Goal: Task Accomplishment & Management: Use online tool/utility

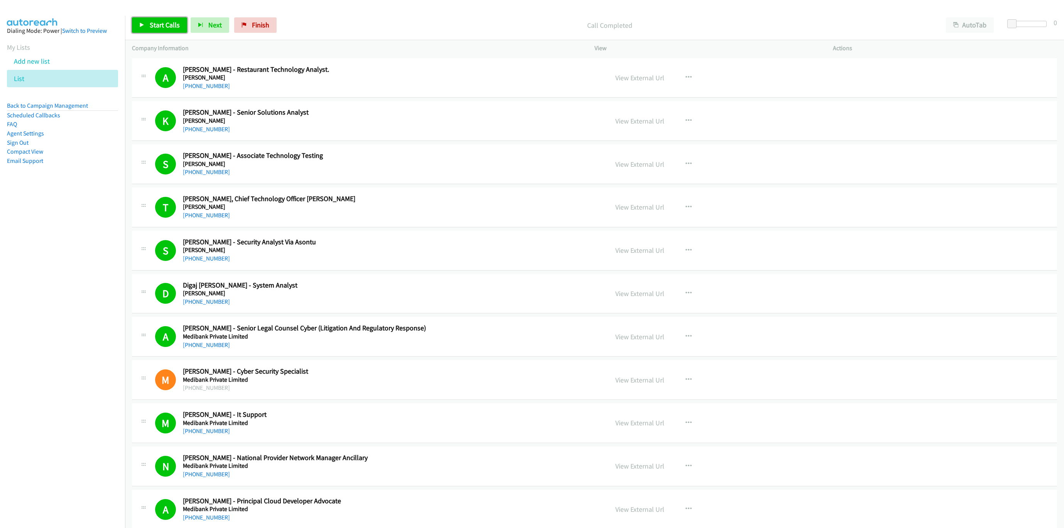
click at [167, 29] on link "Start Calls" at bounding box center [159, 24] width 55 height 15
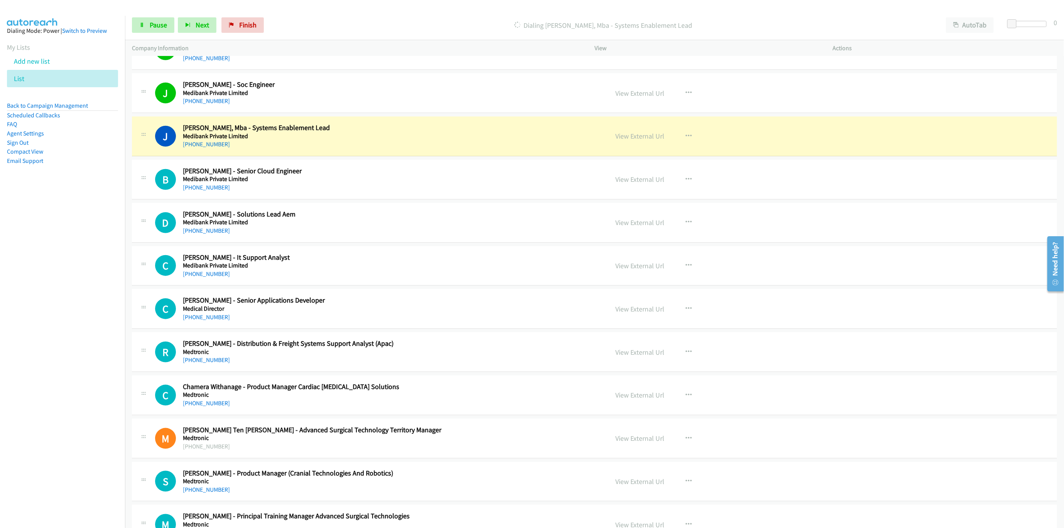
scroll to position [509, 0]
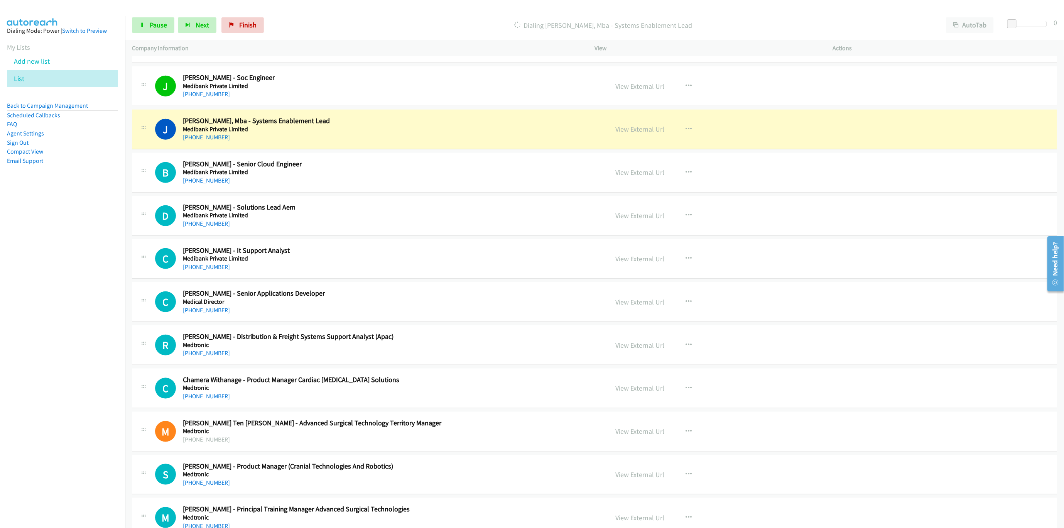
click at [629, 124] on div "View External Url View External Url Schedule/Manage Callback Start Calls Here R…" at bounding box center [730, 129] width 245 height 25
click at [629, 128] on link "View External Url" at bounding box center [639, 129] width 49 height 9
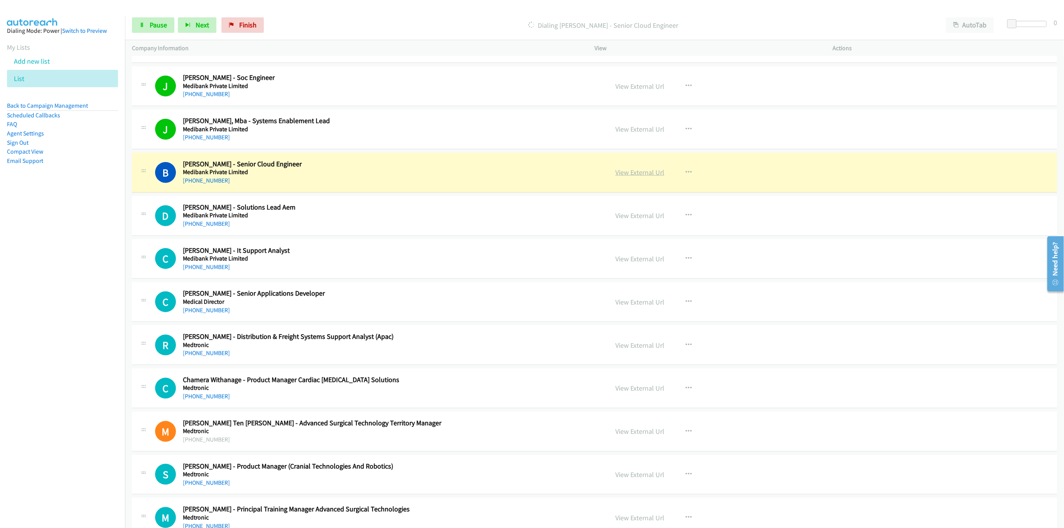
click at [639, 174] on link "View External Url" at bounding box center [639, 172] width 49 height 9
click at [160, 24] on span "Pause" at bounding box center [158, 24] width 17 height 9
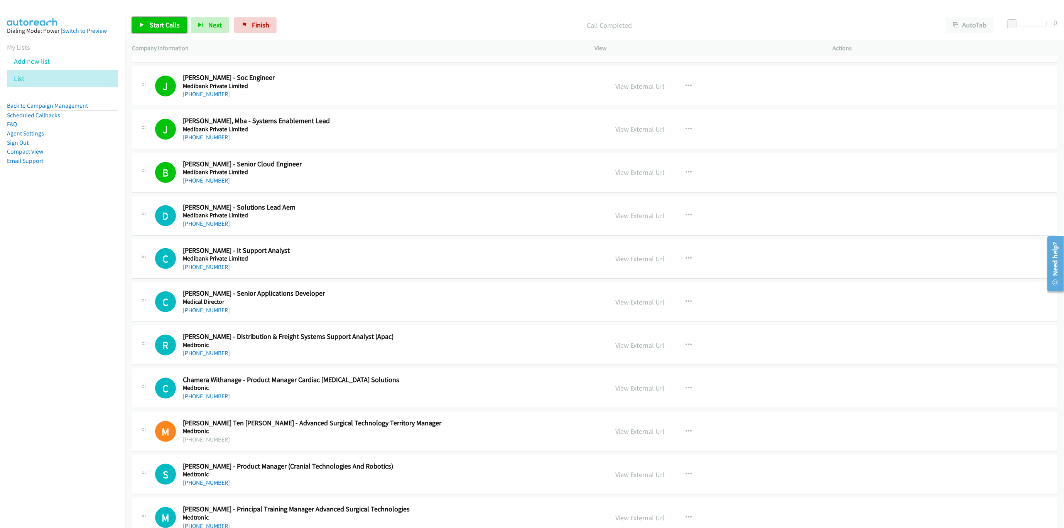
click at [171, 24] on span "Start Calls" at bounding box center [165, 24] width 30 height 9
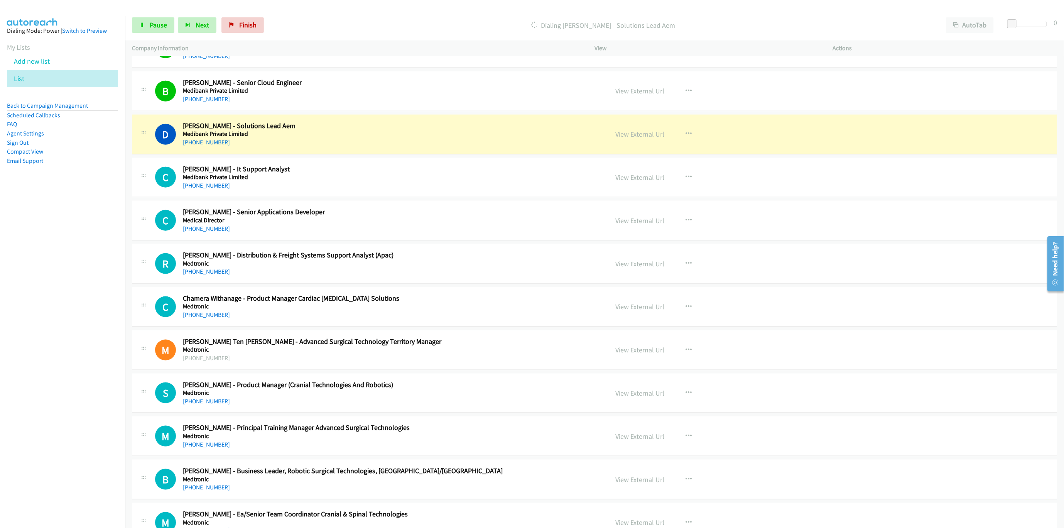
scroll to position [625, 0]
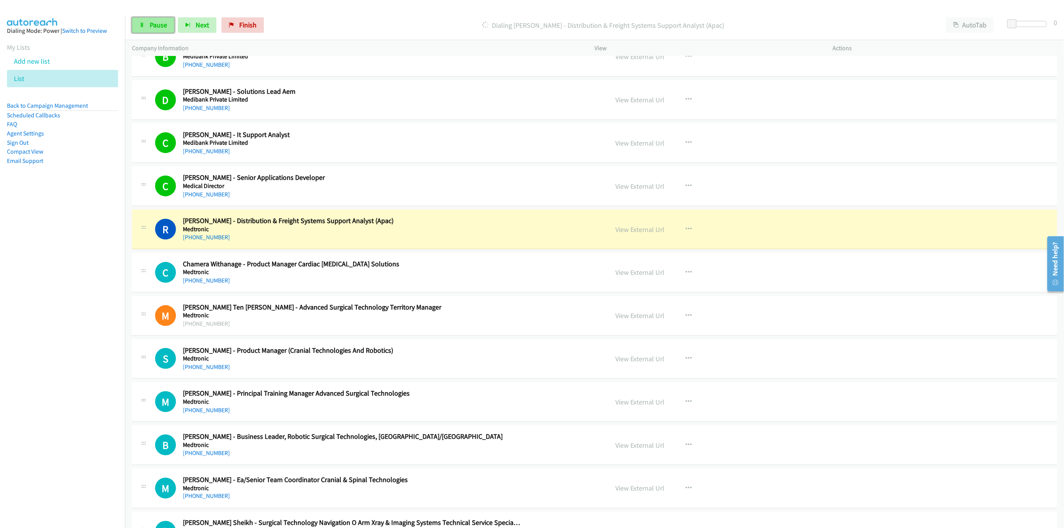
click at [166, 30] on link "Pause" at bounding box center [153, 24] width 42 height 15
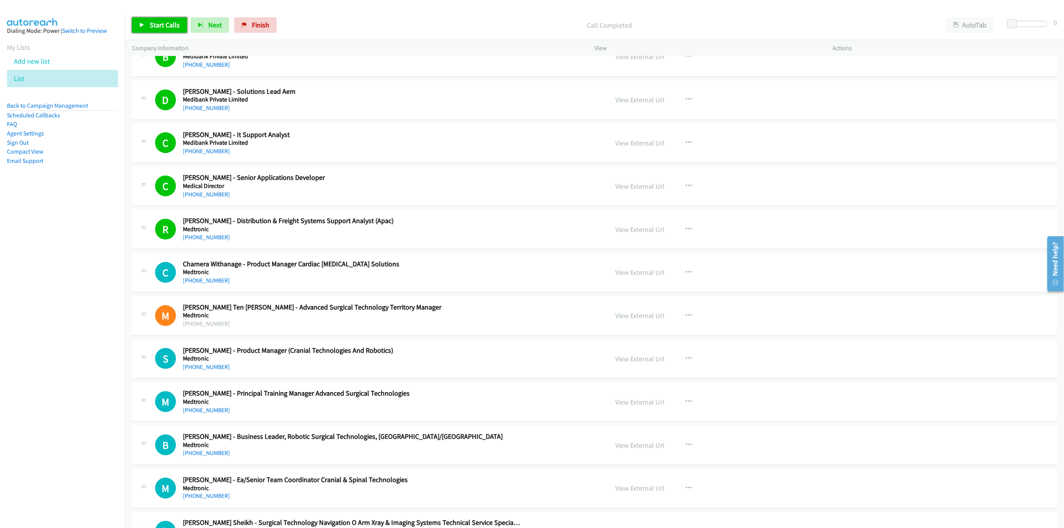
click at [160, 26] on span "Start Calls" at bounding box center [165, 24] width 30 height 9
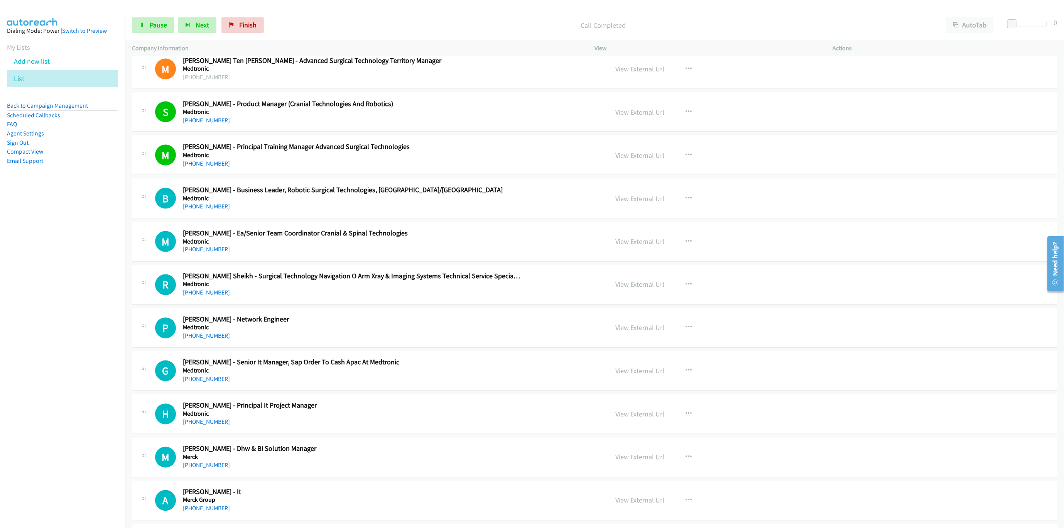
scroll to position [914, 0]
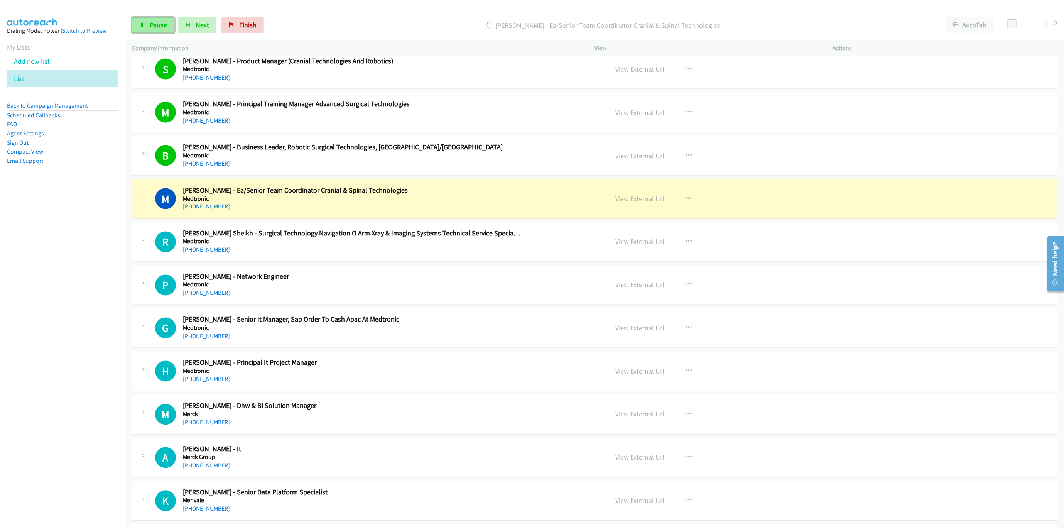
click at [161, 20] on link "Pause" at bounding box center [153, 24] width 42 height 15
drag, startPoint x: 555, startPoint y: 211, endPoint x: 585, endPoint y: 213, distance: 29.8
click at [555, 211] on div "M Callback Scheduled Maree Byrom - Ea/Senior Team Coordinator Cranial & Spinal …" at bounding box center [378, 198] width 446 height 25
click at [634, 203] on link "View External Url" at bounding box center [639, 198] width 49 height 9
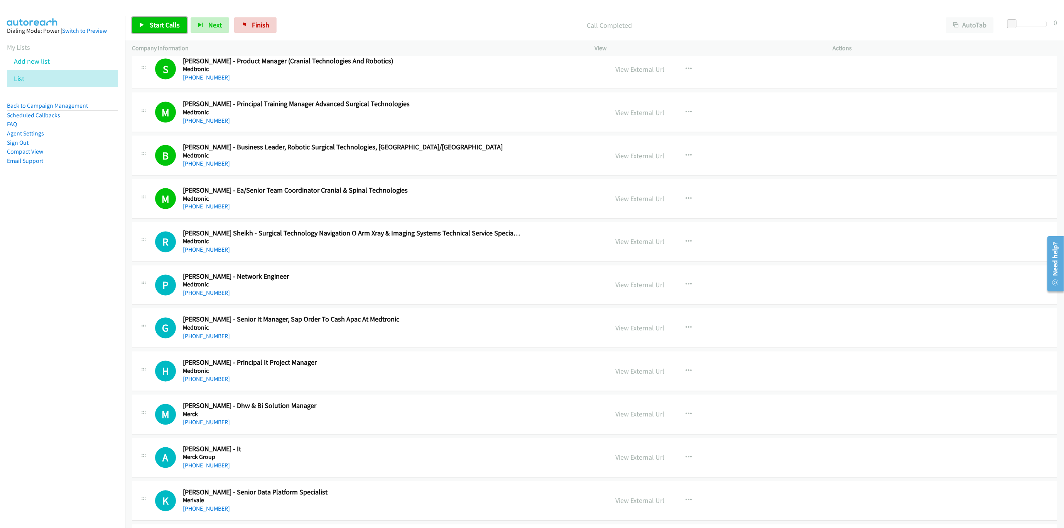
click at [175, 30] on link "Start Calls" at bounding box center [159, 24] width 55 height 15
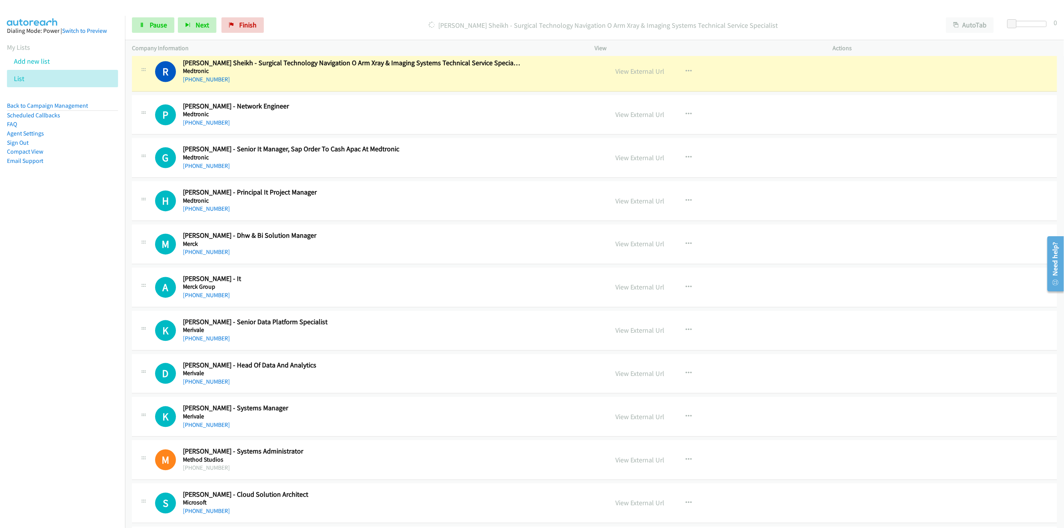
scroll to position [1088, 0]
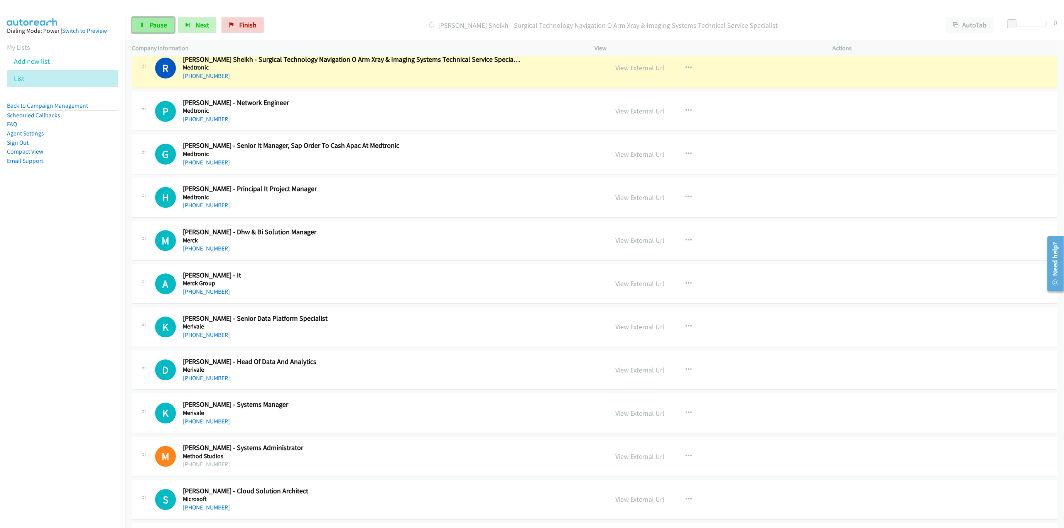
click at [167, 29] on span "Pause" at bounding box center [158, 24] width 17 height 9
click at [653, 73] on link "View External Url" at bounding box center [639, 68] width 49 height 9
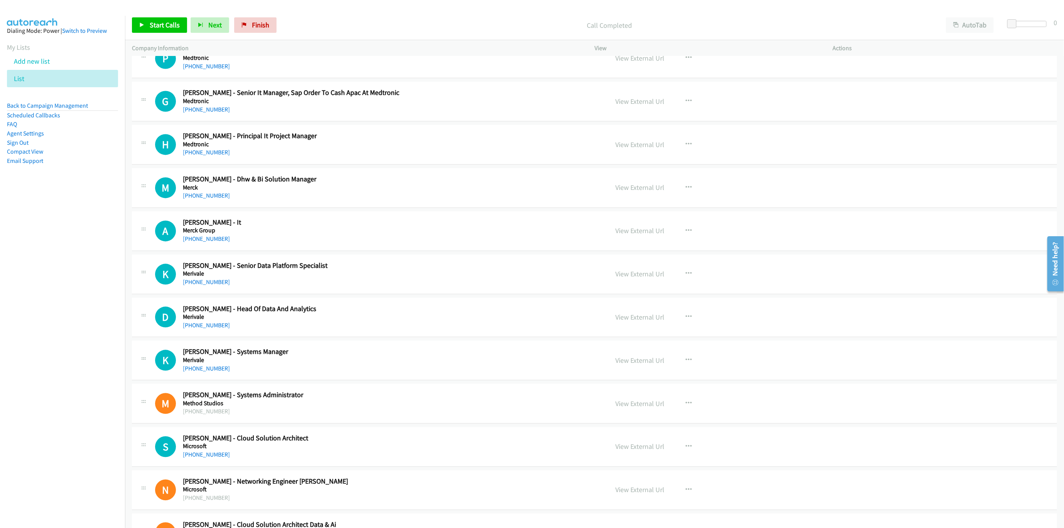
scroll to position [1146, 0]
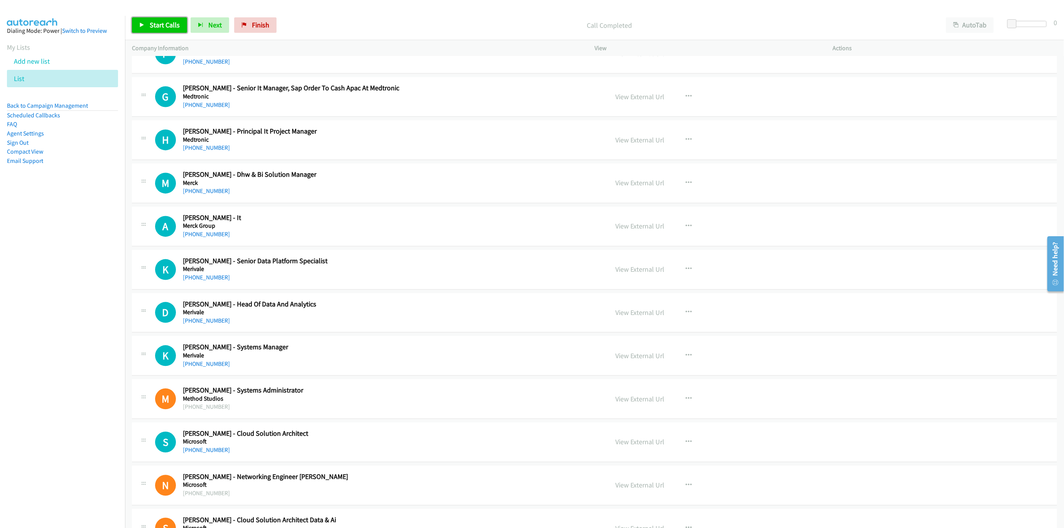
click at [143, 21] on link "Start Calls" at bounding box center [159, 24] width 55 height 15
click at [139, 24] on link "Pause" at bounding box center [153, 24] width 42 height 15
click at [159, 30] on link "Start Calls" at bounding box center [159, 24] width 55 height 15
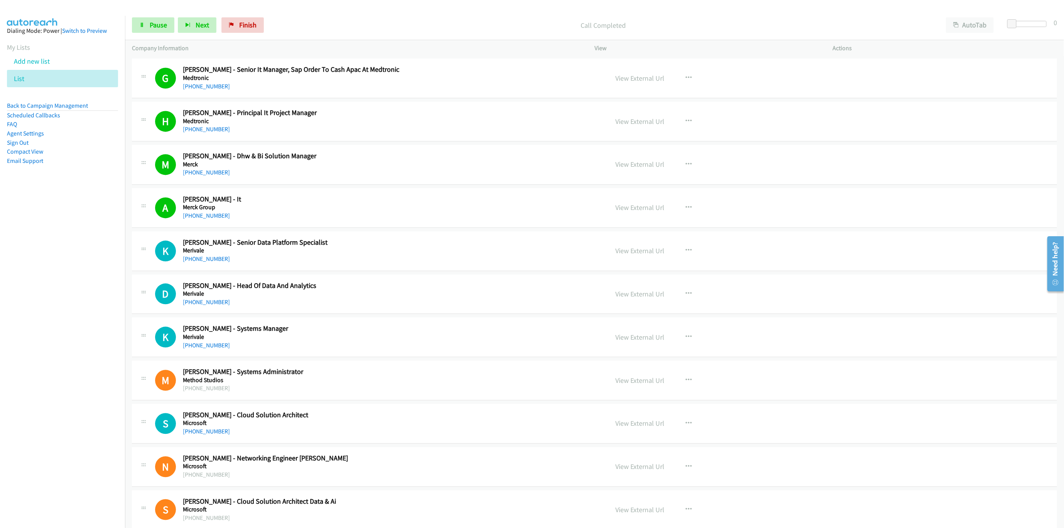
scroll to position [1262, 0]
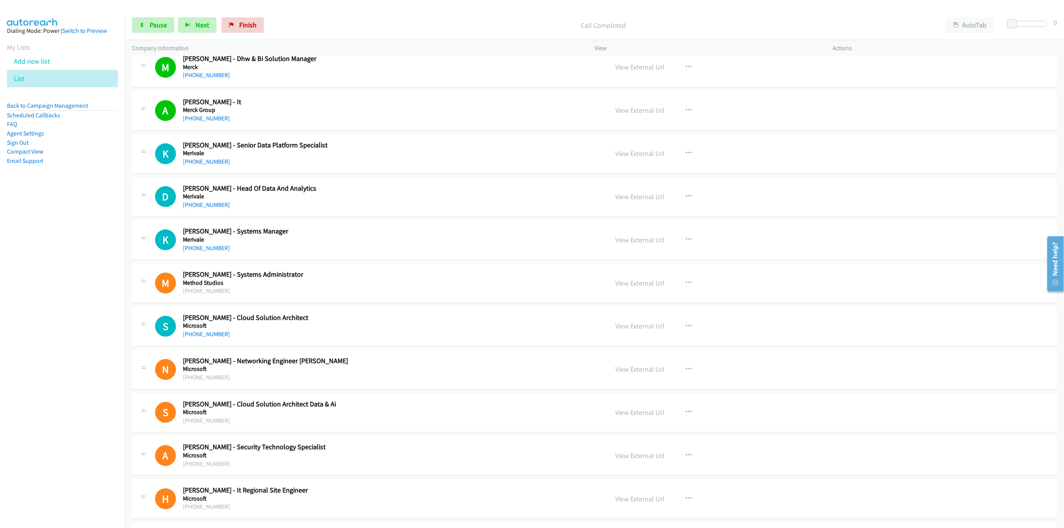
click at [129, 21] on div "Start Calls Pause Next Finish Call Completed AutoTab AutoTab 0" at bounding box center [594, 25] width 939 height 30
click at [138, 29] on link "Pause" at bounding box center [153, 24] width 42 height 15
click at [146, 19] on link "Start Calls" at bounding box center [159, 24] width 55 height 15
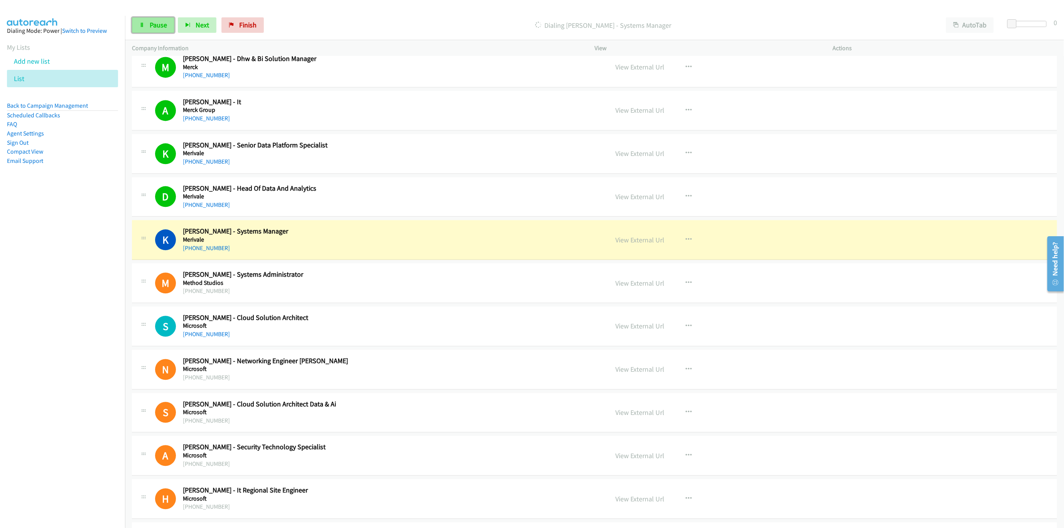
click at [150, 26] on span "Pause" at bounding box center [158, 24] width 17 height 9
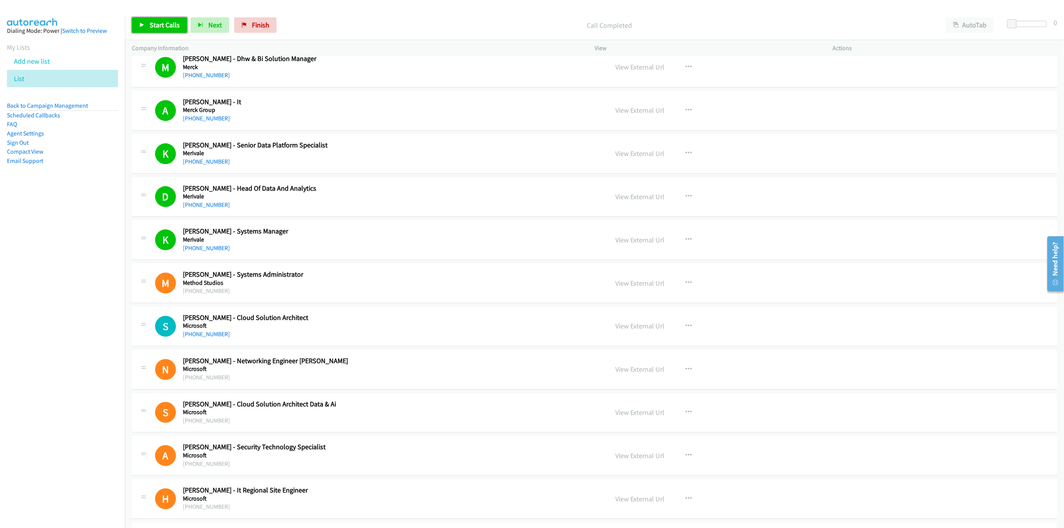
click at [166, 25] on span "Start Calls" at bounding box center [165, 24] width 30 height 9
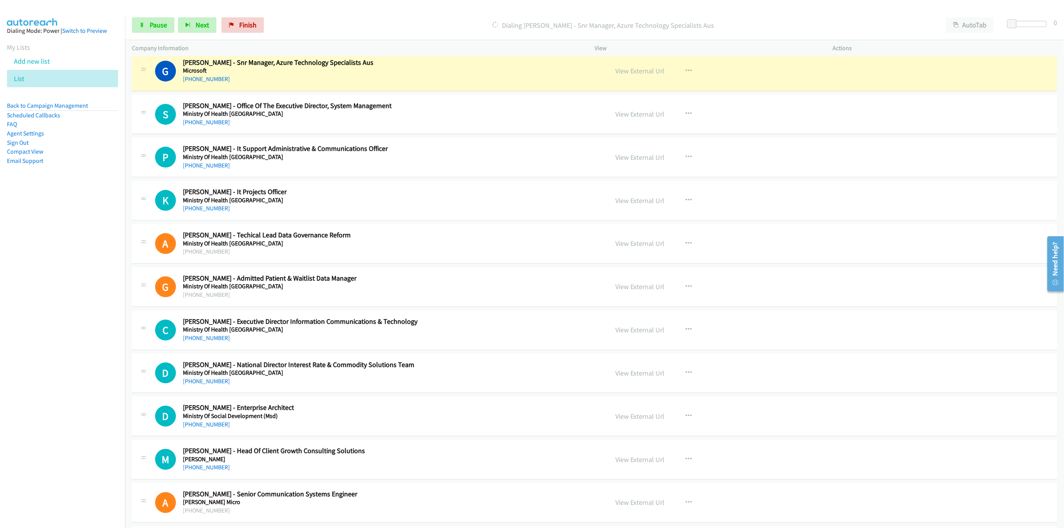
scroll to position [1782, 0]
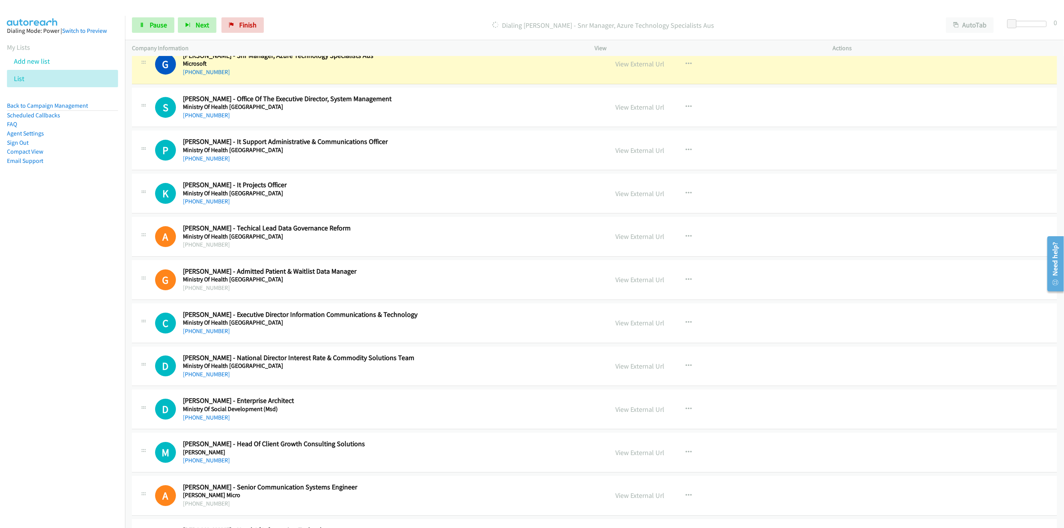
click at [134, 35] on div "Start Calls Pause Next Finish Dialing Greg Parsons - Snr Manager, Azure Technol…" at bounding box center [594, 25] width 939 height 30
click at [147, 25] on link "Pause" at bounding box center [153, 24] width 42 height 15
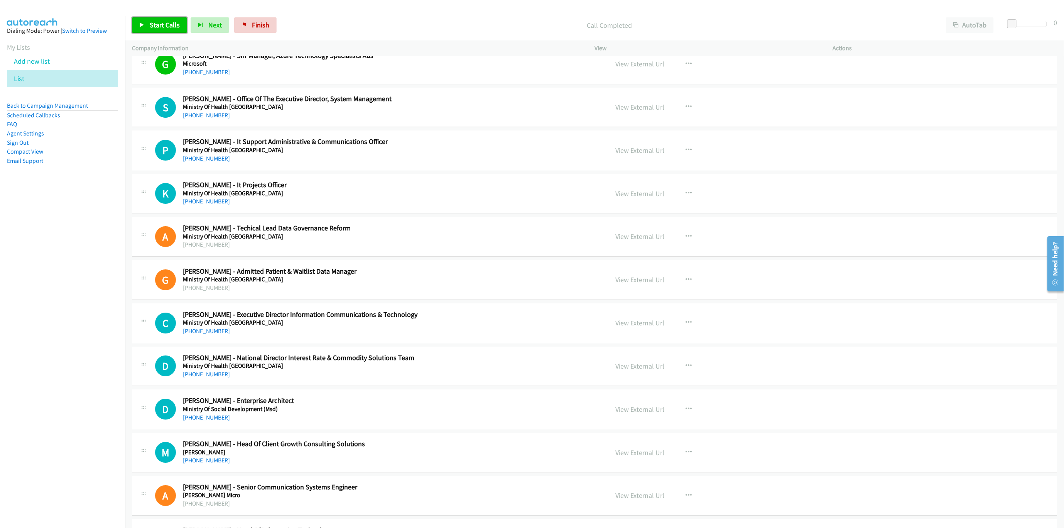
click at [164, 23] on span "Start Calls" at bounding box center [165, 24] width 30 height 9
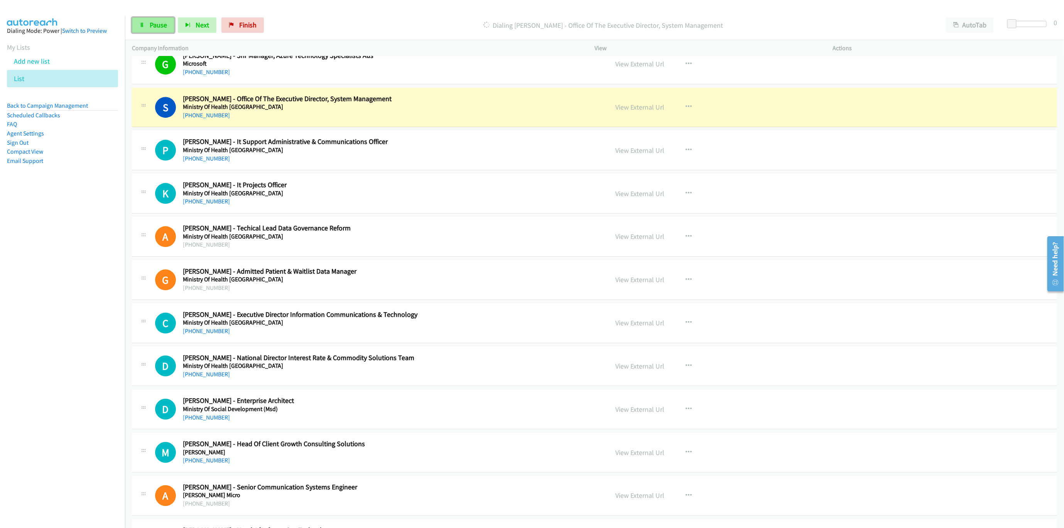
click at [145, 24] on link "Pause" at bounding box center [153, 24] width 42 height 15
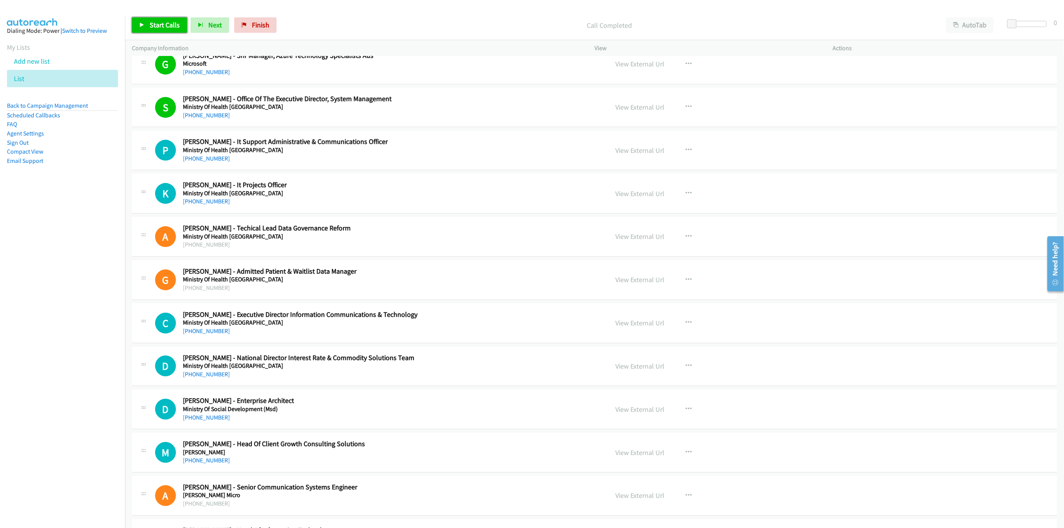
click at [177, 22] on span "Start Calls" at bounding box center [165, 24] width 30 height 9
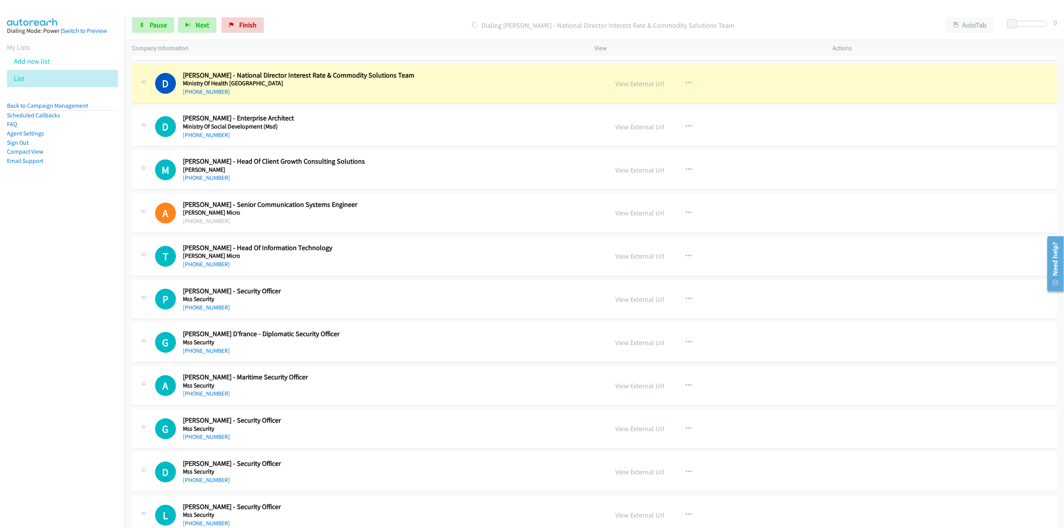
scroll to position [2072, 0]
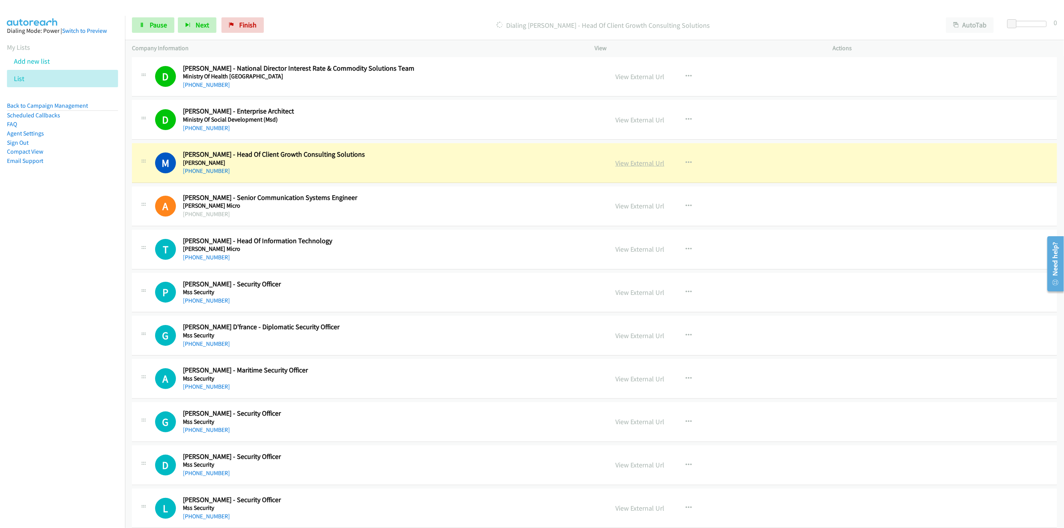
click at [635, 167] on link "View External Url" at bounding box center [639, 163] width 49 height 9
click at [141, 26] on icon at bounding box center [141, 25] width 5 height 5
click at [637, 167] on link "View External Url" at bounding box center [639, 163] width 49 height 9
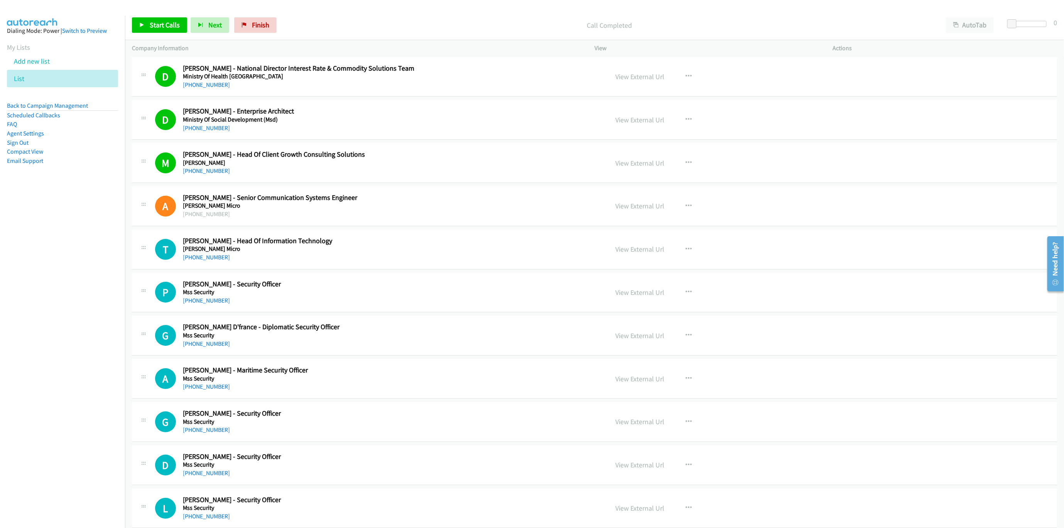
drag, startPoint x: 624, startPoint y: 175, endPoint x: 622, endPoint y: 182, distance: 7.6
click at [172, 22] on span "Start Calls" at bounding box center [165, 24] width 30 height 9
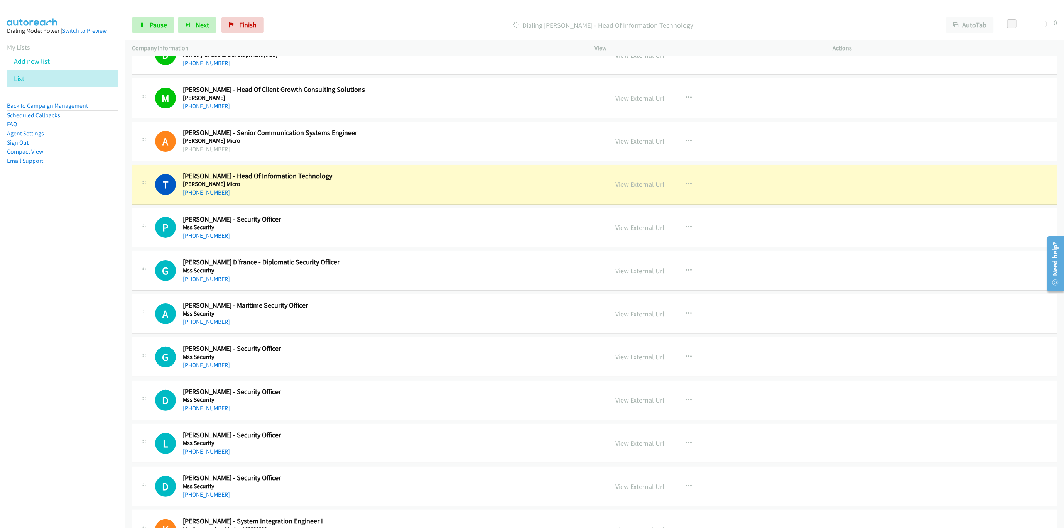
scroll to position [2130, 0]
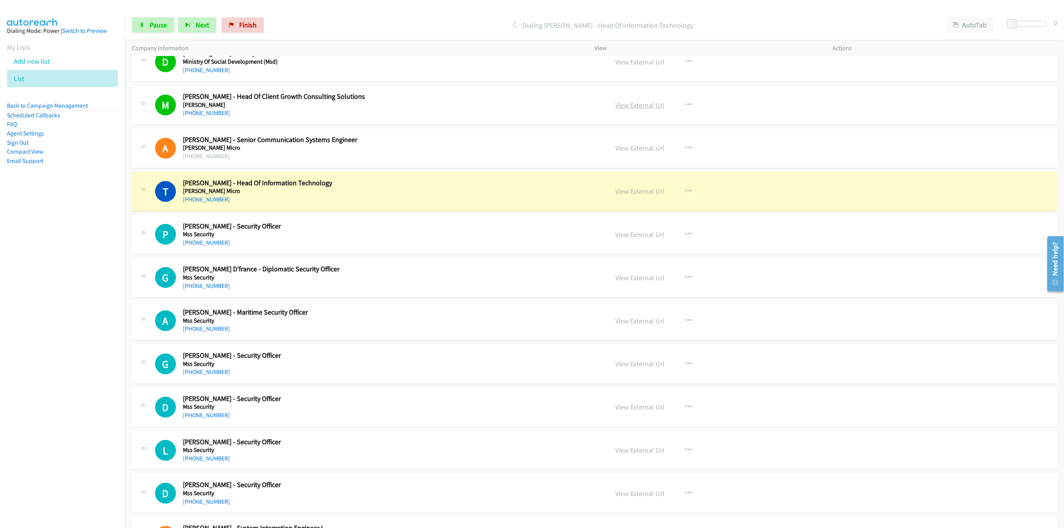
click at [636, 110] on link "View External Url" at bounding box center [639, 105] width 49 height 9
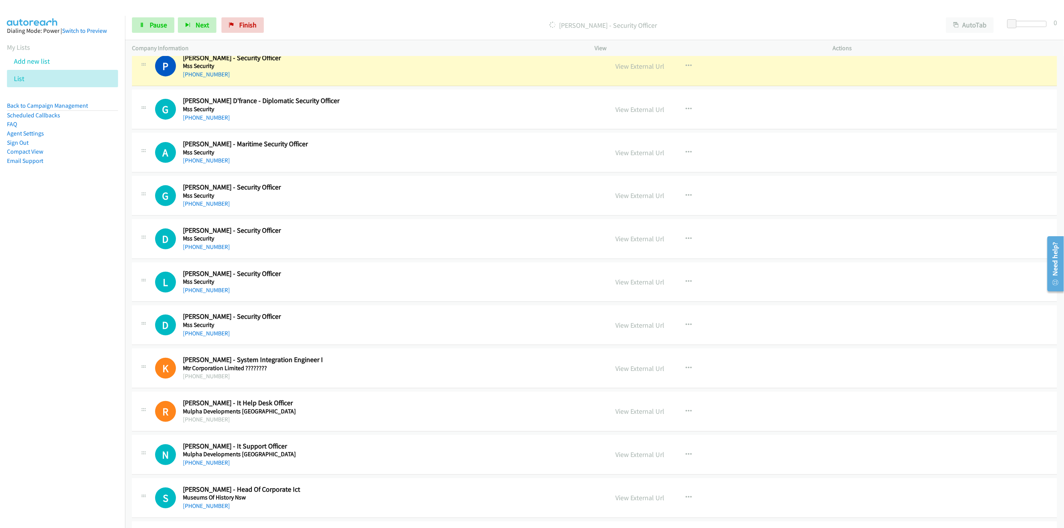
scroll to position [2303, 0]
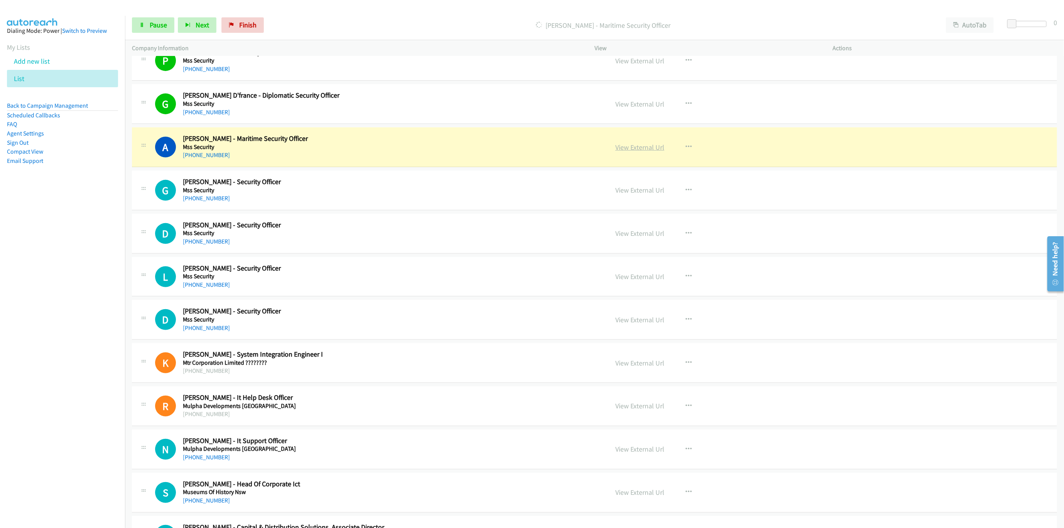
click at [623, 152] on link "View External Url" at bounding box center [639, 147] width 49 height 9
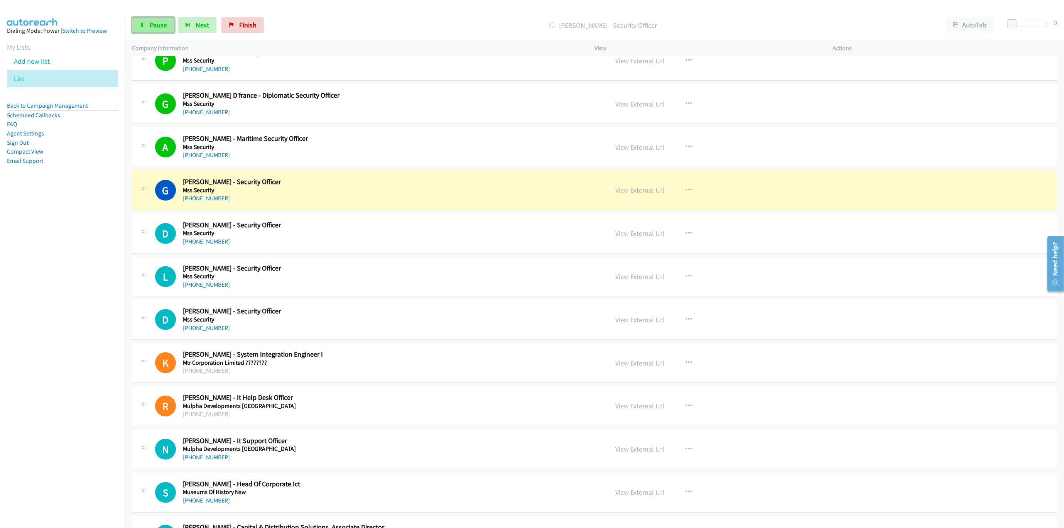
click at [145, 27] on link "Pause" at bounding box center [153, 24] width 42 height 15
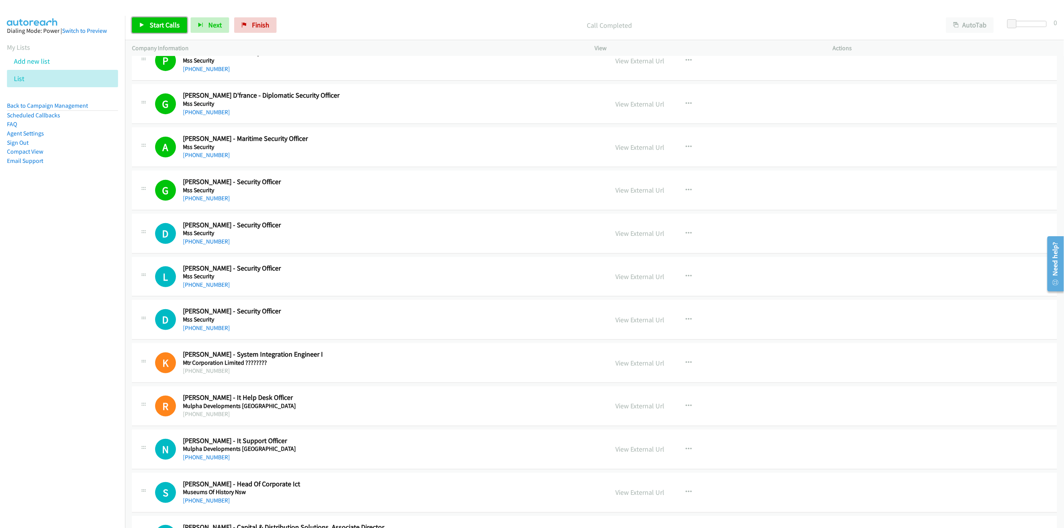
click at [164, 28] on span "Start Calls" at bounding box center [165, 24] width 30 height 9
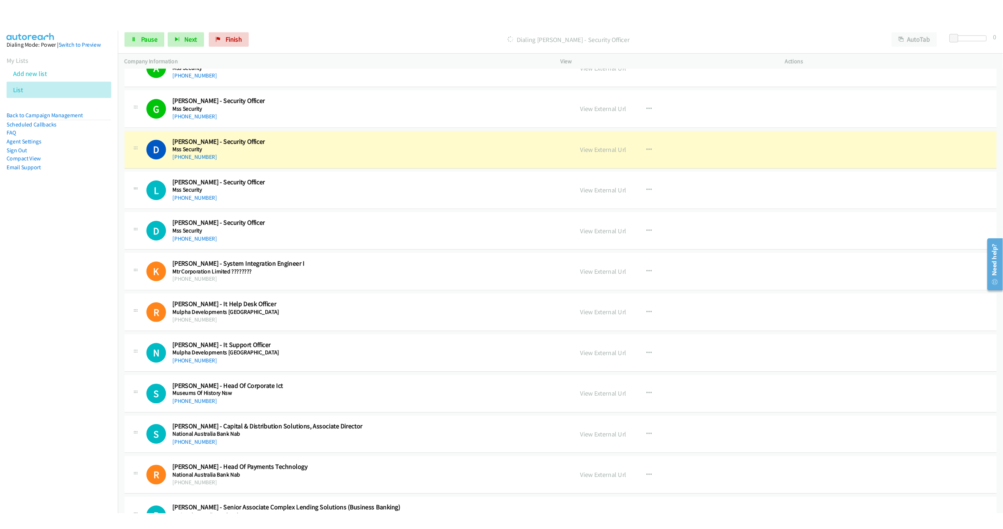
scroll to position [2419, 0]
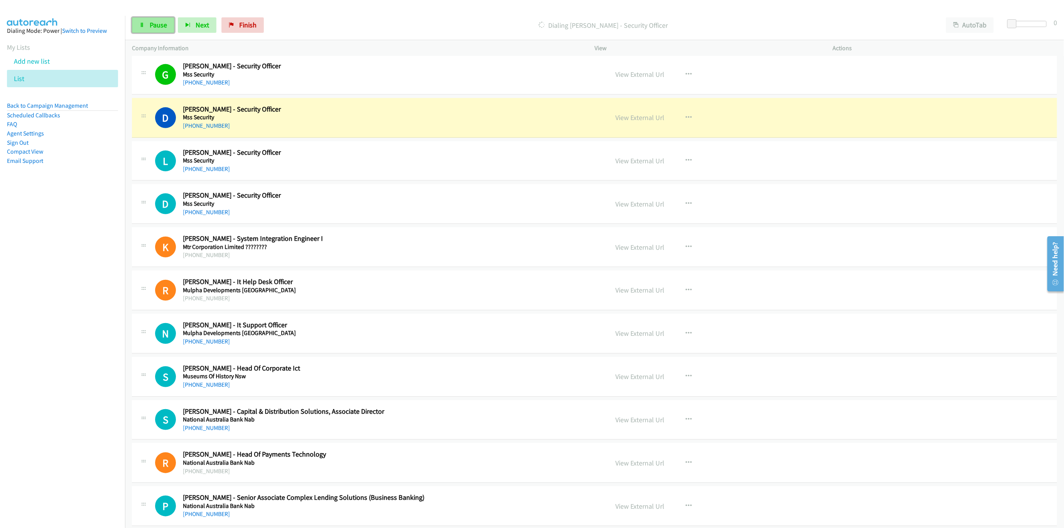
click at [160, 25] on span "Pause" at bounding box center [158, 24] width 17 height 9
click at [640, 122] on link "View External Url" at bounding box center [639, 117] width 49 height 9
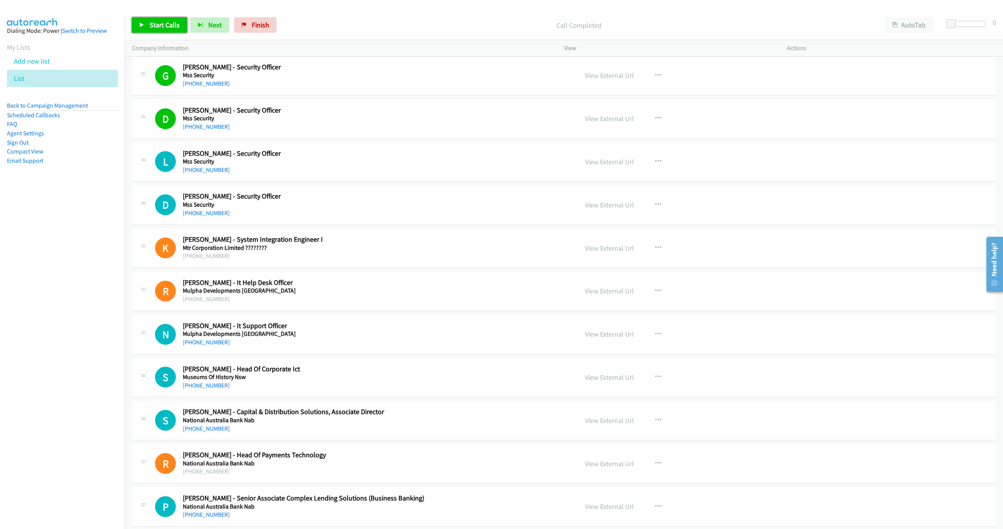
click at [176, 28] on span "Start Calls" at bounding box center [165, 24] width 30 height 9
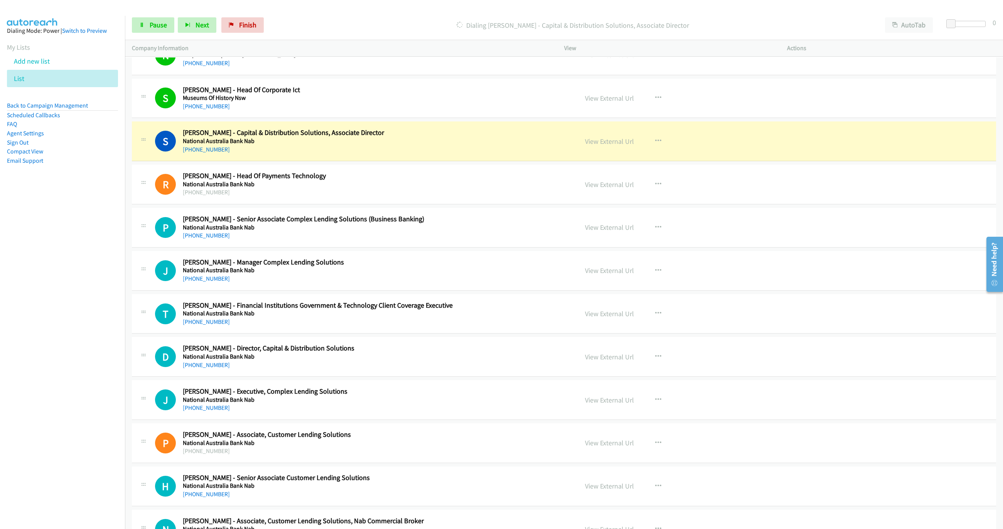
scroll to position [2708, 0]
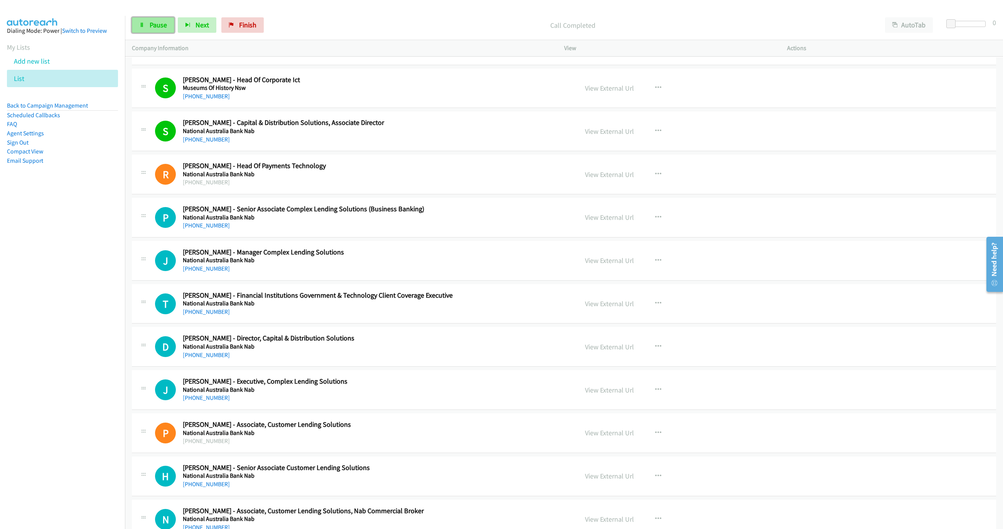
click at [151, 25] on span "Pause" at bounding box center [158, 24] width 17 height 9
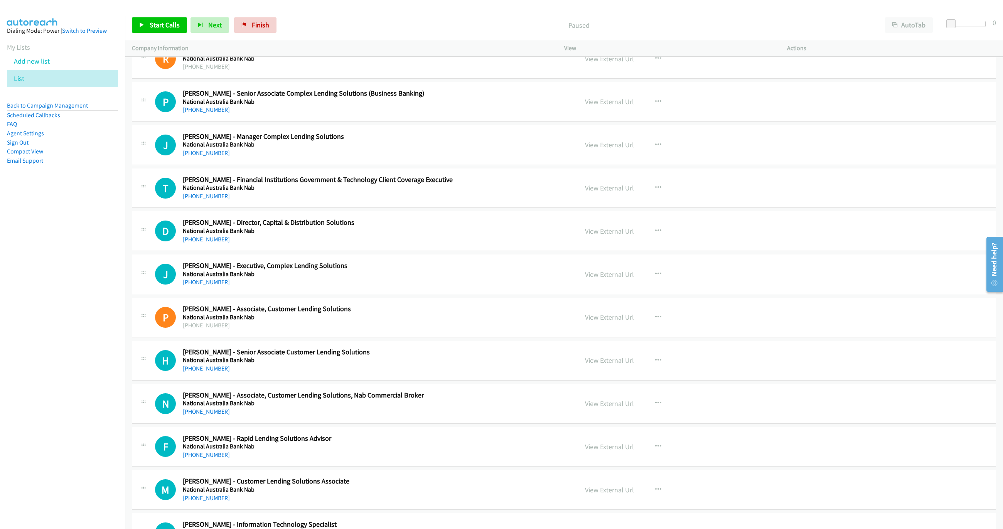
scroll to position [10, 0]
click at [167, 31] on link "Start Calls" at bounding box center [159, 24] width 55 height 15
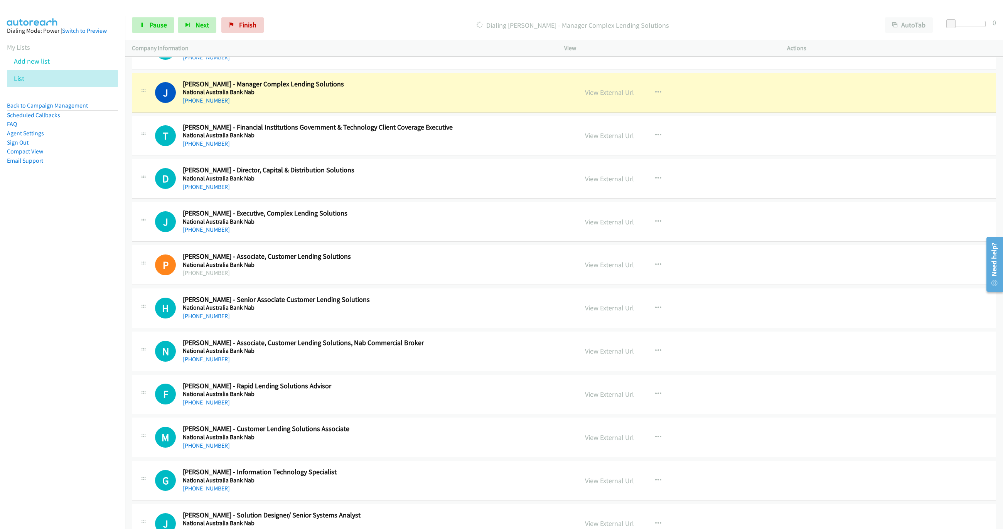
scroll to position [2882, 0]
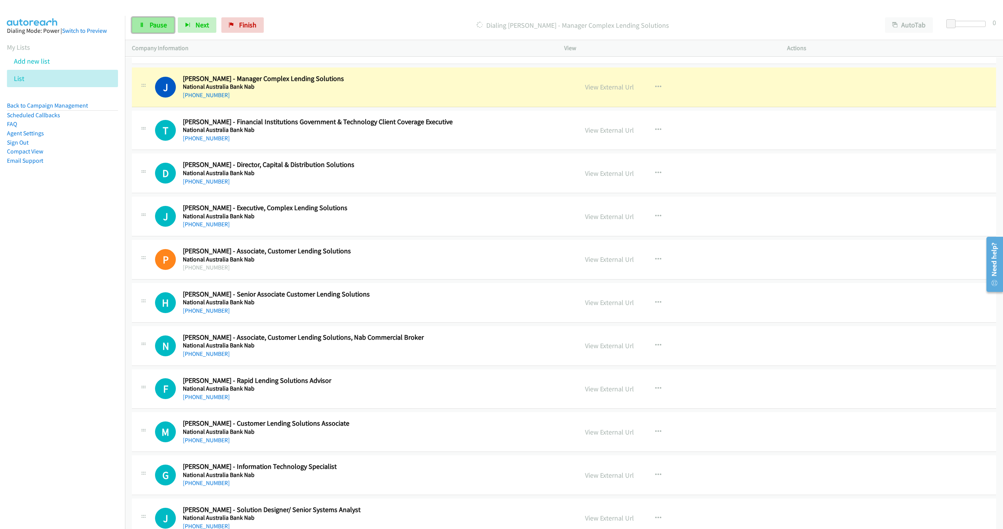
click at [155, 21] on span "Pause" at bounding box center [158, 24] width 17 height 9
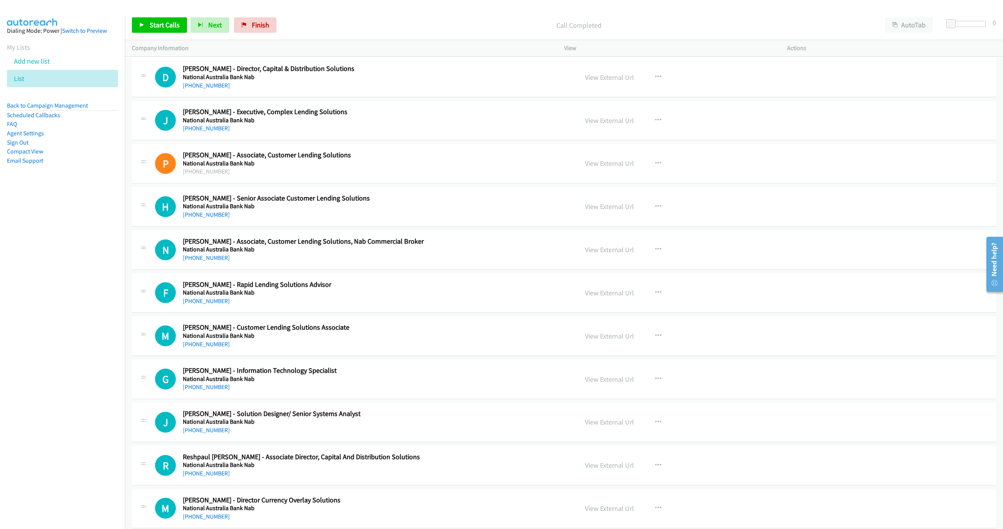
scroll to position [2998, 0]
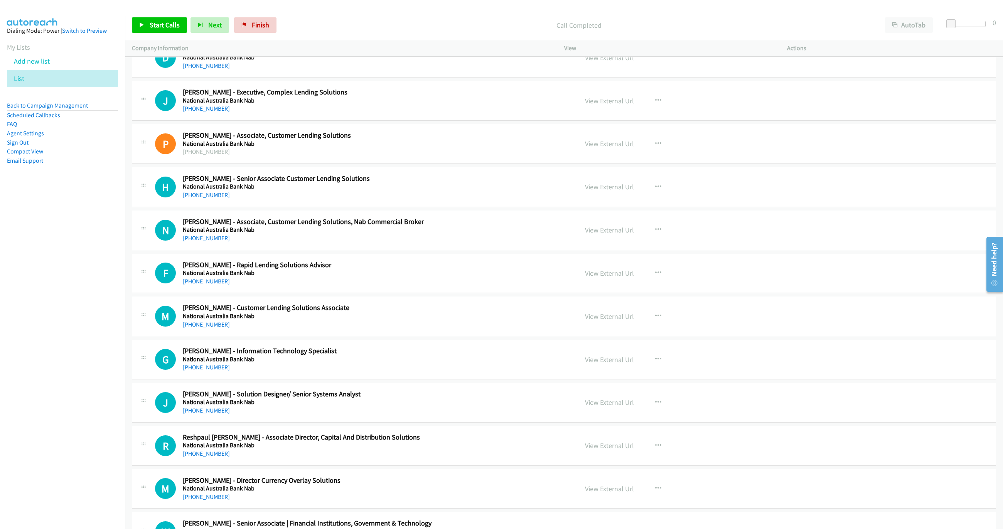
click at [439, 356] on h2 "George Bautista - Information Technology Specialist" at bounding box center [352, 351] width 338 height 9
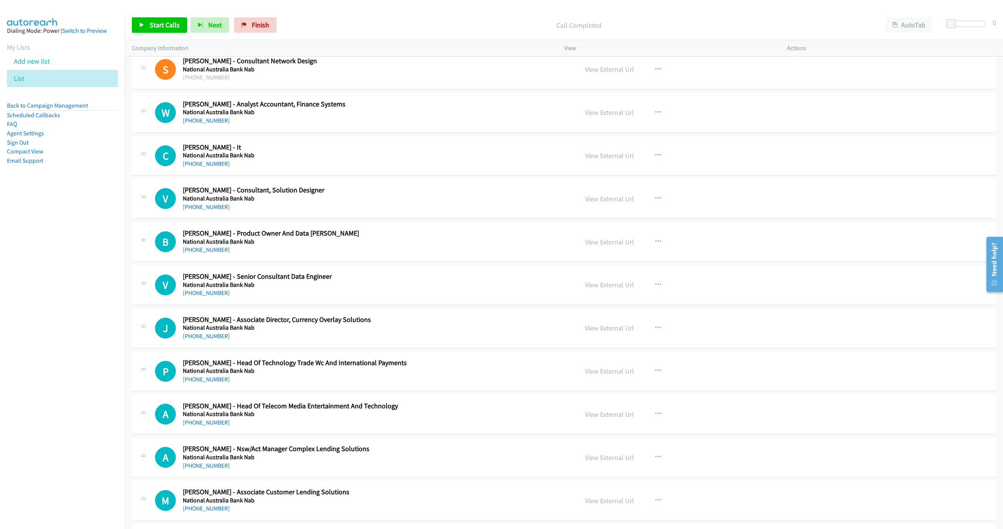
scroll to position [3634, 0]
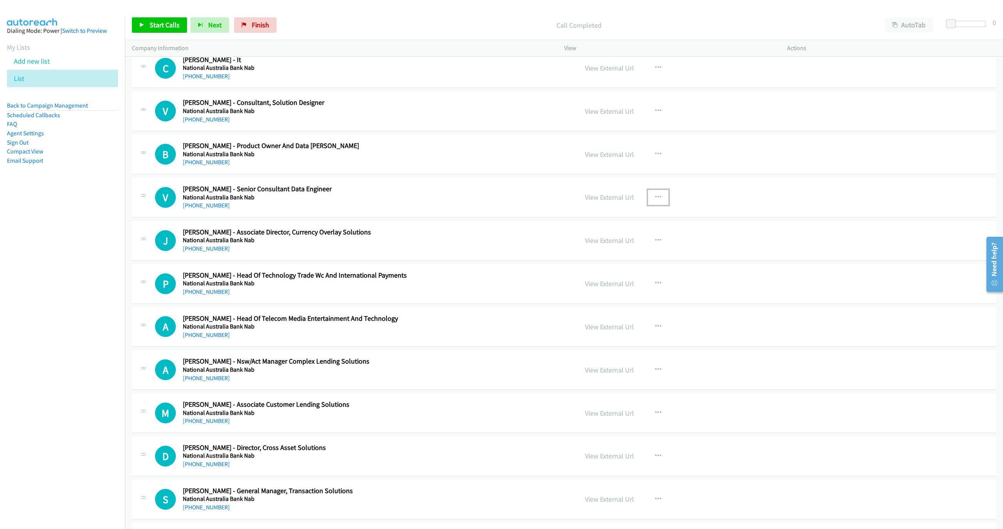
click at [656, 201] on icon "button" at bounding box center [658, 197] width 6 height 6
click at [597, 256] on link "Start Calls Here" at bounding box center [617, 247] width 103 height 15
drag, startPoint x: 188, startPoint y: 33, endPoint x: 174, endPoint y: 22, distance: 17.4
click at [186, 32] on div "Start Calls Pause Next Finish" at bounding box center [206, 24] width 148 height 15
click at [172, 22] on span "Start Calls" at bounding box center [165, 24] width 30 height 9
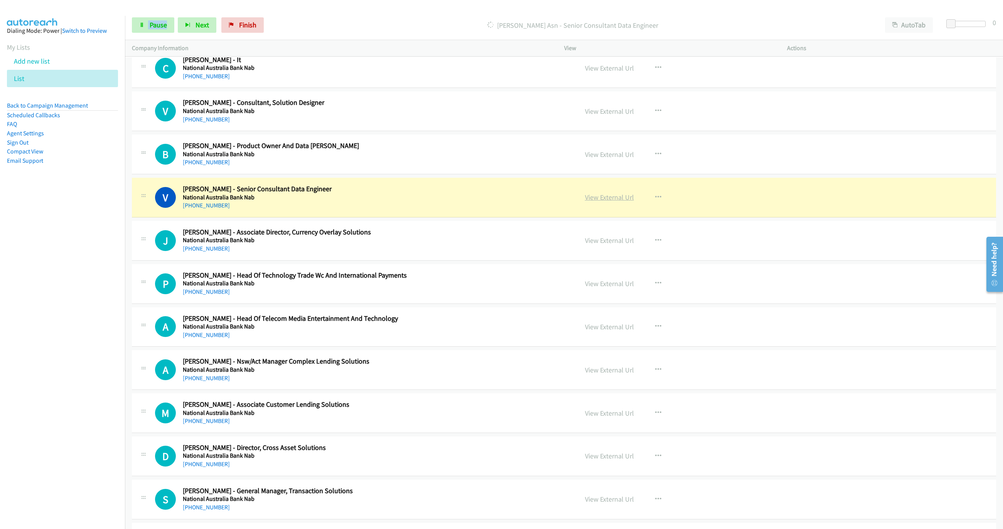
click at [605, 202] on link "View External Url" at bounding box center [609, 197] width 49 height 9
click at [167, 20] on link "Pause" at bounding box center [153, 24] width 42 height 15
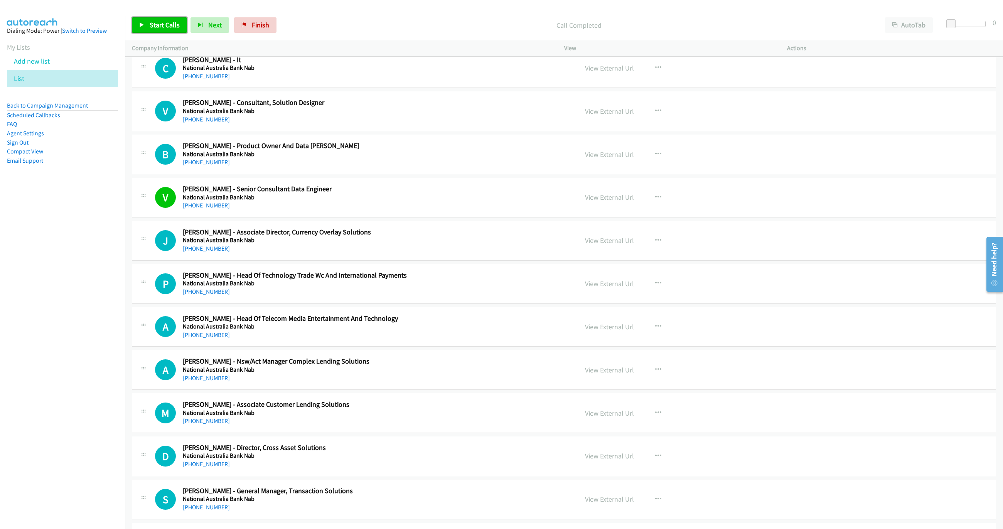
click at [154, 19] on link "Start Calls" at bounding box center [159, 24] width 55 height 15
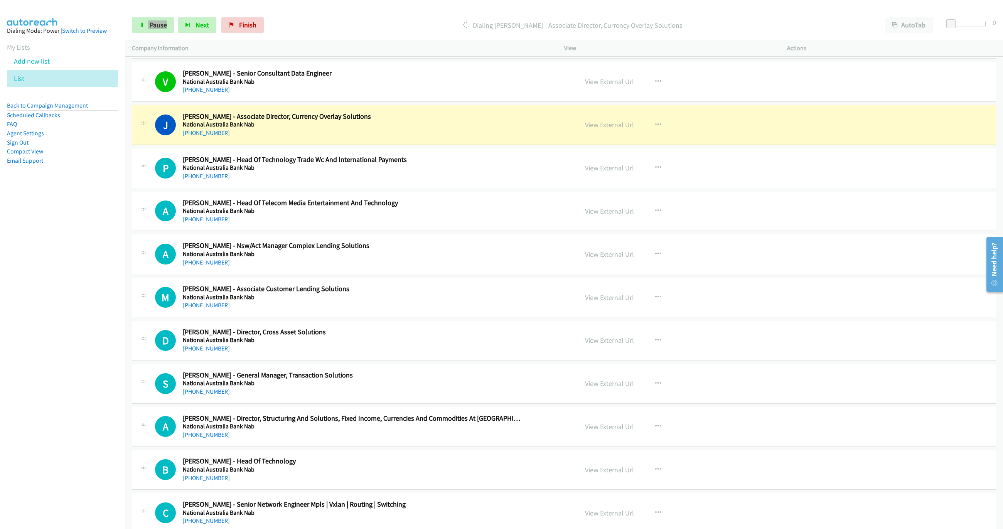
scroll to position [3808, 0]
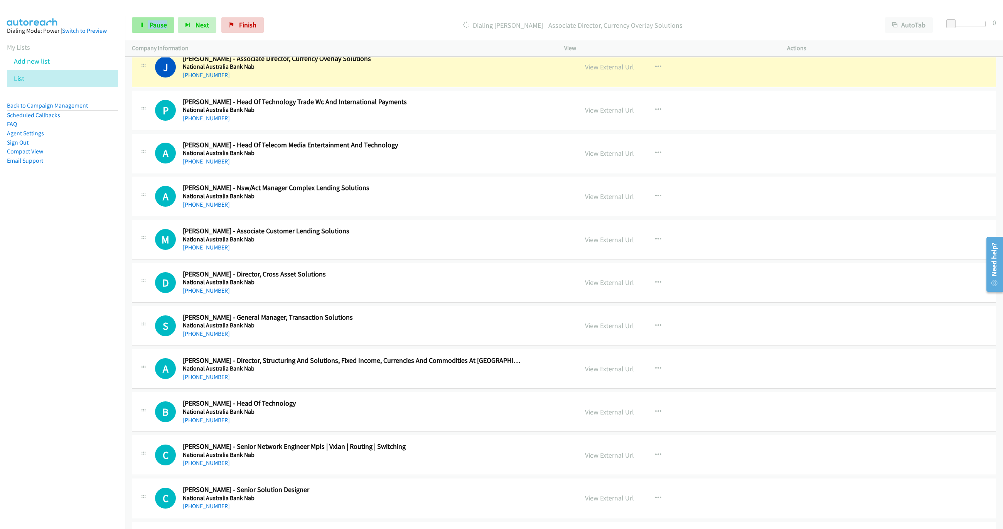
click at [154, 34] on div "Start Calls Pause Next Finish Dialing Jessica Russell - Associate Director, Cur…" at bounding box center [564, 25] width 878 height 30
click at [153, 29] on link "Pause" at bounding box center [153, 24] width 42 height 15
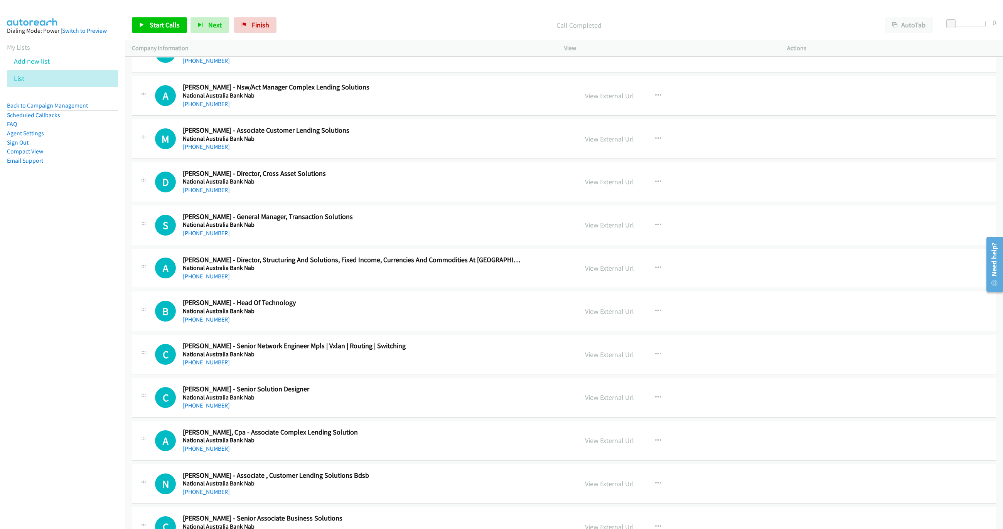
scroll to position [4039, 0]
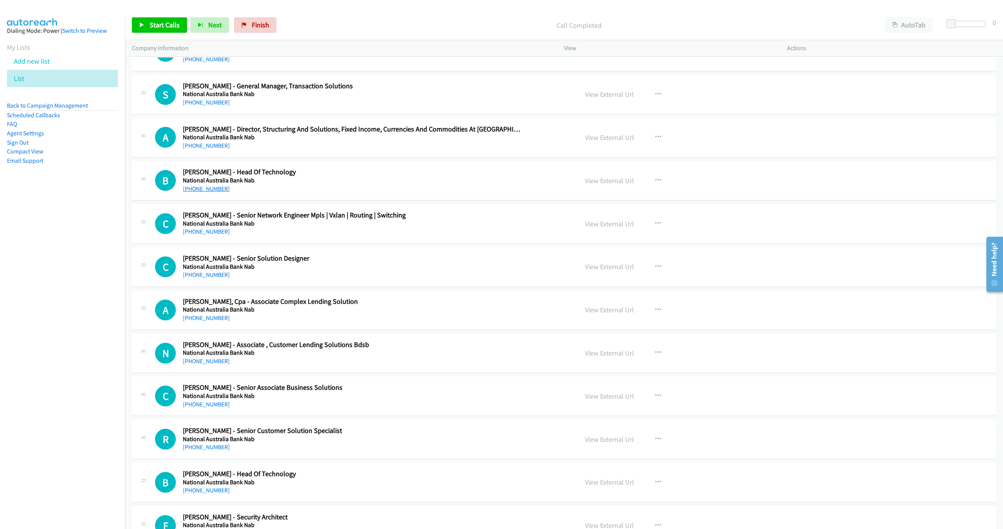
click at [204, 193] on link "+61 429 982 795" at bounding box center [206, 188] width 47 height 7
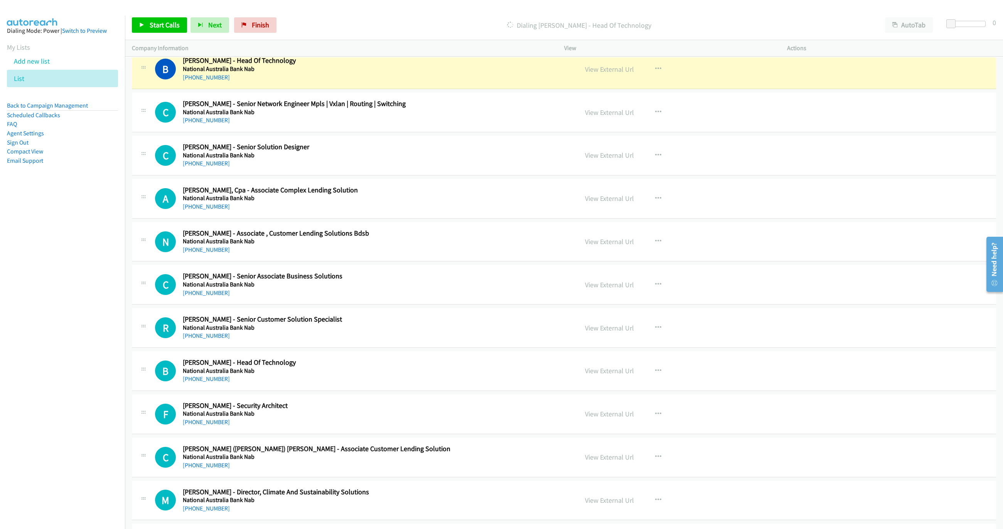
scroll to position [4155, 0]
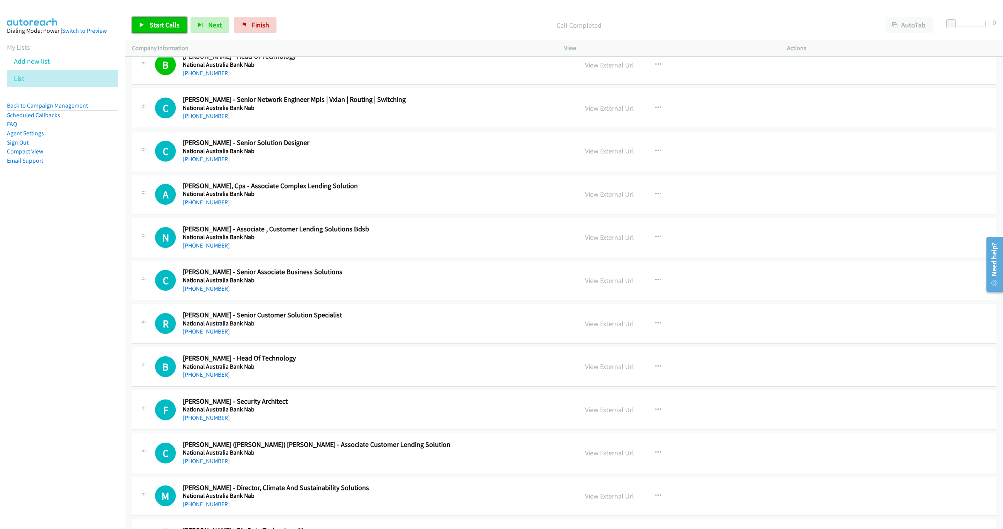
drag, startPoint x: 171, startPoint y: 22, endPoint x: 181, endPoint y: 16, distance: 11.5
click at [171, 22] on span "Start Calls" at bounding box center [165, 24] width 30 height 9
click at [164, 29] on link "Pause" at bounding box center [153, 24] width 42 height 15
drag, startPoint x: 149, startPoint y: 24, endPoint x: 159, endPoint y: 20, distance: 10.4
click at [150, 24] on span "Start Calls" at bounding box center [165, 24] width 30 height 9
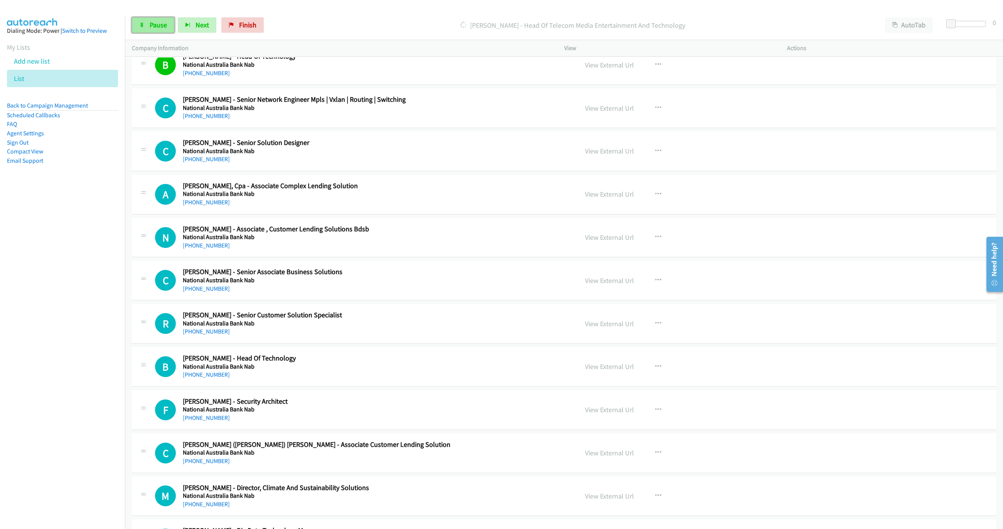
click at [160, 25] on span "Pause" at bounding box center [158, 24] width 17 height 9
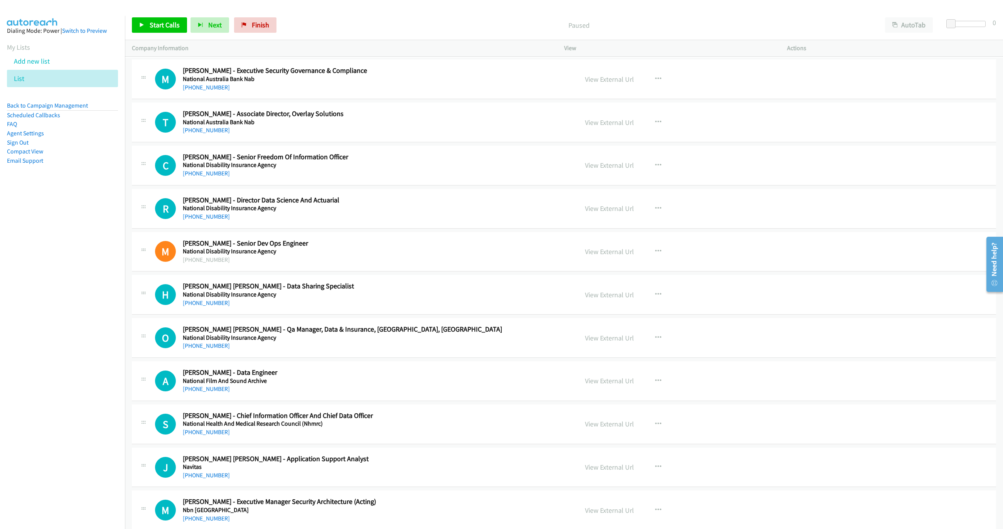
scroll to position [5313, 0]
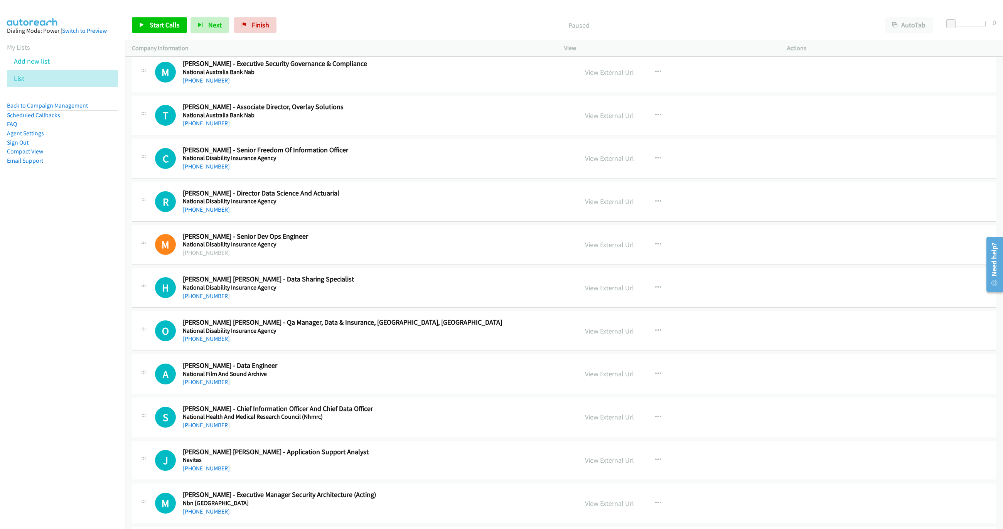
click at [17, 378] on nav "Dialing Mode: Power | Switch to Preview My Lists Add new list List Back to Camp…" at bounding box center [62, 280] width 125 height 529
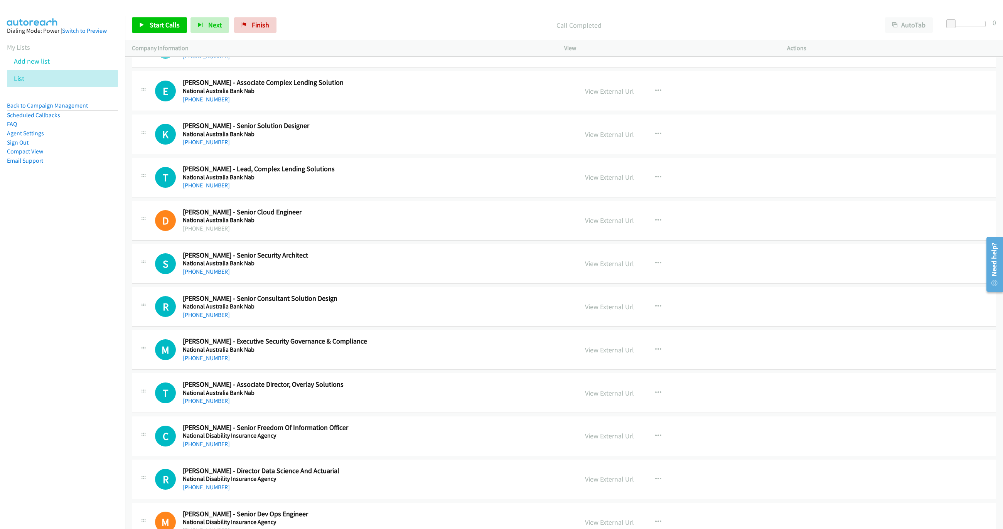
scroll to position [5081, 0]
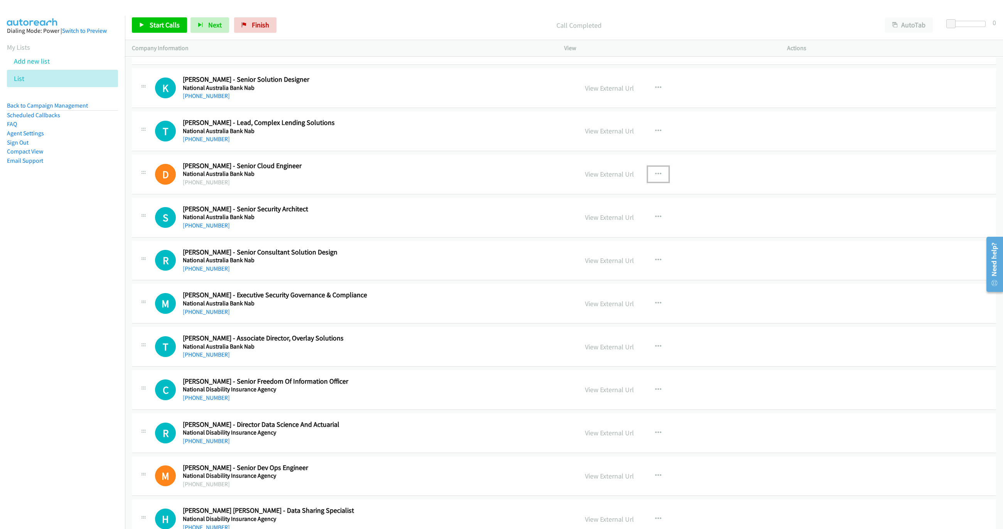
click at [655, 177] on icon "button" at bounding box center [658, 174] width 6 height 6
click at [592, 232] on link "Start Calls Here" at bounding box center [617, 224] width 103 height 15
click at [181, 25] on link "Start Calls" at bounding box center [159, 24] width 55 height 15
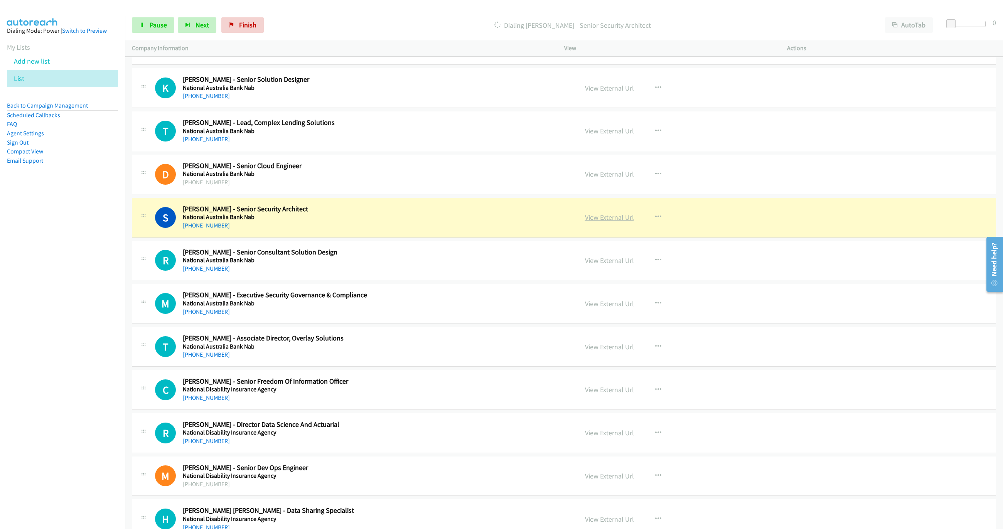
click at [608, 222] on link "View External Url" at bounding box center [609, 217] width 49 height 9
click at [167, 27] on link "Pause" at bounding box center [153, 24] width 42 height 15
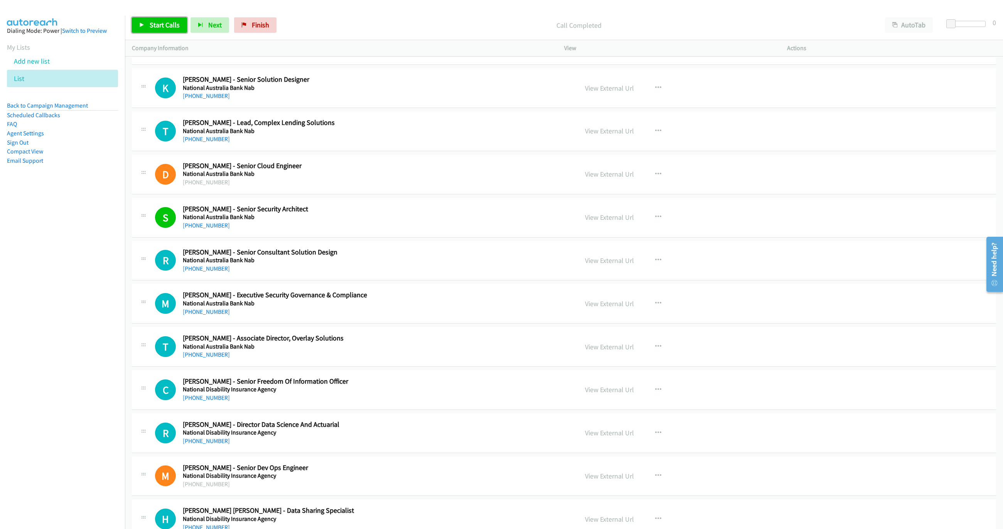
click at [155, 22] on span "Start Calls" at bounding box center [165, 24] width 30 height 9
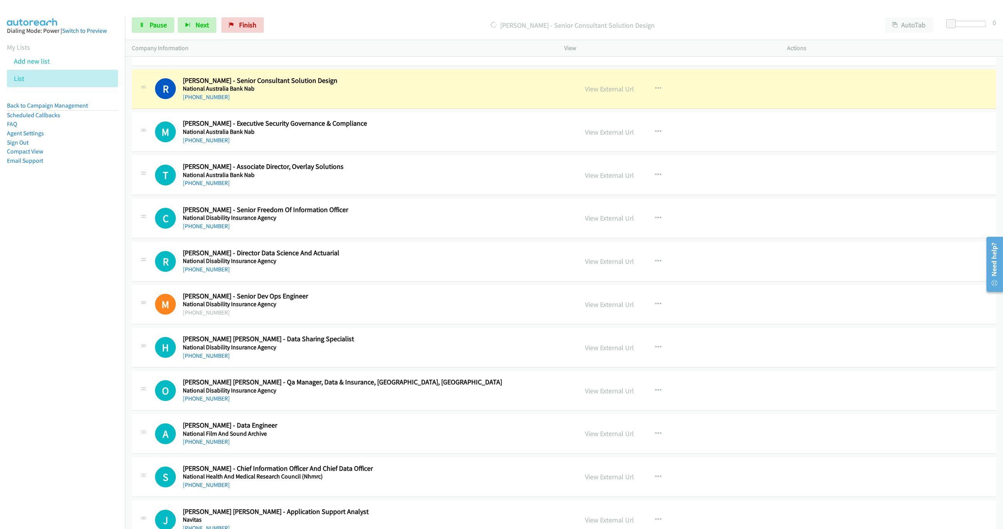
scroll to position [5255, 0]
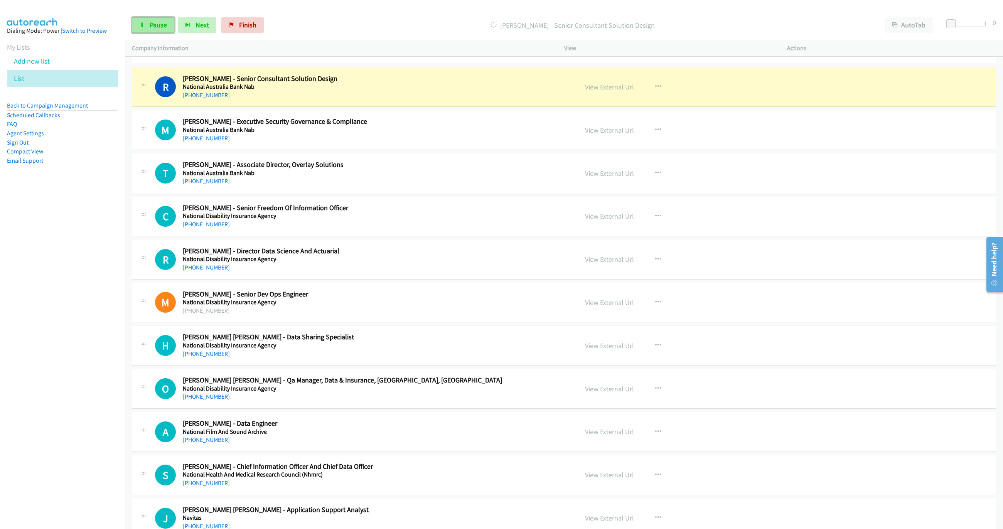
click at [144, 23] on icon at bounding box center [141, 25] width 5 height 5
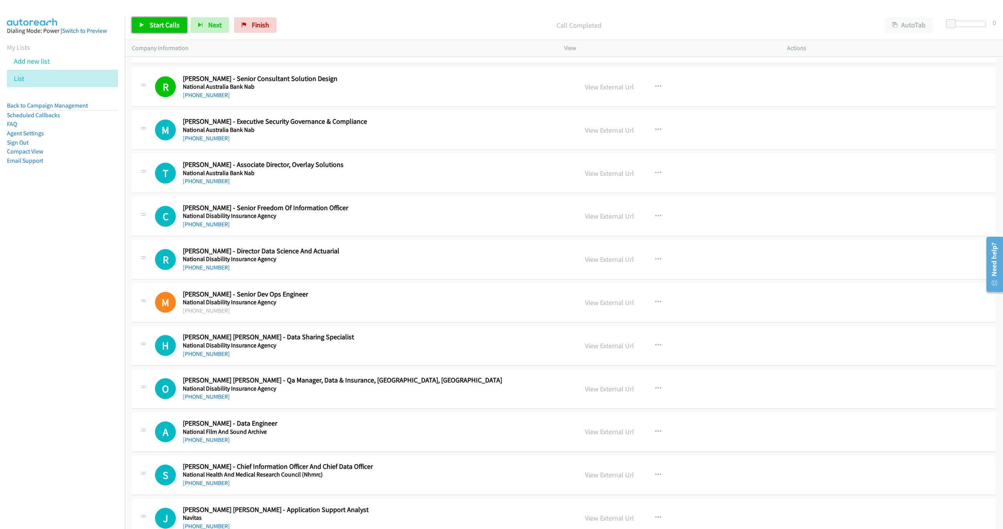
click at [150, 28] on span "Start Calls" at bounding box center [165, 24] width 30 height 9
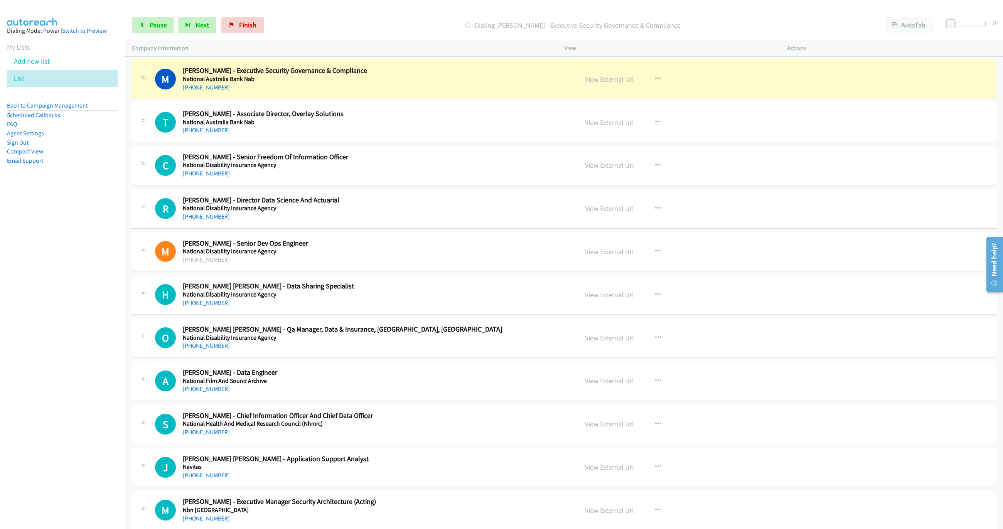
scroll to position [5313, 0]
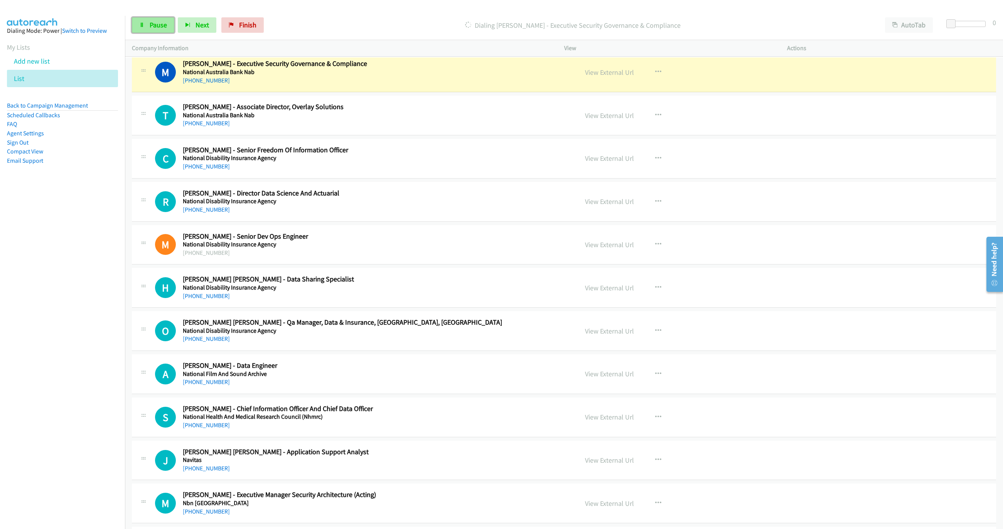
click at [144, 29] on link "Pause" at bounding box center [153, 24] width 42 height 15
click at [608, 77] on link "View External Url" at bounding box center [609, 72] width 49 height 9
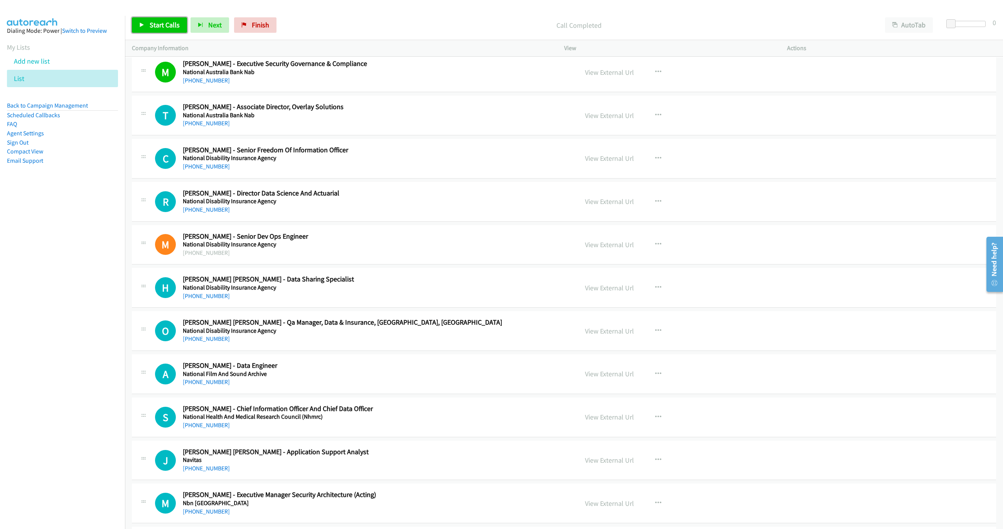
click at [160, 26] on span "Start Calls" at bounding box center [165, 24] width 30 height 9
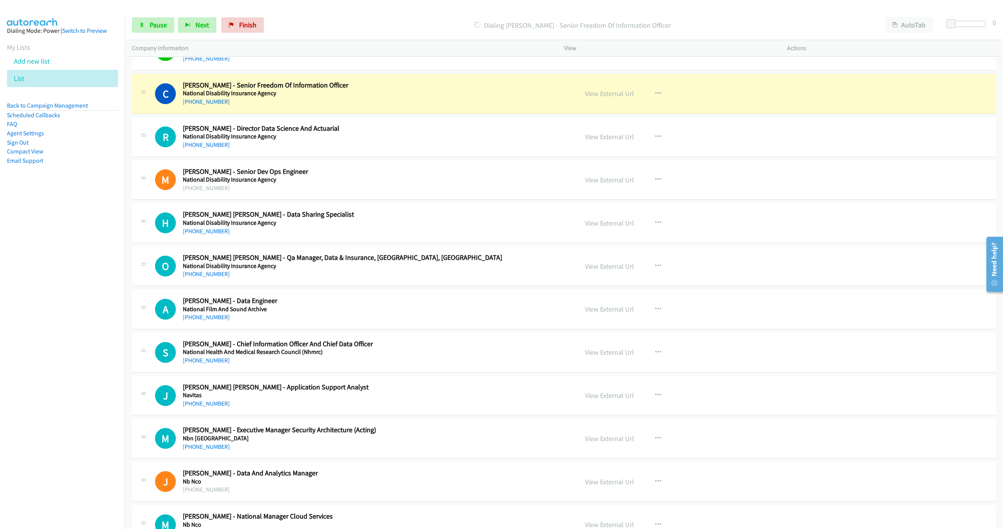
scroll to position [5370, 0]
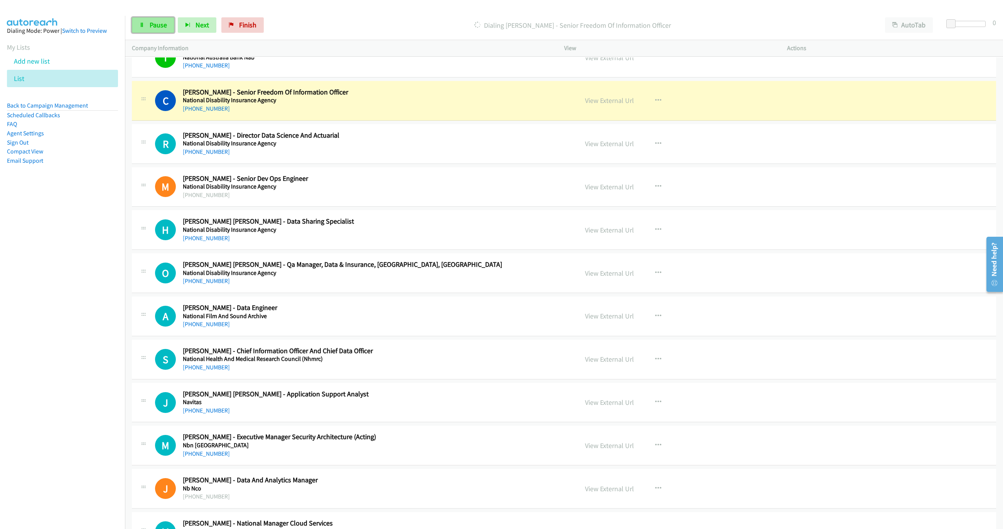
click at [150, 22] on span "Pause" at bounding box center [158, 24] width 17 height 9
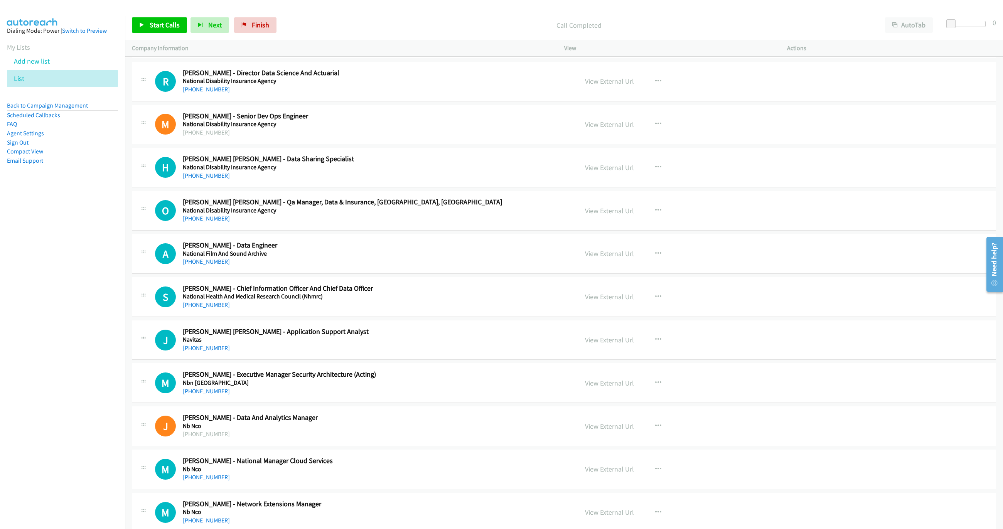
scroll to position [5428, 0]
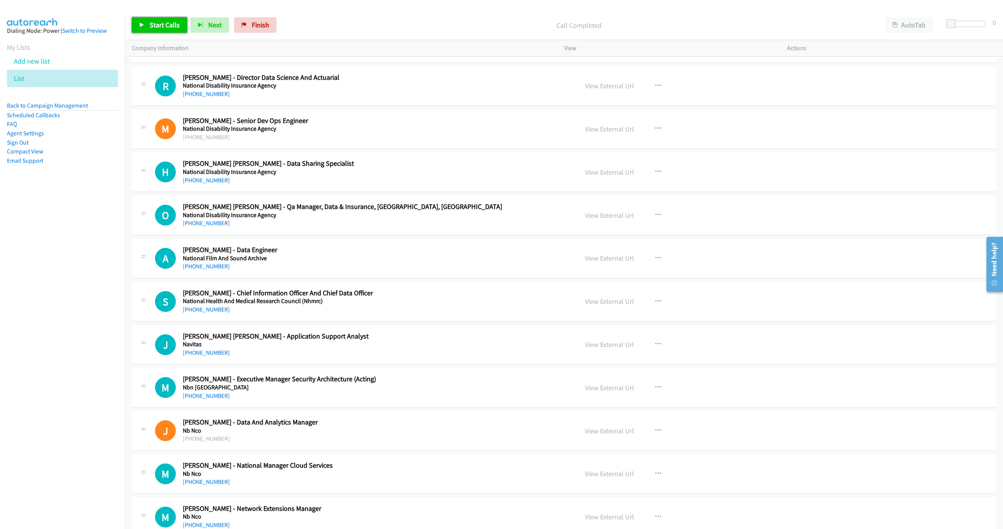
click at [166, 28] on span "Start Calls" at bounding box center [165, 24] width 30 height 9
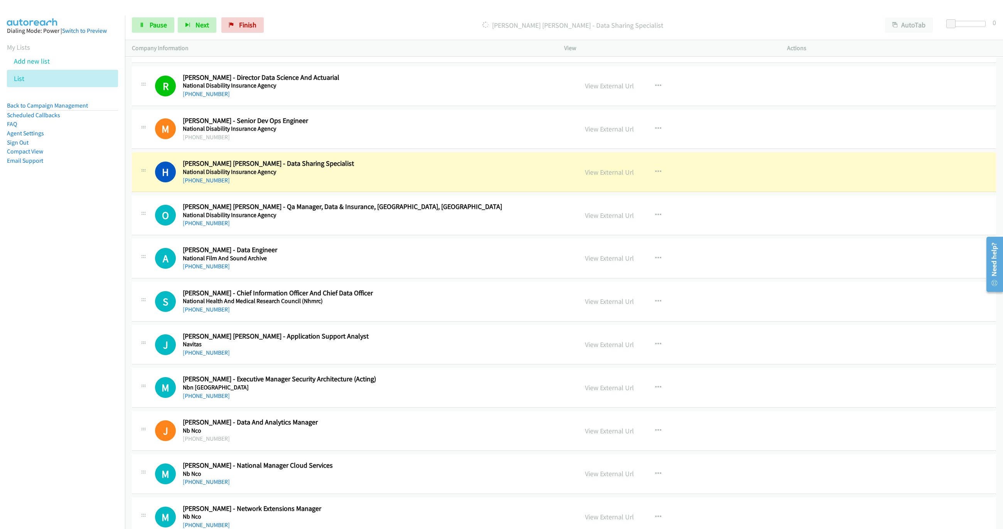
click at [606, 177] on div "View External Url" at bounding box center [609, 172] width 49 height 10
click at [609, 177] on link "View External Url" at bounding box center [609, 172] width 49 height 9
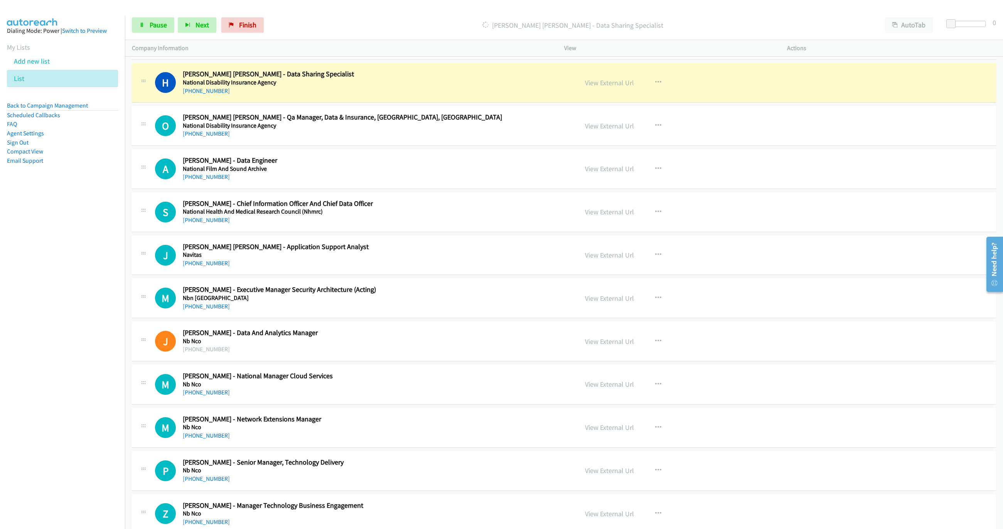
scroll to position [5544, 0]
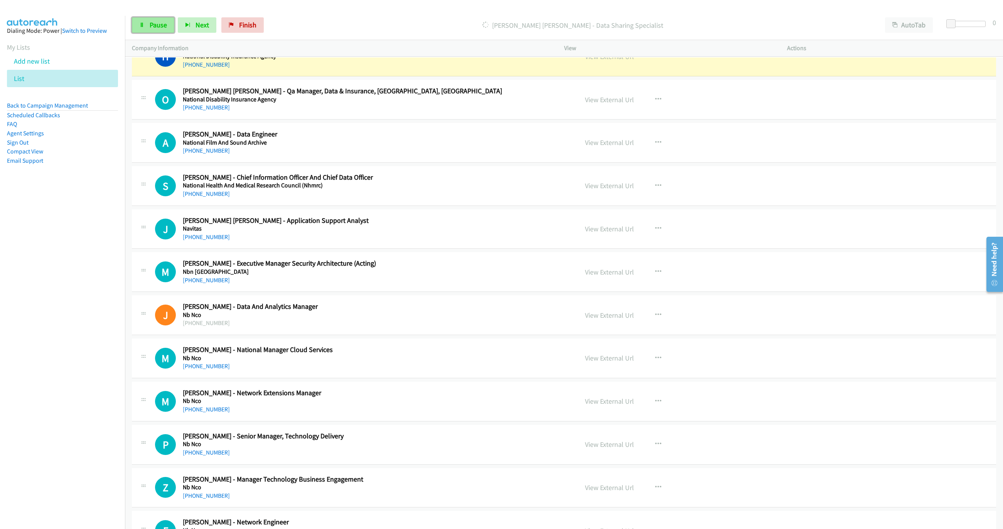
click at [155, 28] on span "Pause" at bounding box center [158, 24] width 17 height 9
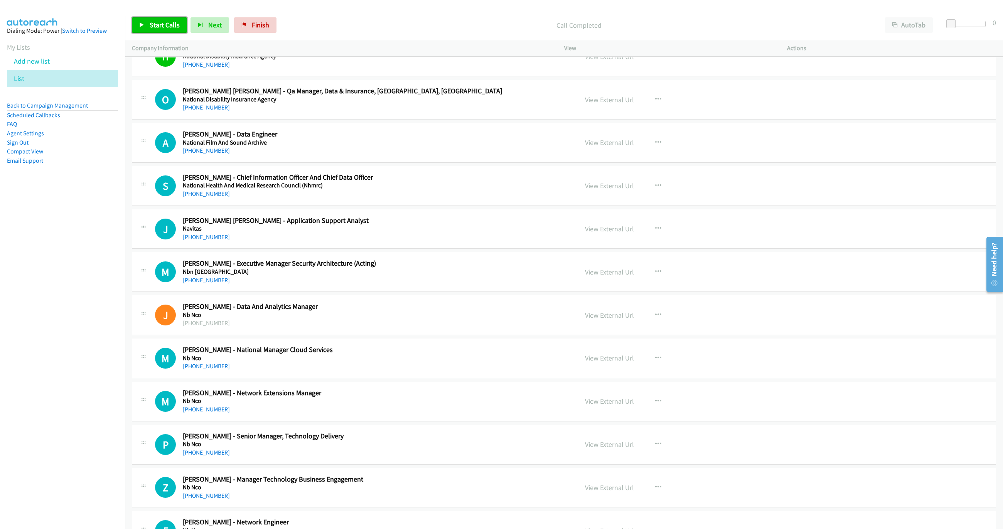
drag, startPoint x: 153, startPoint y: 26, endPoint x: 188, endPoint y: 15, distance: 36.3
click at [153, 26] on span "Start Calls" at bounding box center [165, 24] width 30 height 9
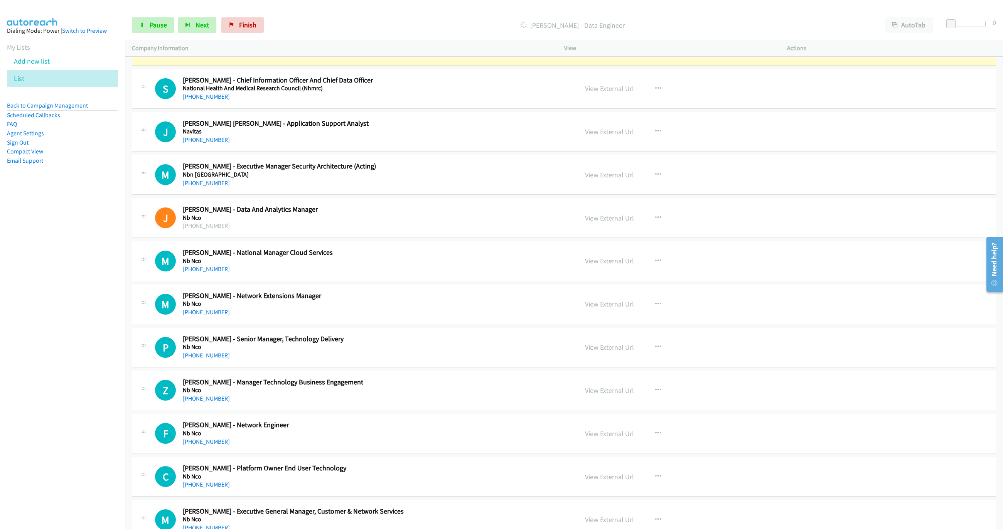
scroll to position [5602, 0]
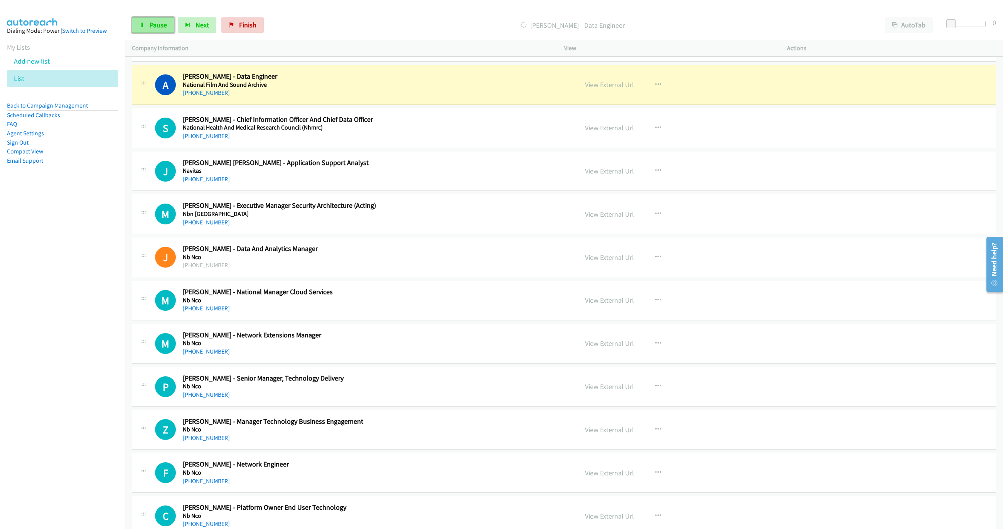
click at [147, 19] on link "Pause" at bounding box center [153, 24] width 42 height 15
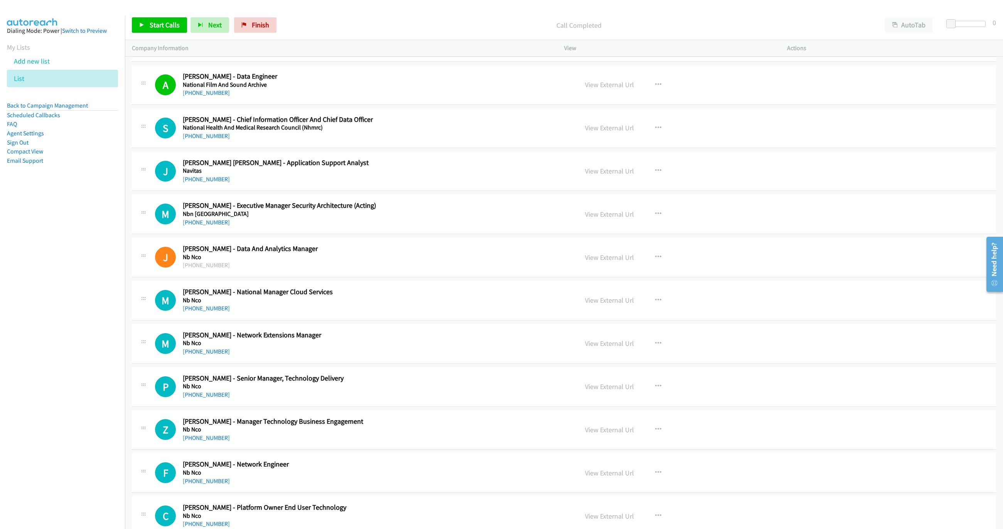
click at [149, 35] on div "Start Calls Pause Next Finish Call Completed AutoTab AutoTab 0" at bounding box center [564, 25] width 878 height 30
click at [149, 29] on link "Start Calls" at bounding box center [159, 24] width 55 height 15
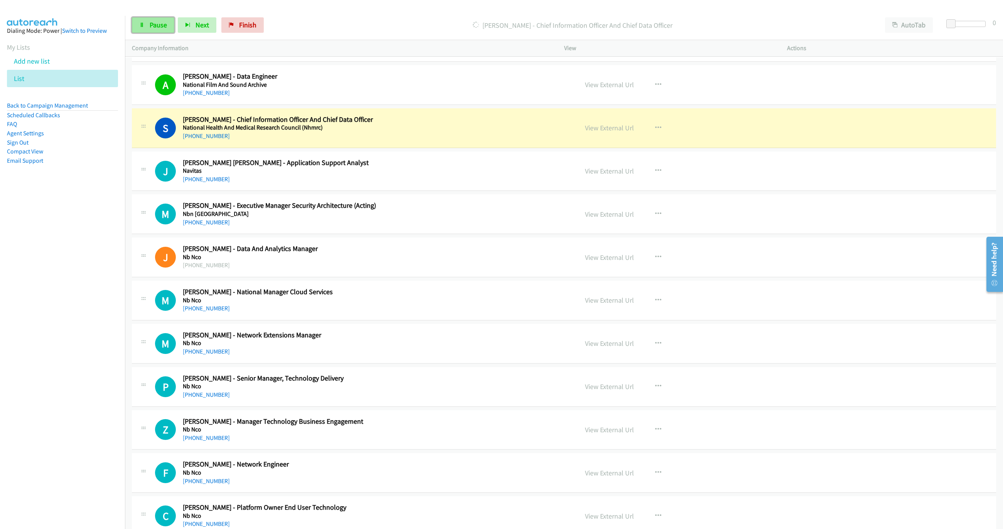
drag, startPoint x: 157, startPoint y: 19, endPoint x: 166, endPoint y: 21, distance: 9.2
click at [157, 19] on link "Pause" at bounding box center [153, 24] width 42 height 15
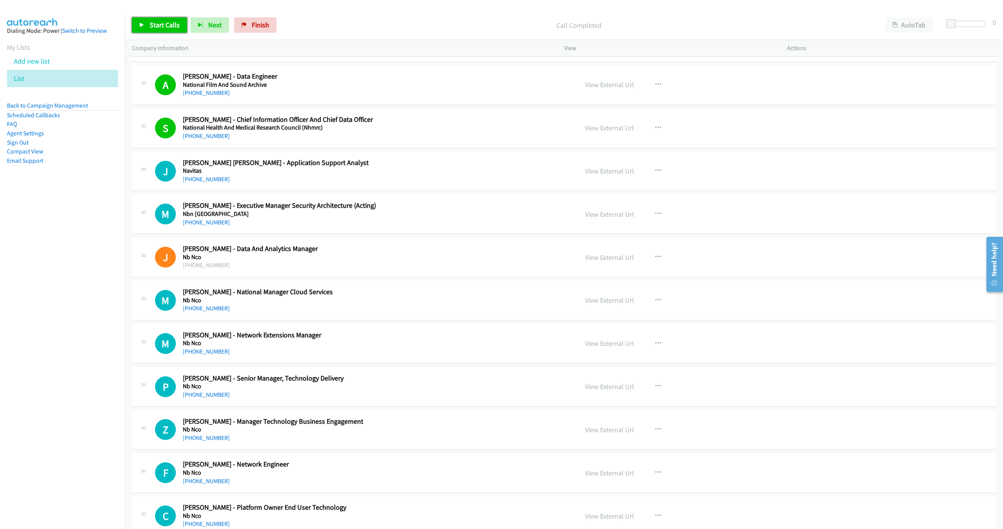
click at [149, 29] on link "Start Calls" at bounding box center [159, 24] width 55 height 15
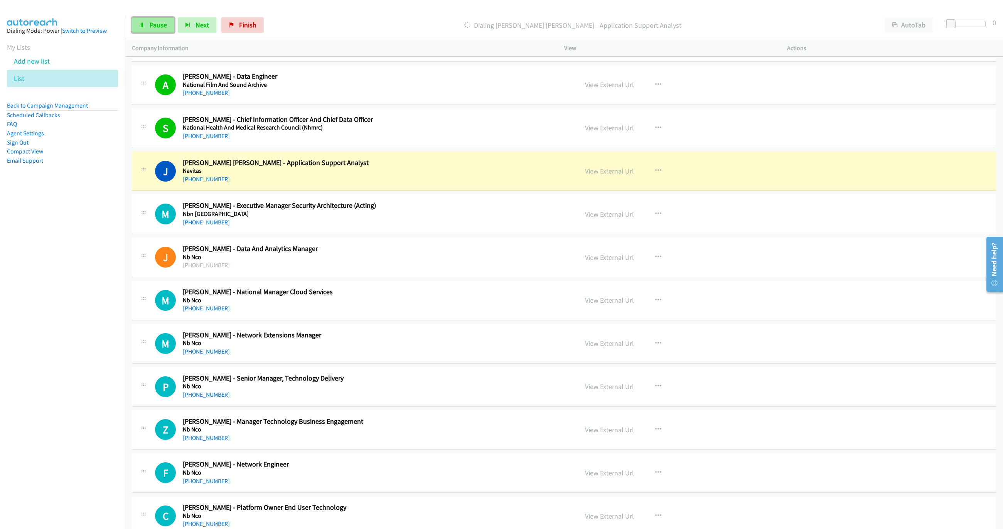
click at [151, 28] on span "Pause" at bounding box center [158, 24] width 17 height 9
click at [594, 176] on link "View External Url" at bounding box center [609, 171] width 49 height 9
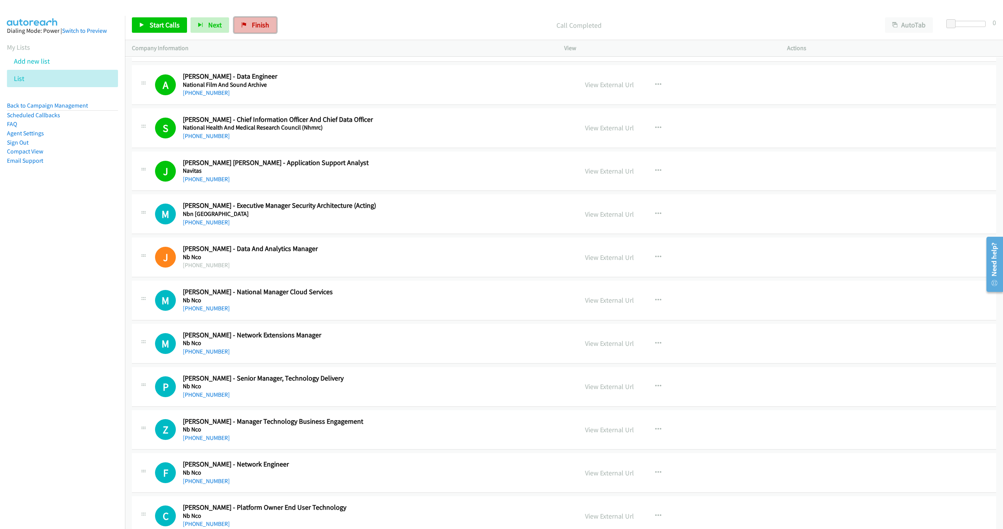
click at [255, 29] on link "Finish" at bounding box center [255, 24] width 42 height 15
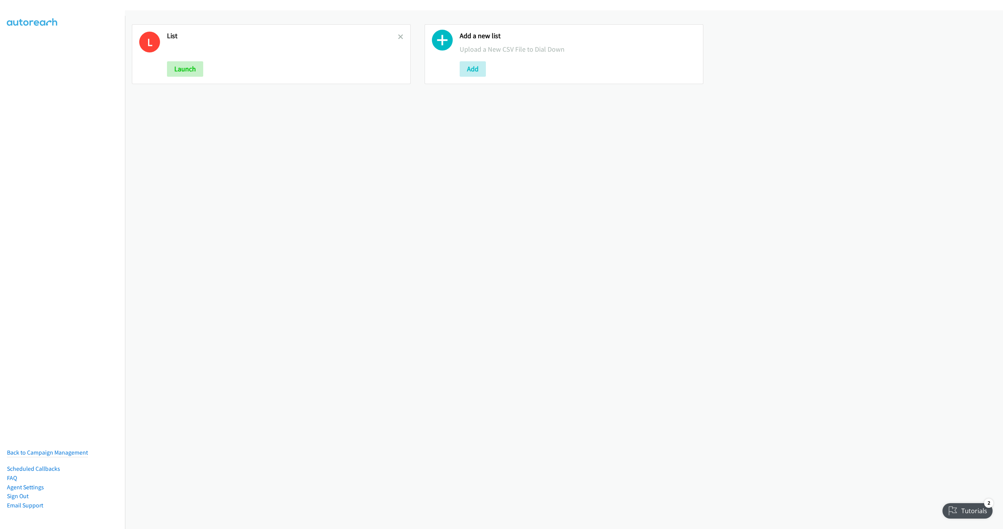
click at [394, 37] on h2 "List" at bounding box center [282, 36] width 231 height 9
click at [398, 39] on icon at bounding box center [400, 37] width 5 height 5
click at [172, 65] on button "Add" at bounding box center [180, 68] width 26 height 15
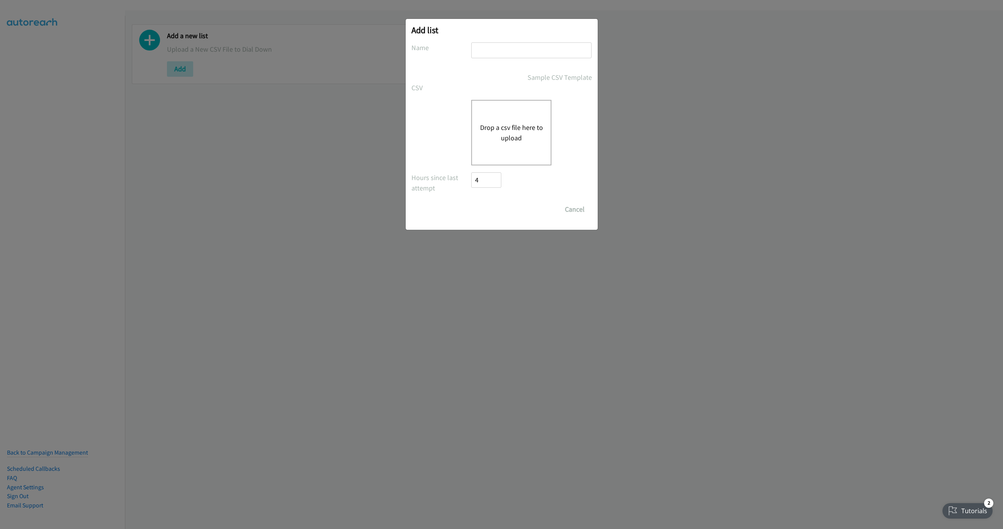
click at [519, 54] on input "text" at bounding box center [531, 50] width 120 height 16
type input "New List"
click at [520, 118] on div "Drop a csv file here to upload" at bounding box center [511, 133] width 80 height 66
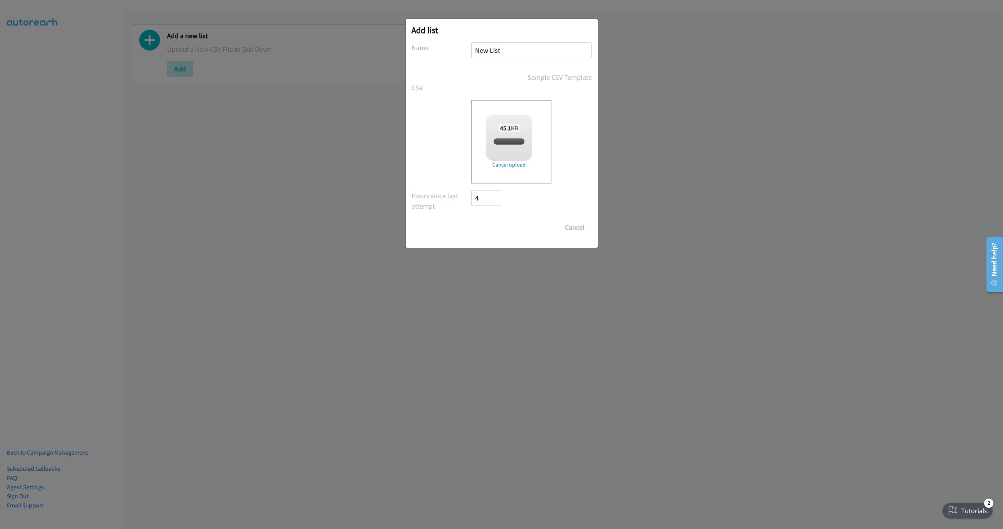
checkbox input "true"
click at [480, 230] on input "Save List" at bounding box center [492, 227] width 41 height 15
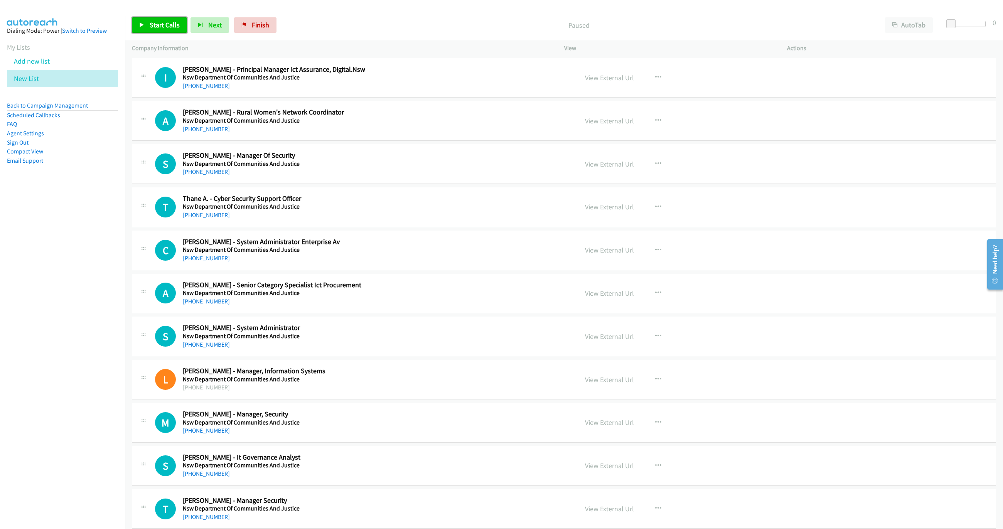
click at [161, 28] on span "Start Calls" at bounding box center [165, 24] width 30 height 9
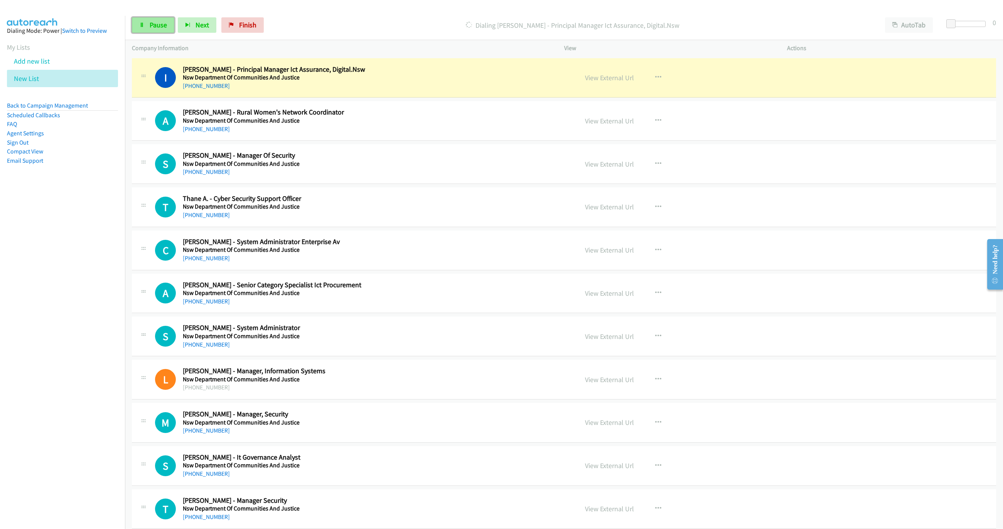
click at [139, 21] on link "Pause" at bounding box center [153, 24] width 42 height 15
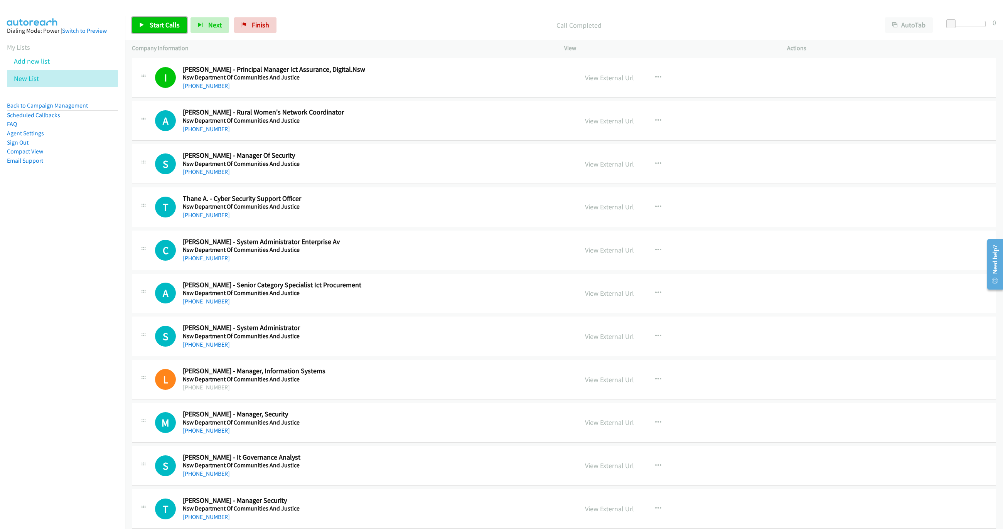
click at [179, 31] on link "Start Calls" at bounding box center [159, 24] width 55 height 15
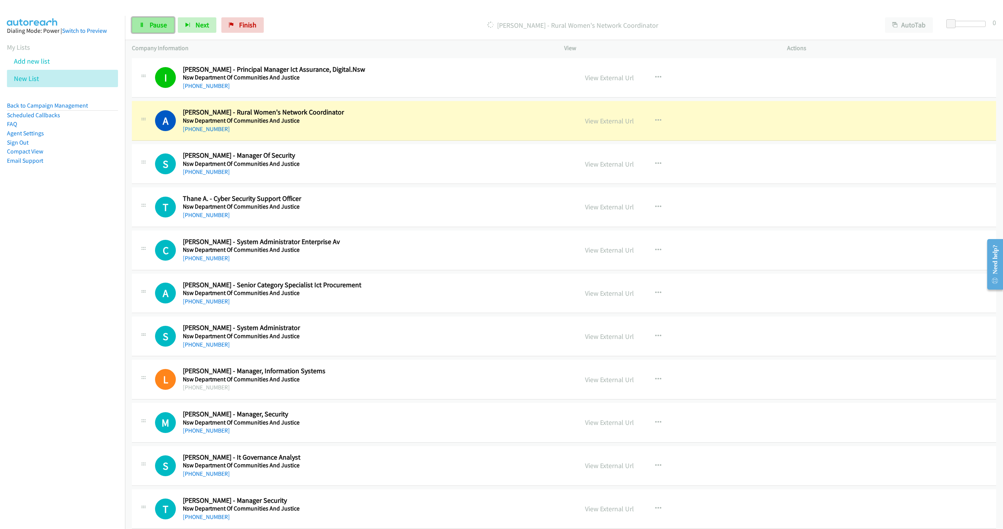
click at [153, 25] on span "Pause" at bounding box center [158, 24] width 17 height 9
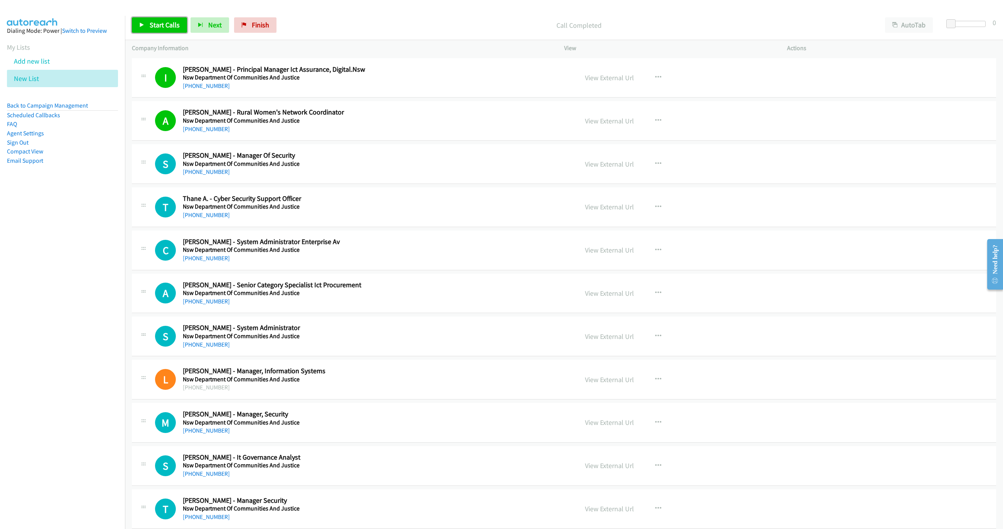
click at [151, 20] on link "Start Calls" at bounding box center [159, 24] width 55 height 15
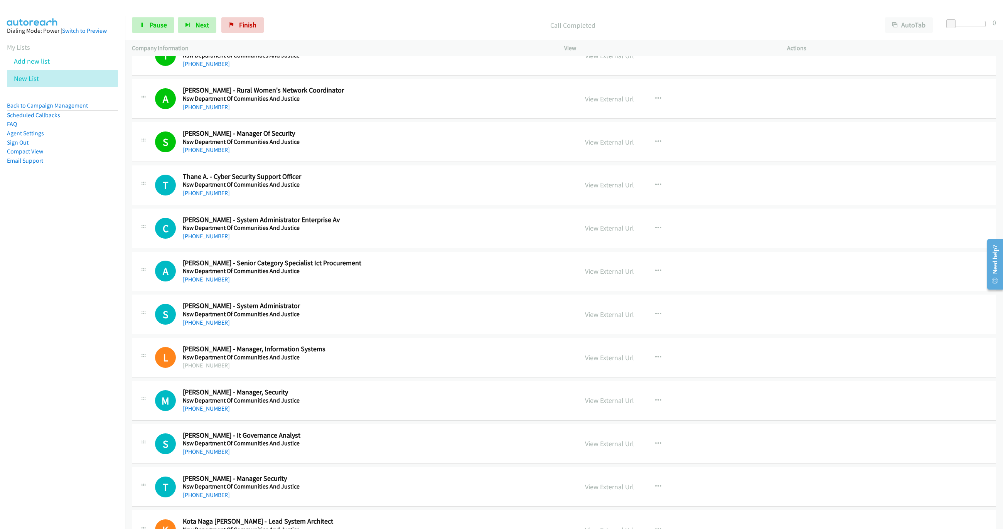
scroll to position [58, 0]
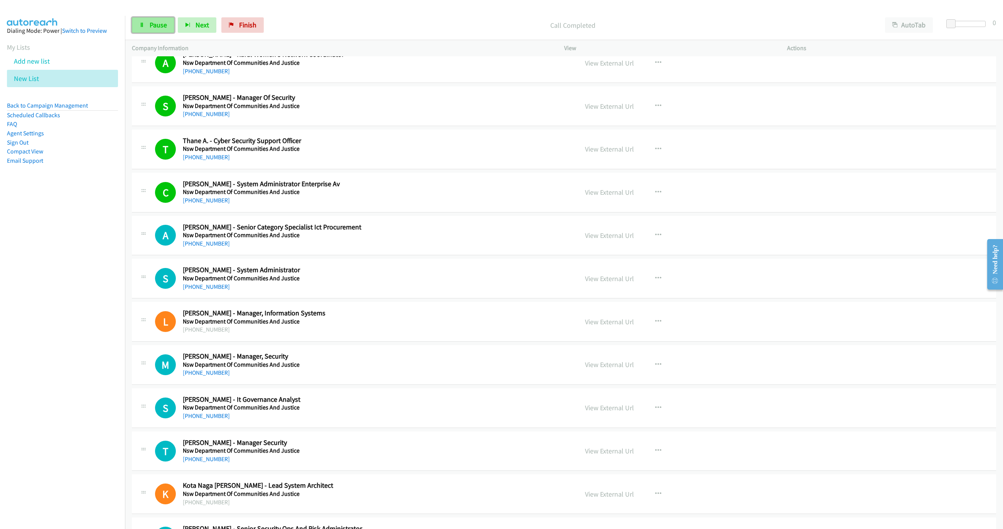
drag, startPoint x: 157, startPoint y: 26, endPoint x: 162, endPoint y: 21, distance: 7.4
click at [157, 26] on span "Pause" at bounding box center [158, 24] width 17 height 9
click at [151, 19] on link "Start Calls" at bounding box center [159, 24] width 55 height 15
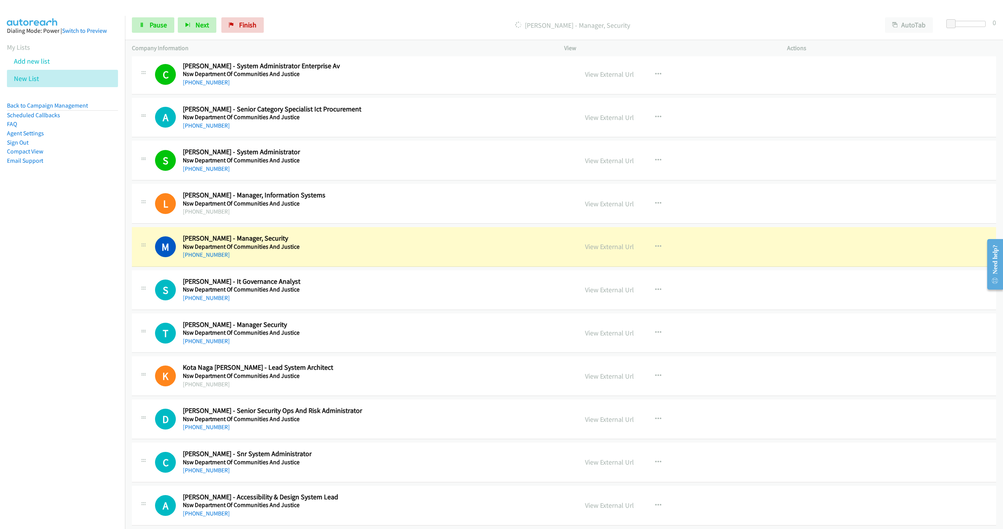
scroll to position [231, 0]
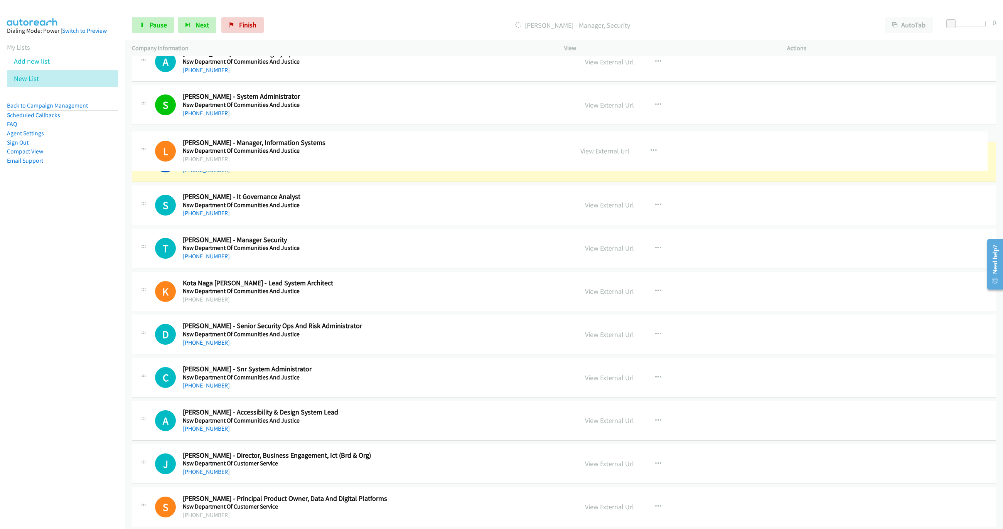
drag, startPoint x: 572, startPoint y: 132, endPoint x: 564, endPoint y: 135, distance: 8.8
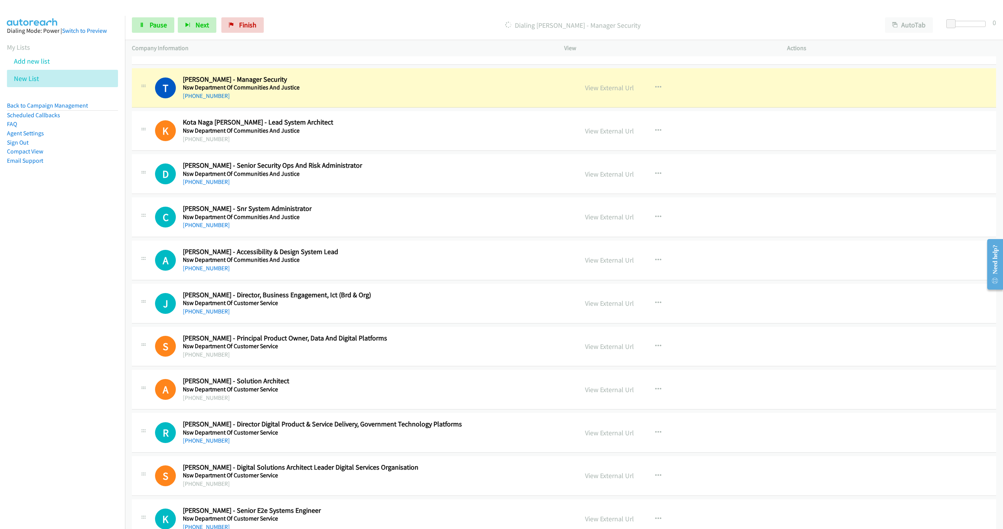
scroll to position [428, 0]
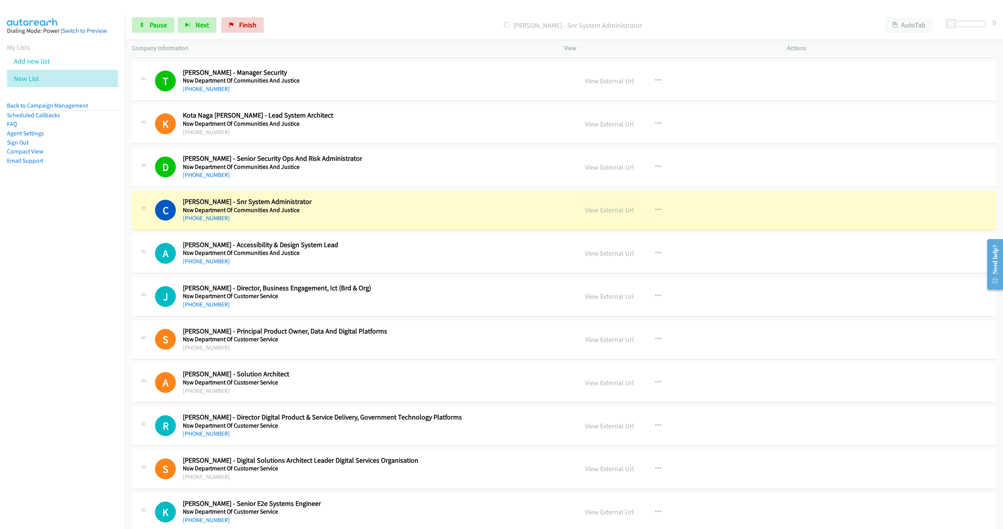
click at [148, 36] on div "Start Calls Pause Next Finish [PERSON_NAME] - Snr System Administrator AutoTab …" at bounding box center [564, 25] width 878 height 30
click at [150, 30] on link "Pause" at bounding box center [153, 24] width 42 height 15
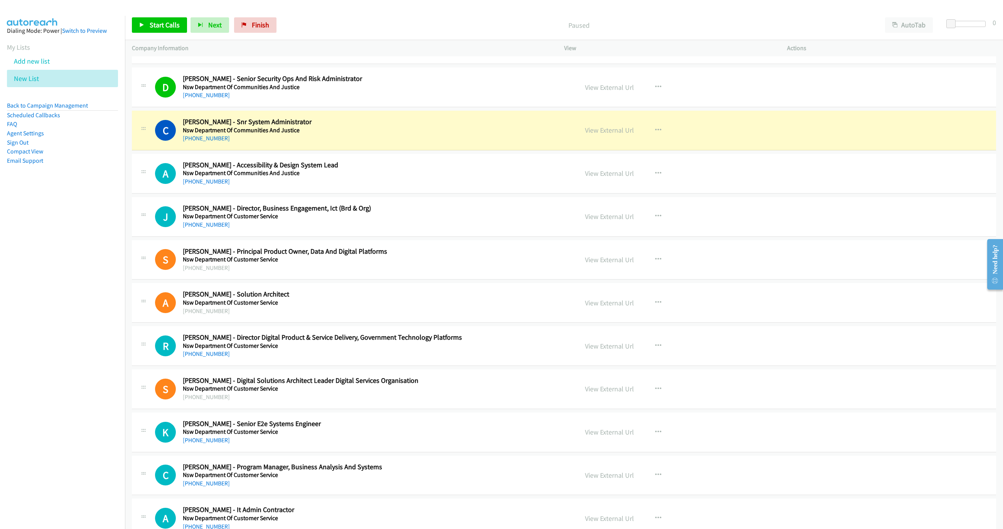
scroll to position [544, 0]
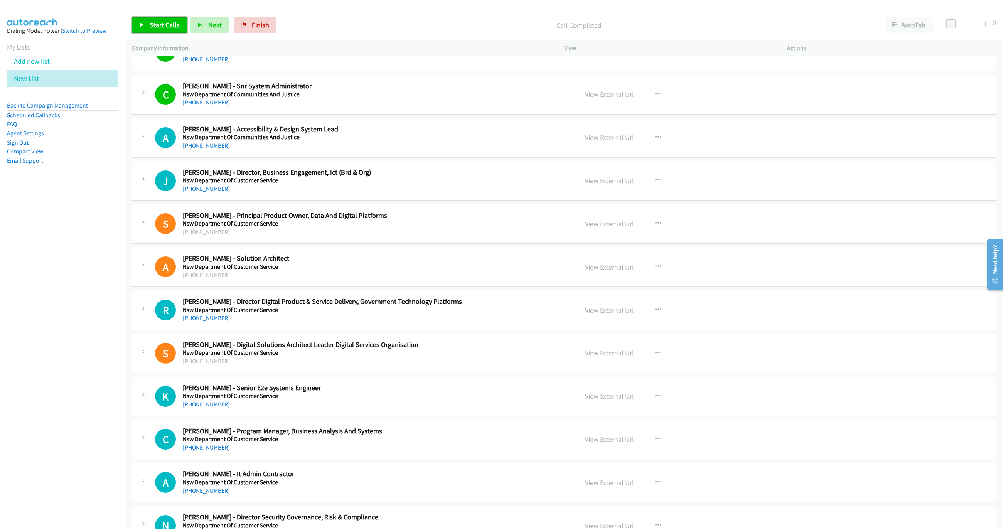
click at [150, 19] on link "Start Calls" at bounding box center [159, 24] width 55 height 15
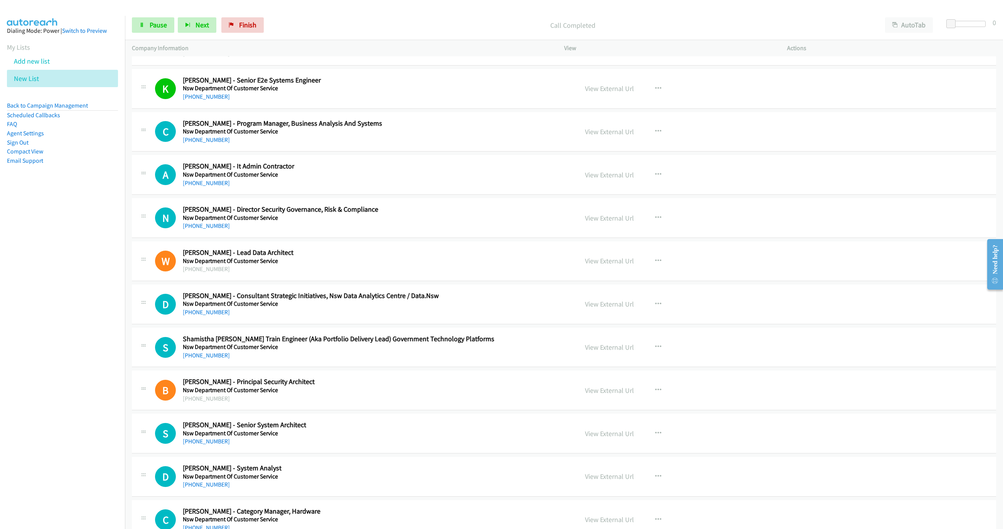
scroll to position [891, 0]
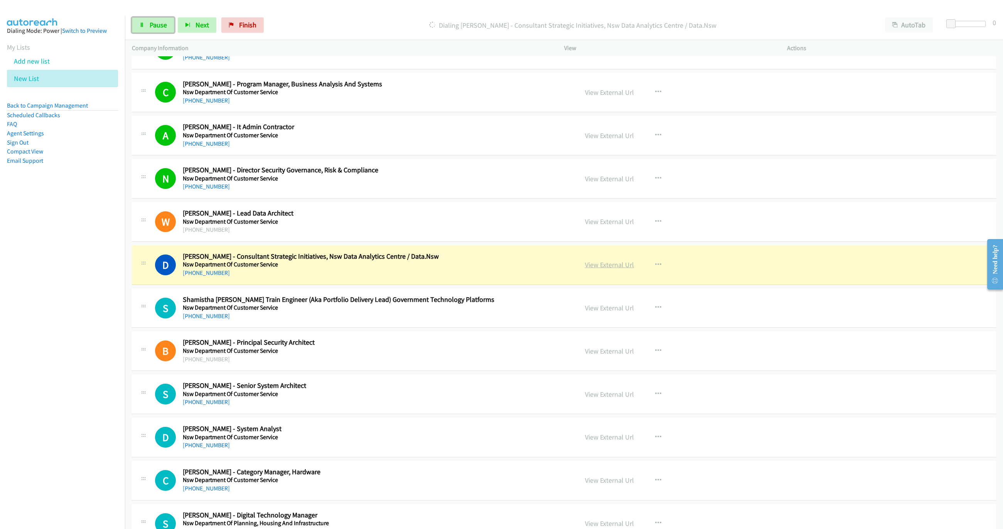
click at [592, 269] on link "View External Url" at bounding box center [609, 264] width 49 height 9
click at [159, 24] on span "Pause" at bounding box center [158, 24] width 17 height 9
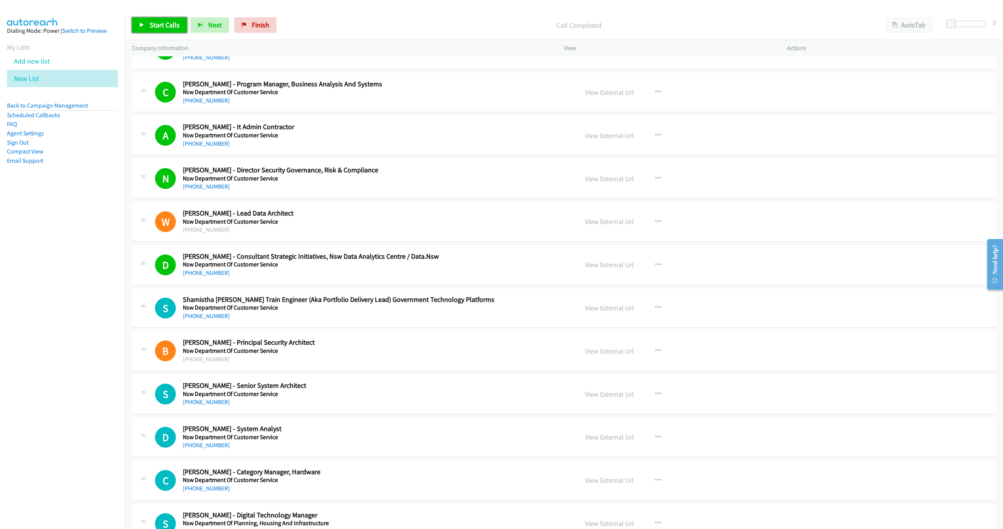
click at [157, 25] on span "Start Calls" at bounding box center [165, 24] width 30 height 9
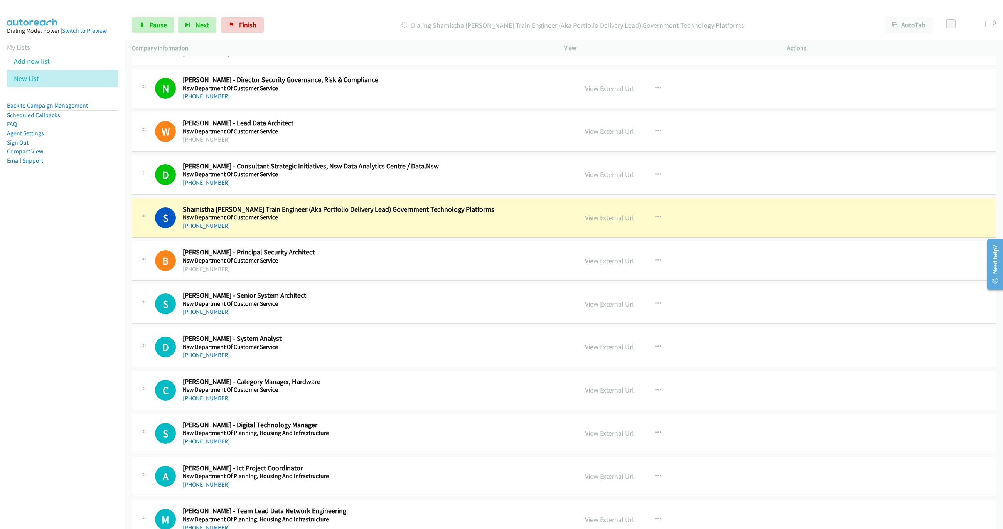
scroll to position [1007, 0]
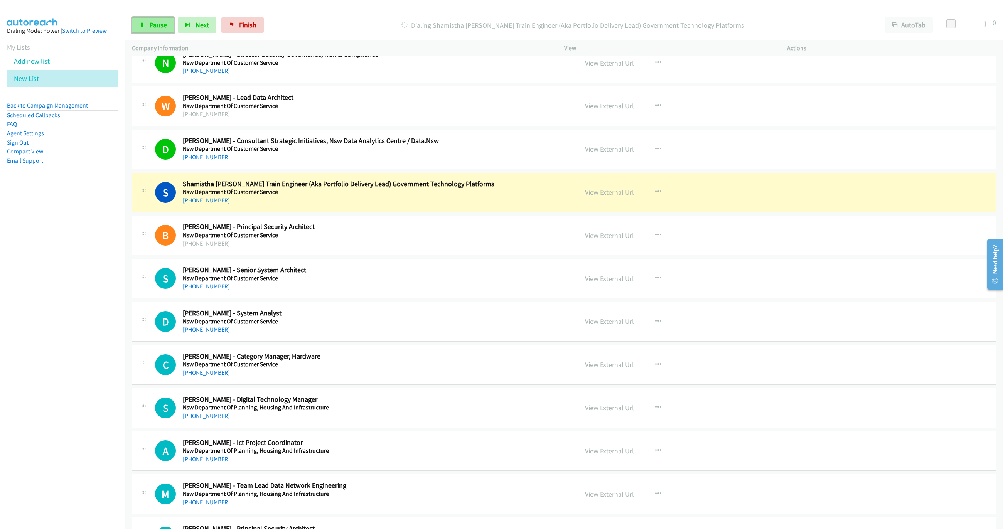
click at [152, 24] on span "Pause" at bounding box center [158, 24] width 17 height 9
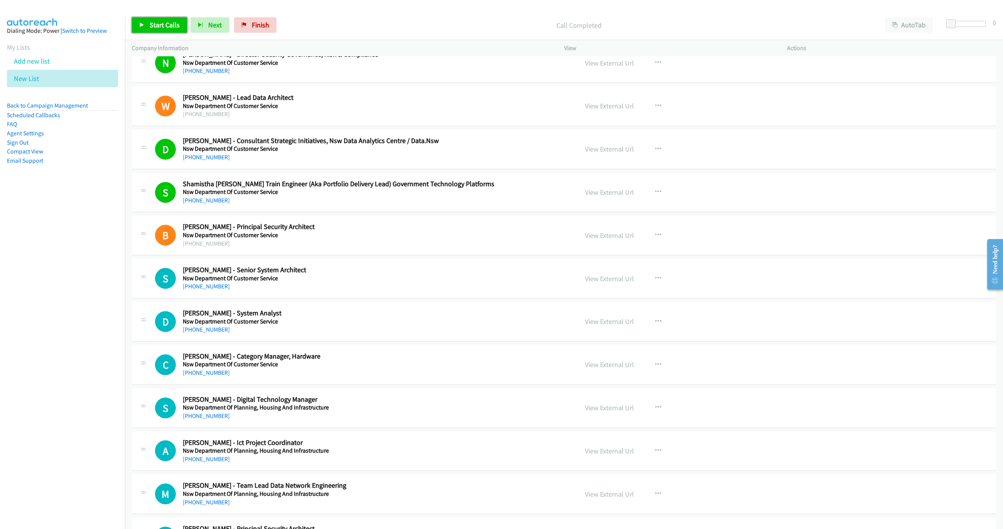
click at [145, 19] on link "Start Calls" at bounding box center [159, 24] width 55 height 15
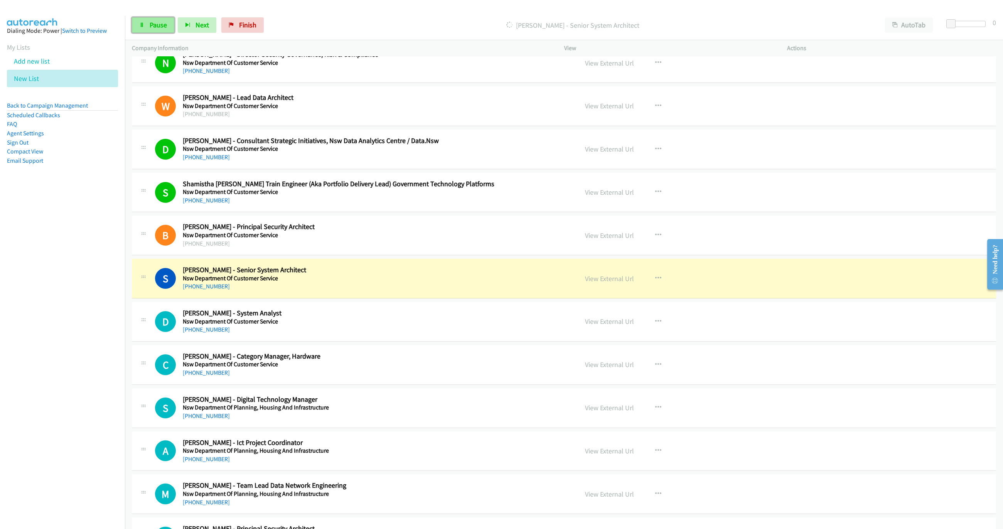
click at [145, 19] on link "Pause" at bounding box center [153, 24] width 42 height 15
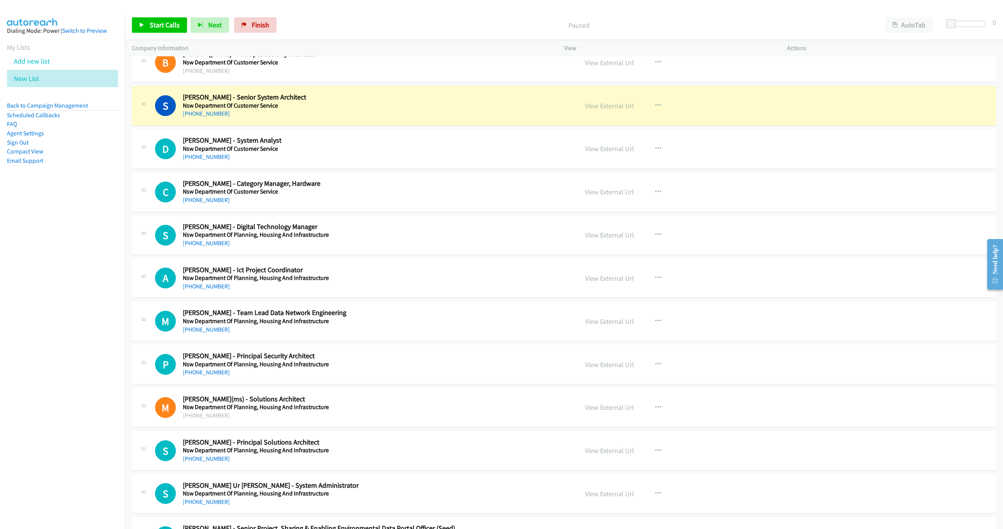
scroll to position [1181, 0]
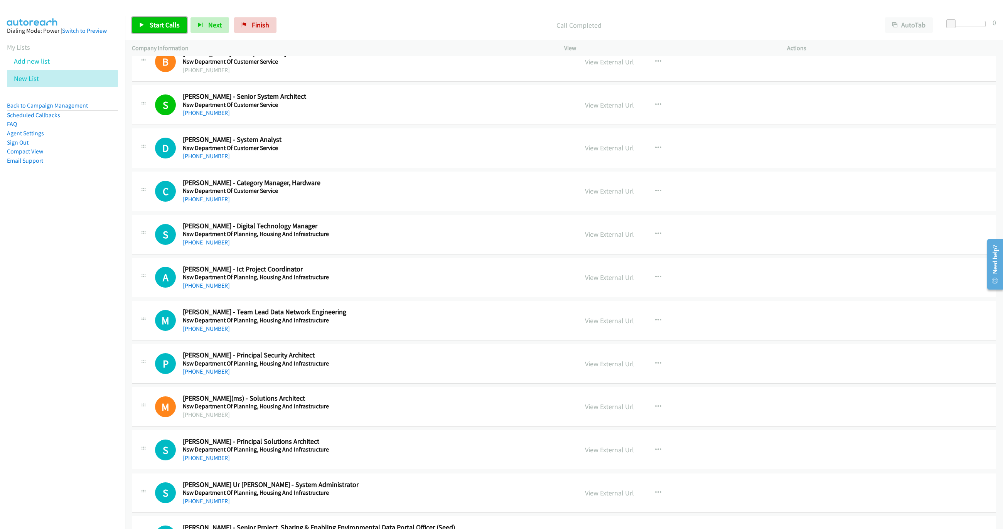
click at [140, 19] on link "Start Calls" at bounding box center [159, 24] width 55 height 15
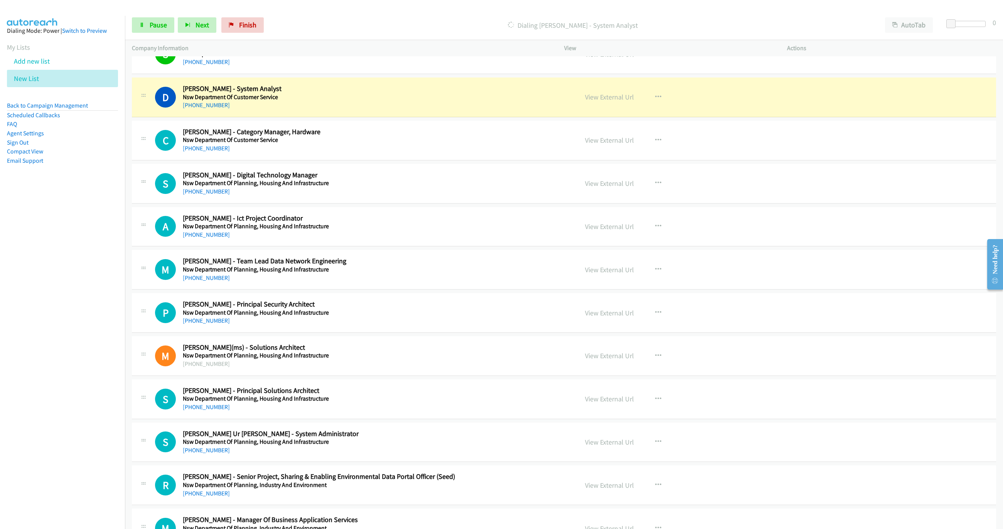
scroll to position [1238, 0]
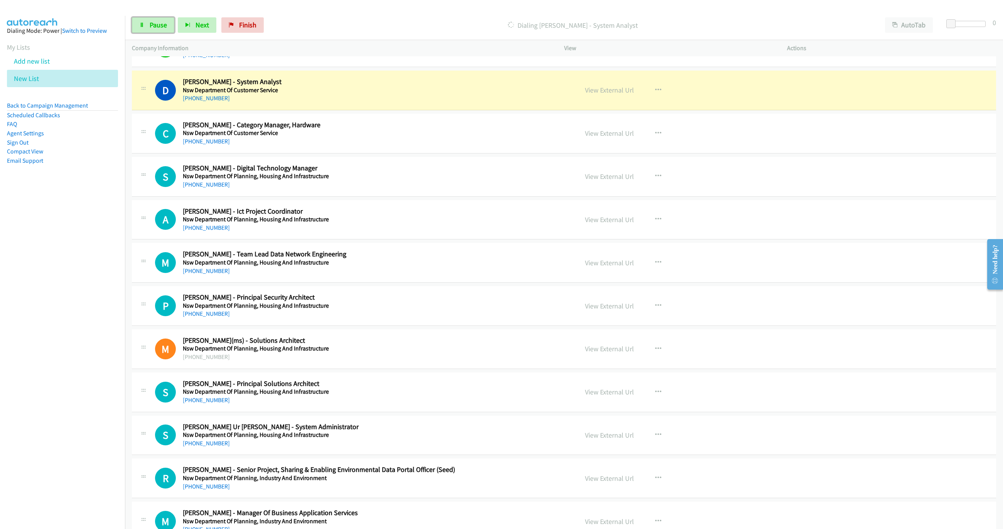
drag, startPoint x: 144, startPoint y: 21, endPoint x: 336, endPoint y: 124, distance: 217.7
click at [144, 21] on link "Pause" at bounding box center [153, 24] width 42 height 15
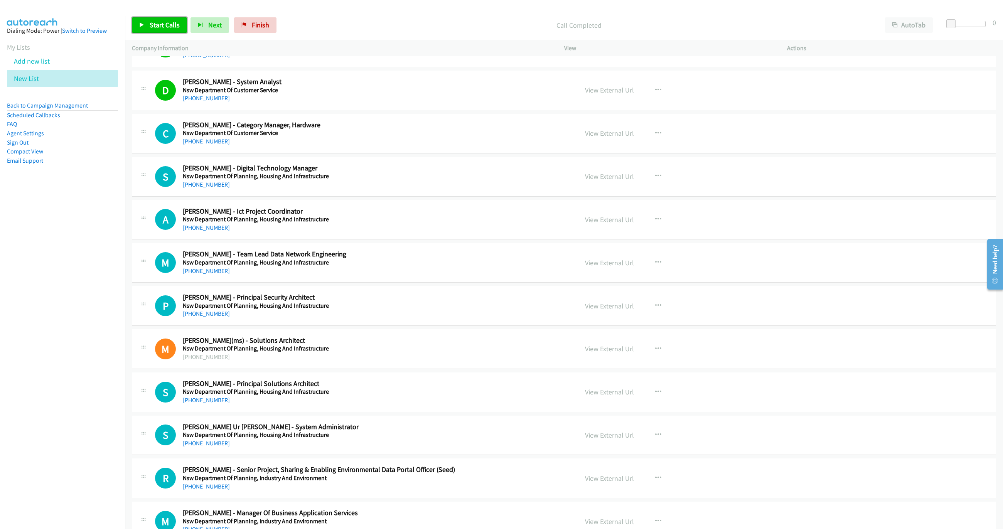
drag, startPoint x: 137, startPoint y: 23, endPoint x: 150, endPoint y: 25, distance: 13.3
click at [137, 23] on link "Start Calls" at bounding box center [159, 24] width 55 height 15
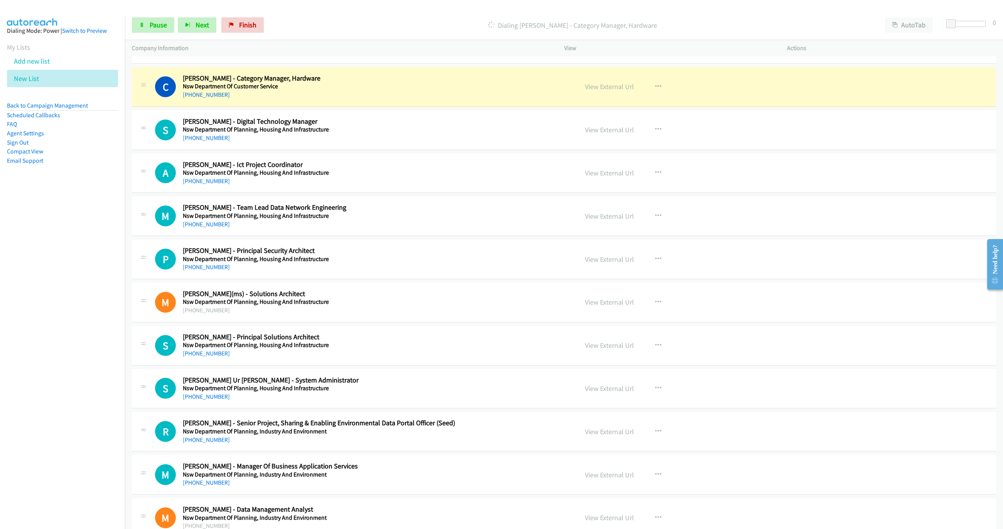
scroll to position [1296, 0]
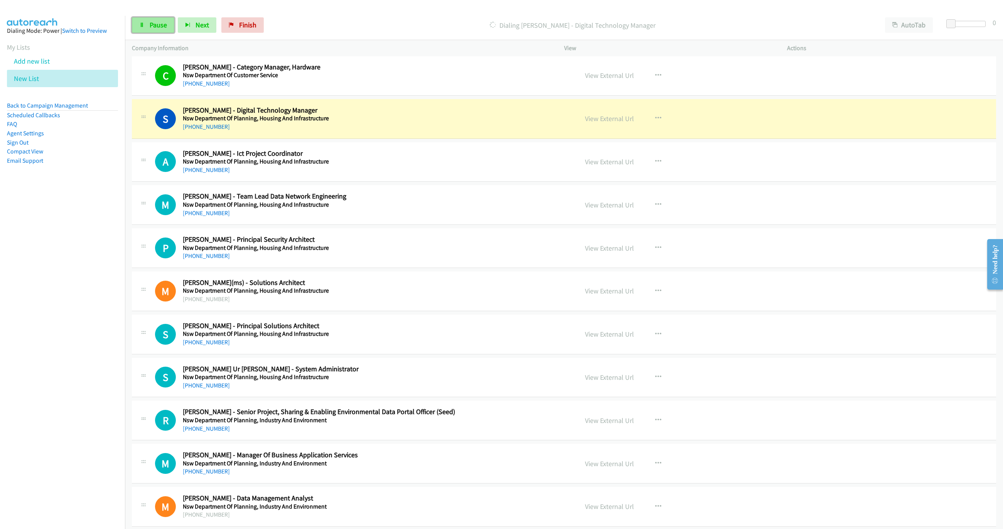
click at [148, 21] on link "Pause" at bounding box center [153, 24] width 42 height 15
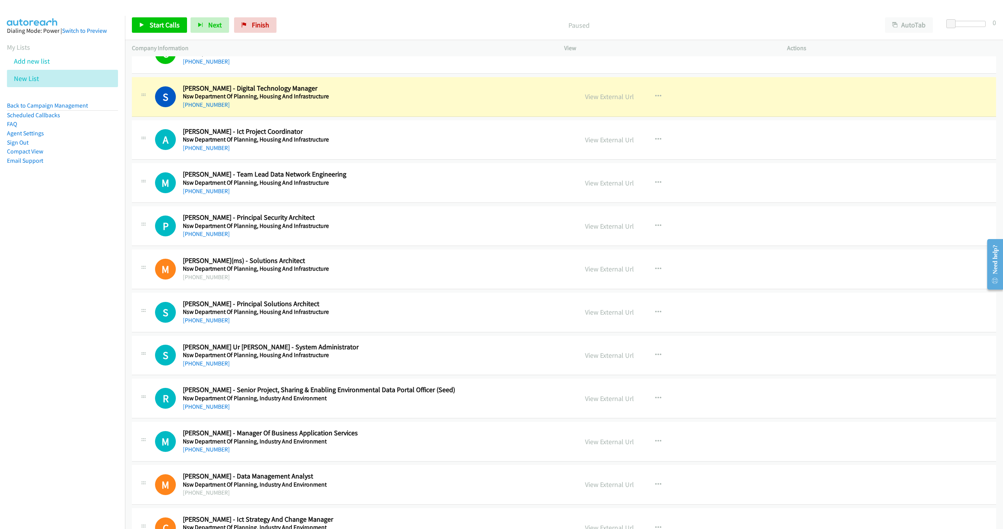
scroll to position [1319, 0]
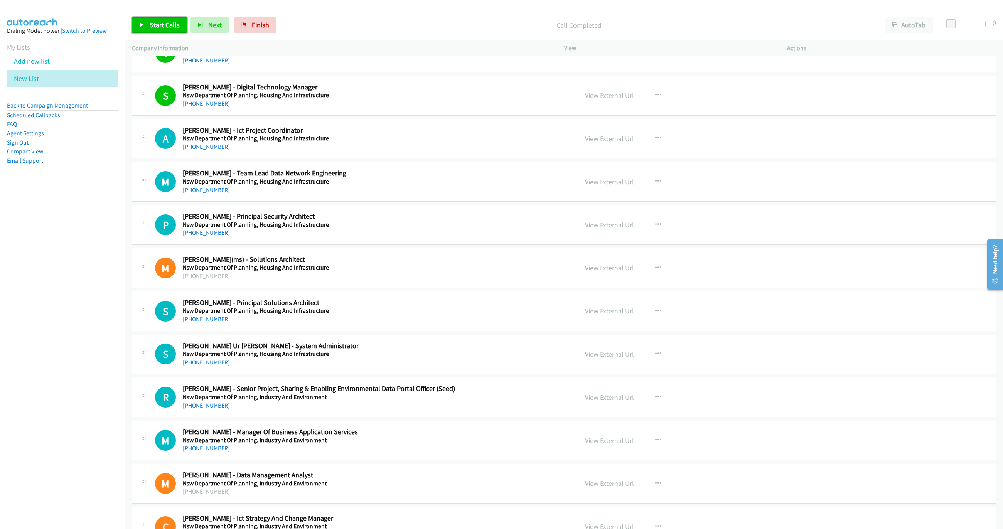
click at [169, 22] on span "Start Calls" at bounding box center [165, 24] width 30 height 9
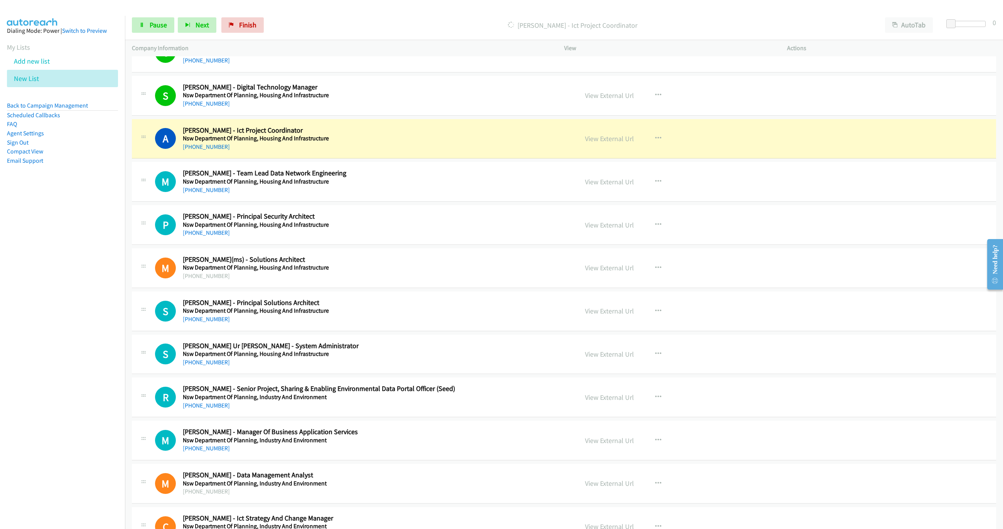
scroll to position [1377, 0]
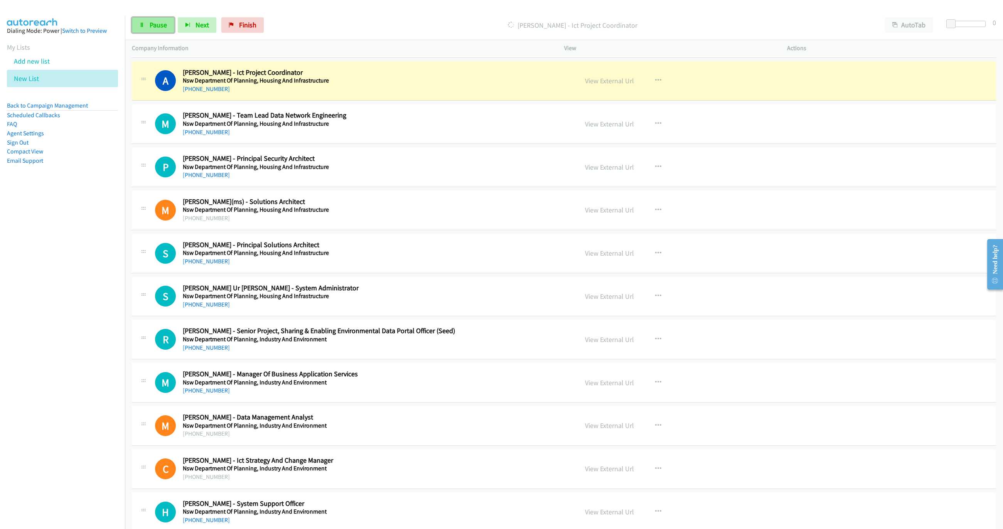
click at [159, 28] on span "Pause" at bounding box center [158, 24] width 17 height 9
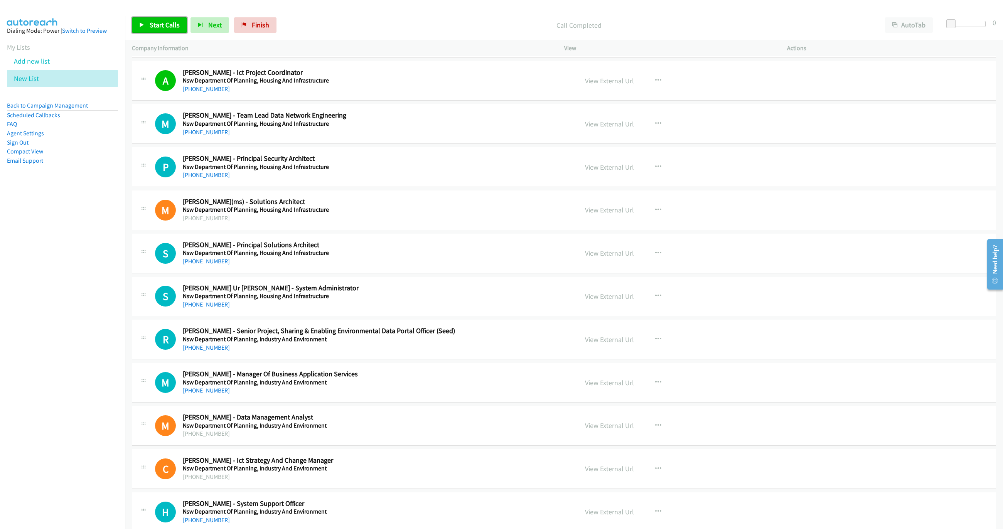
click at [146, 26] on link "Start Calls" at bounding box center [159, 24] width 55 height 15
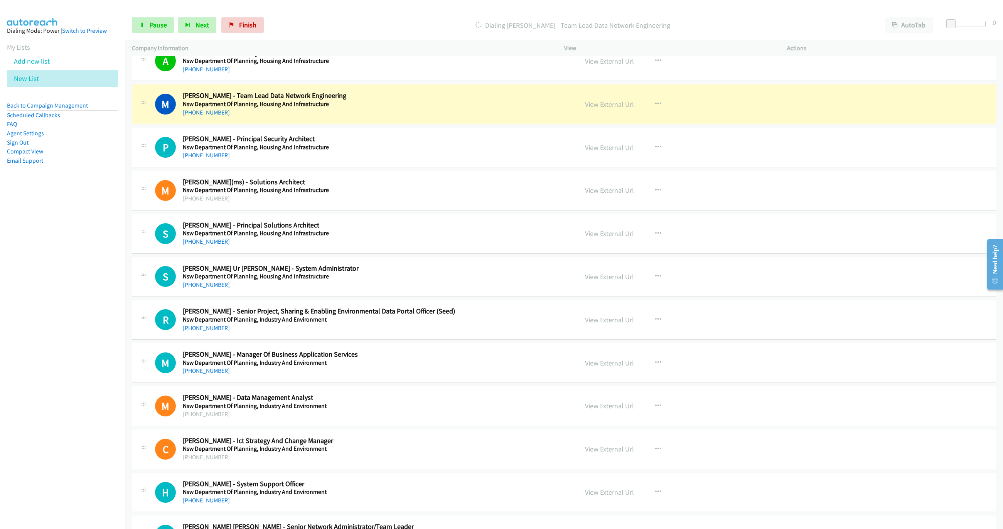
scroll to position [1435, 0]
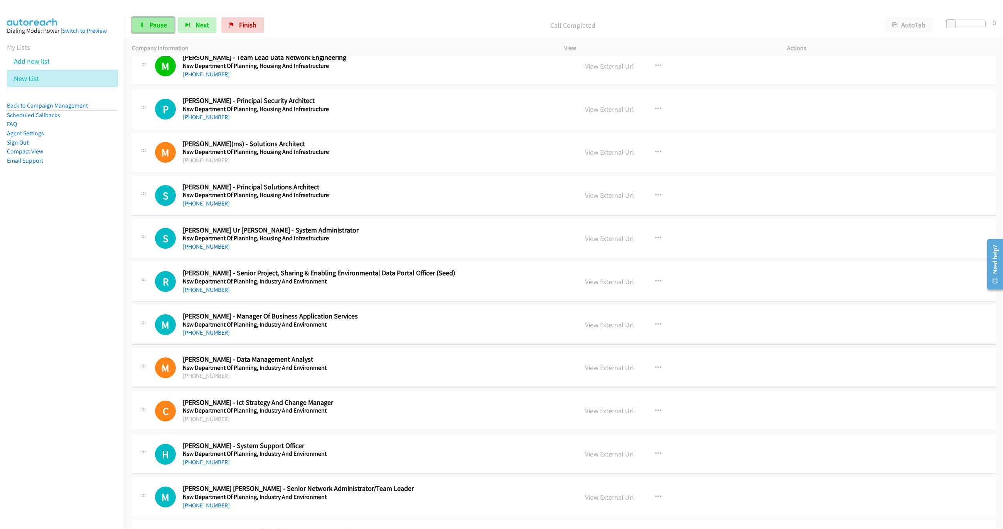
click at [140, 25] on icon at bounding box center [141, 25] width 5 height 5
click at [152, 27] on span "Start Calls" at bounding box center [165, 24] width 30 height 9
click at [152, 27] on span "Pause" at bounding box center [158, 24] width 17 height 9
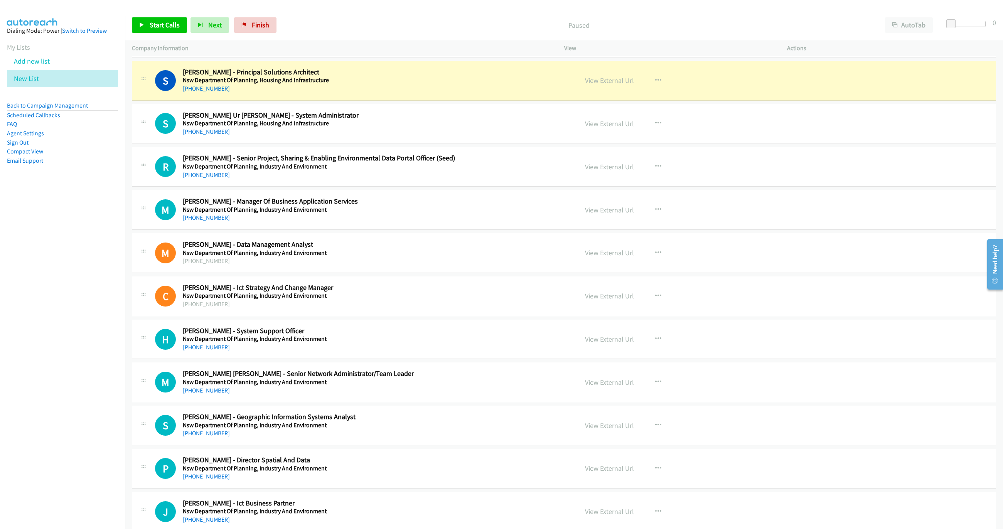
scroll to position [1551, 0]
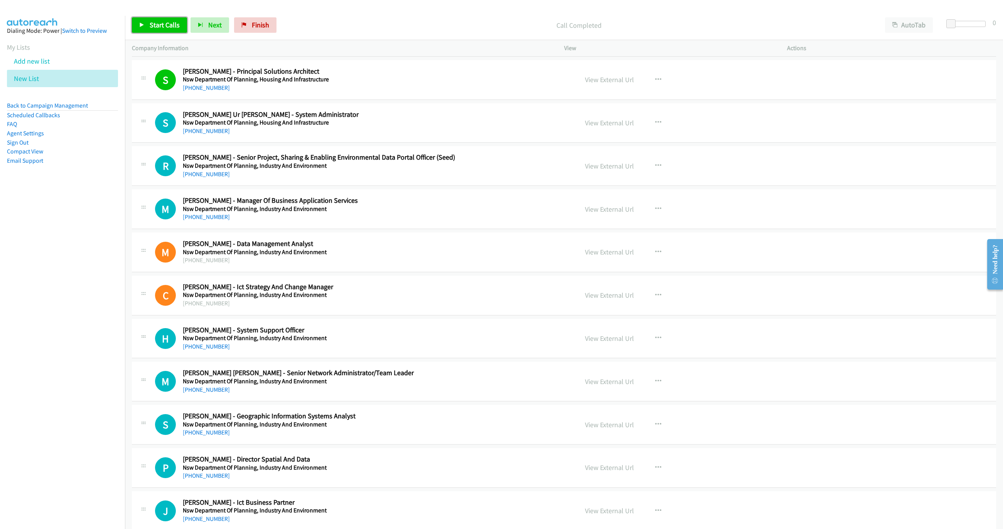
click at [169, 30] on link "Start Calls" at bounding box center [159, 24] width 55 height 15
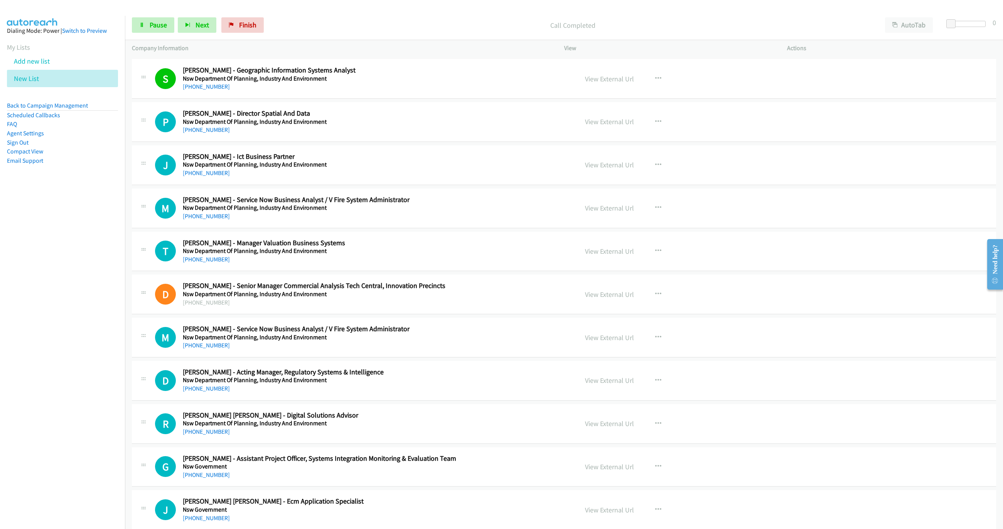
scroll to position [1898, 0]
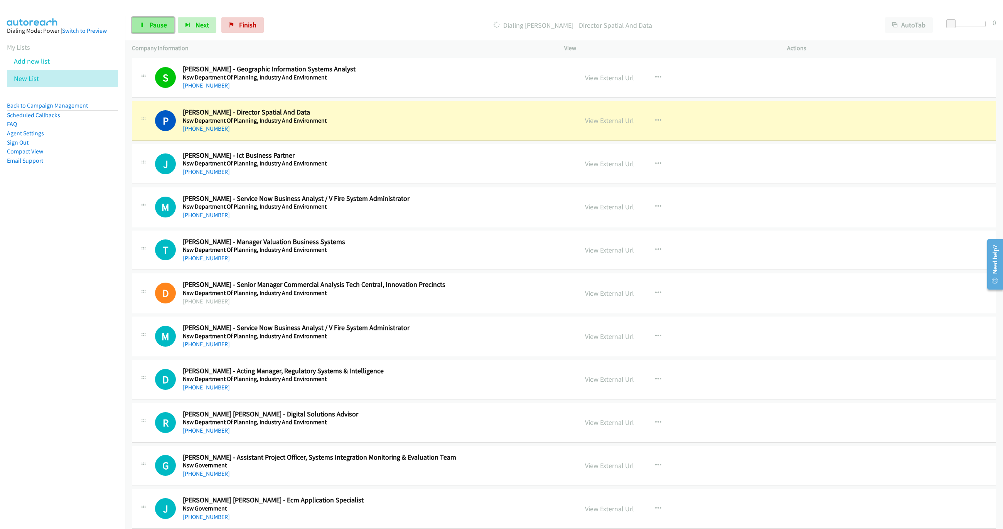
click at [150, 26] on span "Pause" at bounding box center [158, 24] width 17 height 9
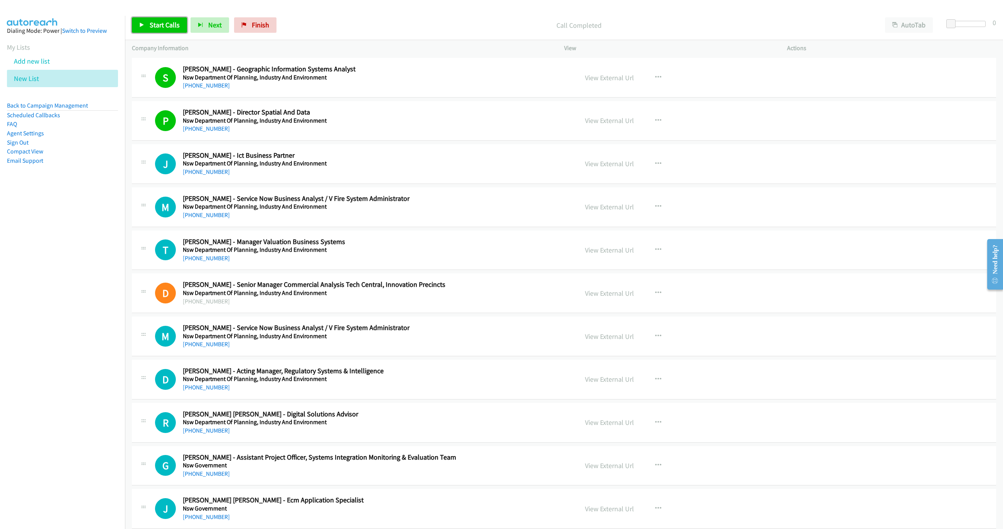
click at [155, 25] on span "Start Calls" at bounding box center [165, 24] width 30 height 9
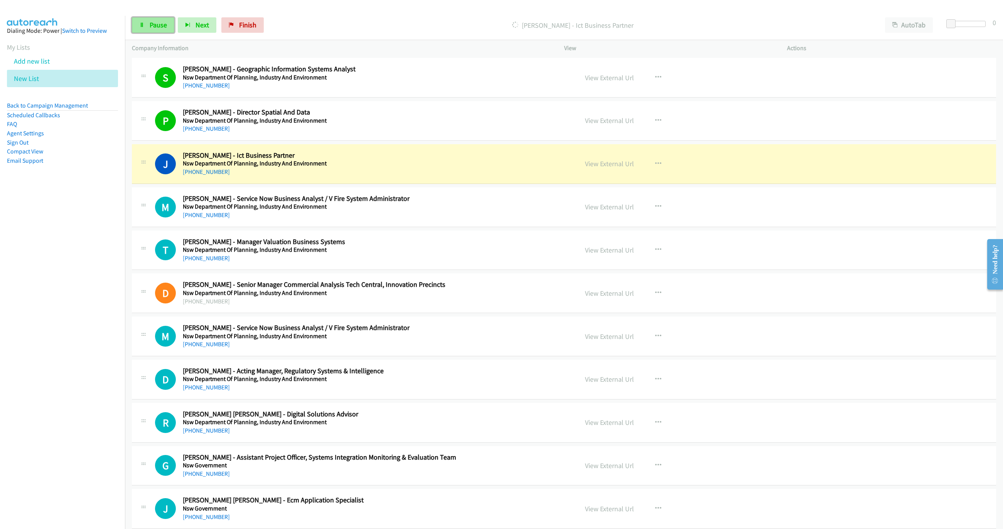
click at [146, 29] on link "Pause" at bounding box center [153, 24] width 42 height 15
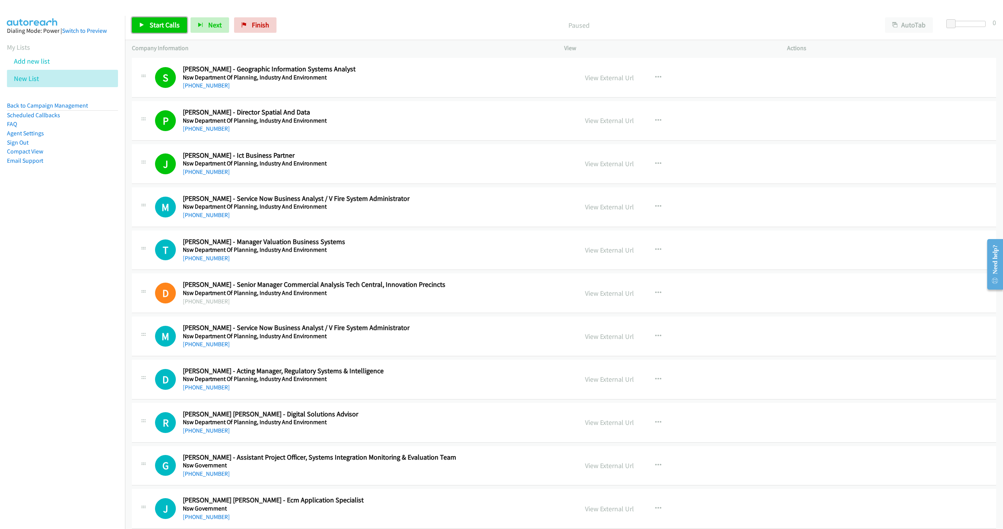
click at [154, 20] on link "Start Calls" at bounding box center [159, 24] width 55 height 15
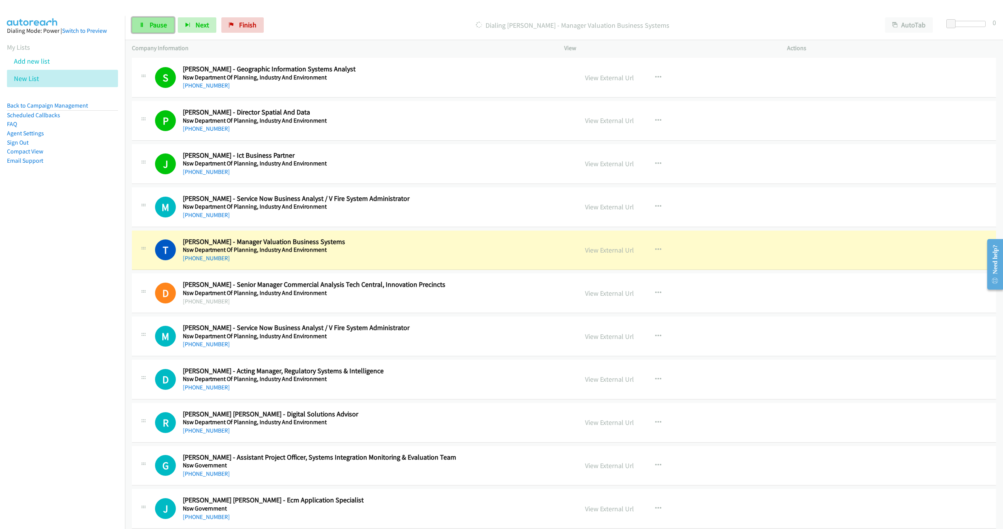
click at [145, 22] on link "Pause" at bounding box center [153, 24] width 42 height 15
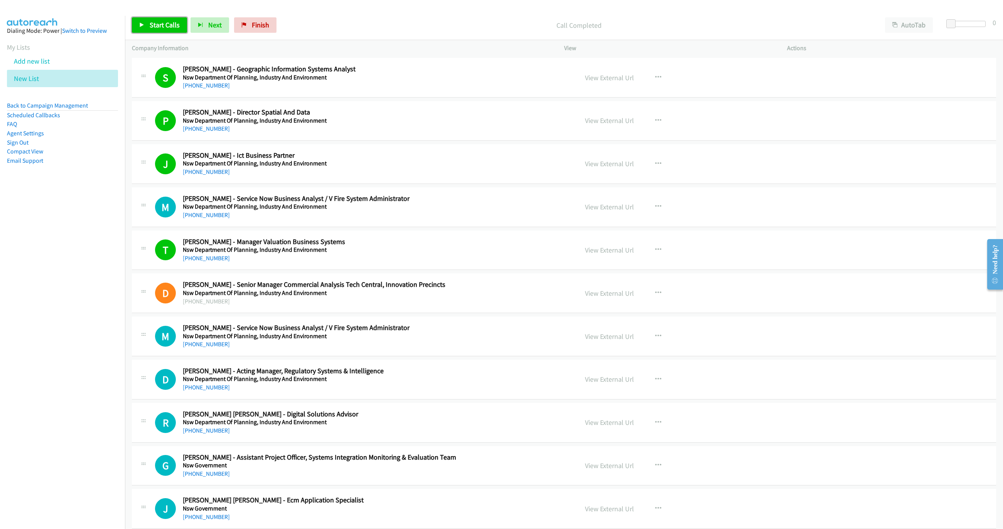
click at [157, 20] on link "Start Calls" at bounding box center [159, 24] width 55 height 15
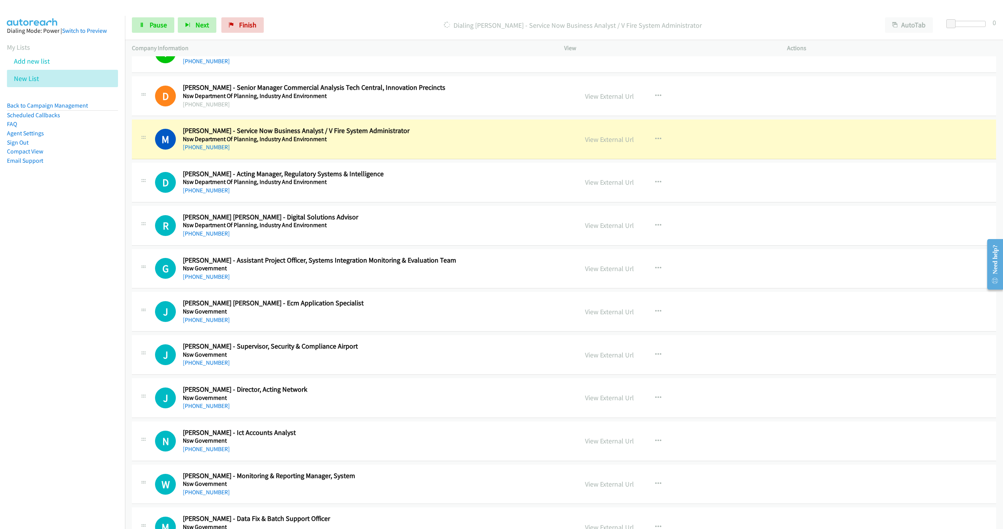
scroll to position [2130, 0]
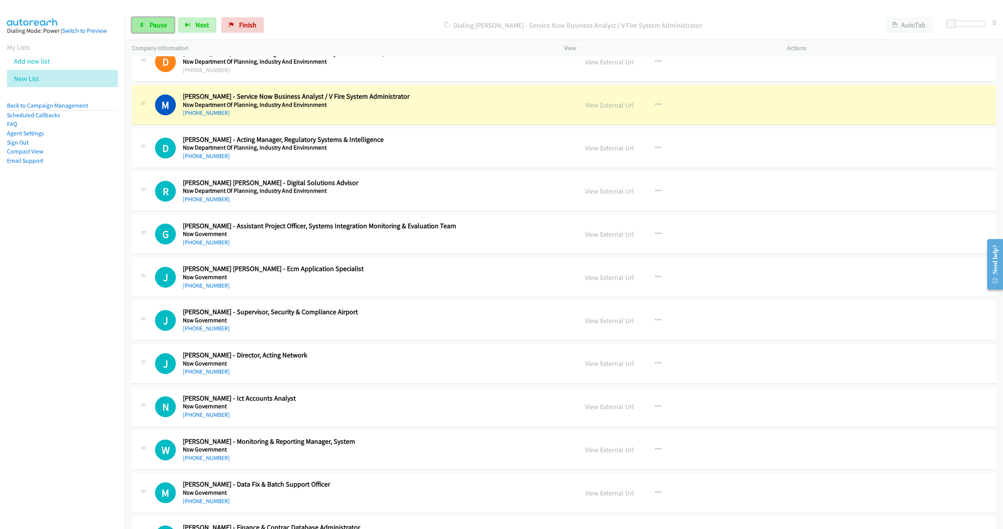
click at [162, 27] on span "Pause" at bounding box center [158, 24] width 17 height 9
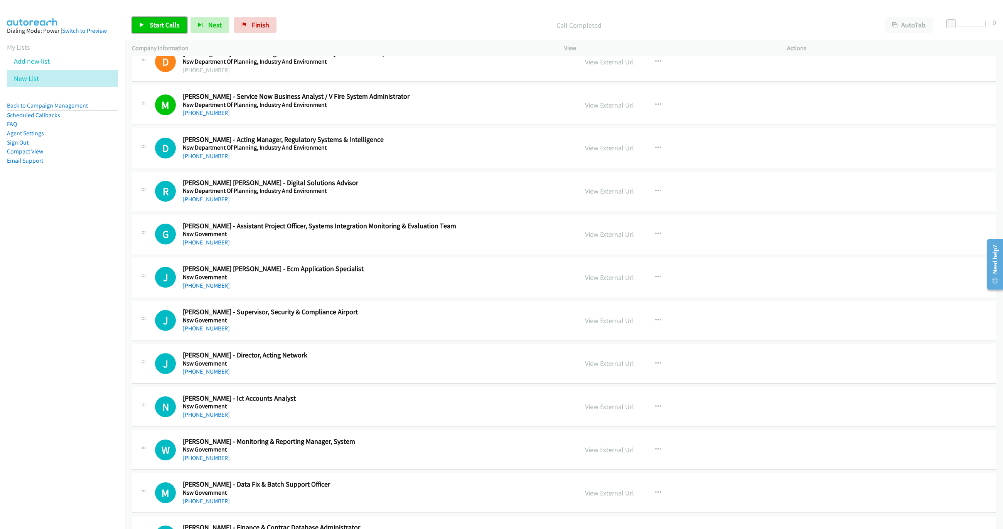
click at [142, 21] on link "Start Calls" at bounding box center [159, 24] width 55 height 15
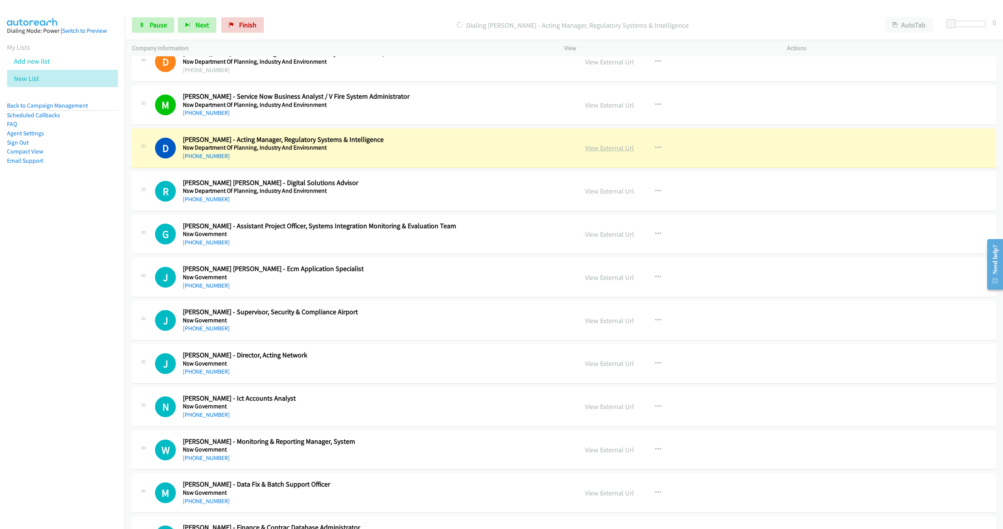
click at [616, 152] on link "View External Url" at bounding box center [609, 148] width 49 height 9
click at [162, 24] on span "Pause" at bounding box center [158, 24] width 17 height 9
